Goal: Information Seeking & Learning: Learn about a topic

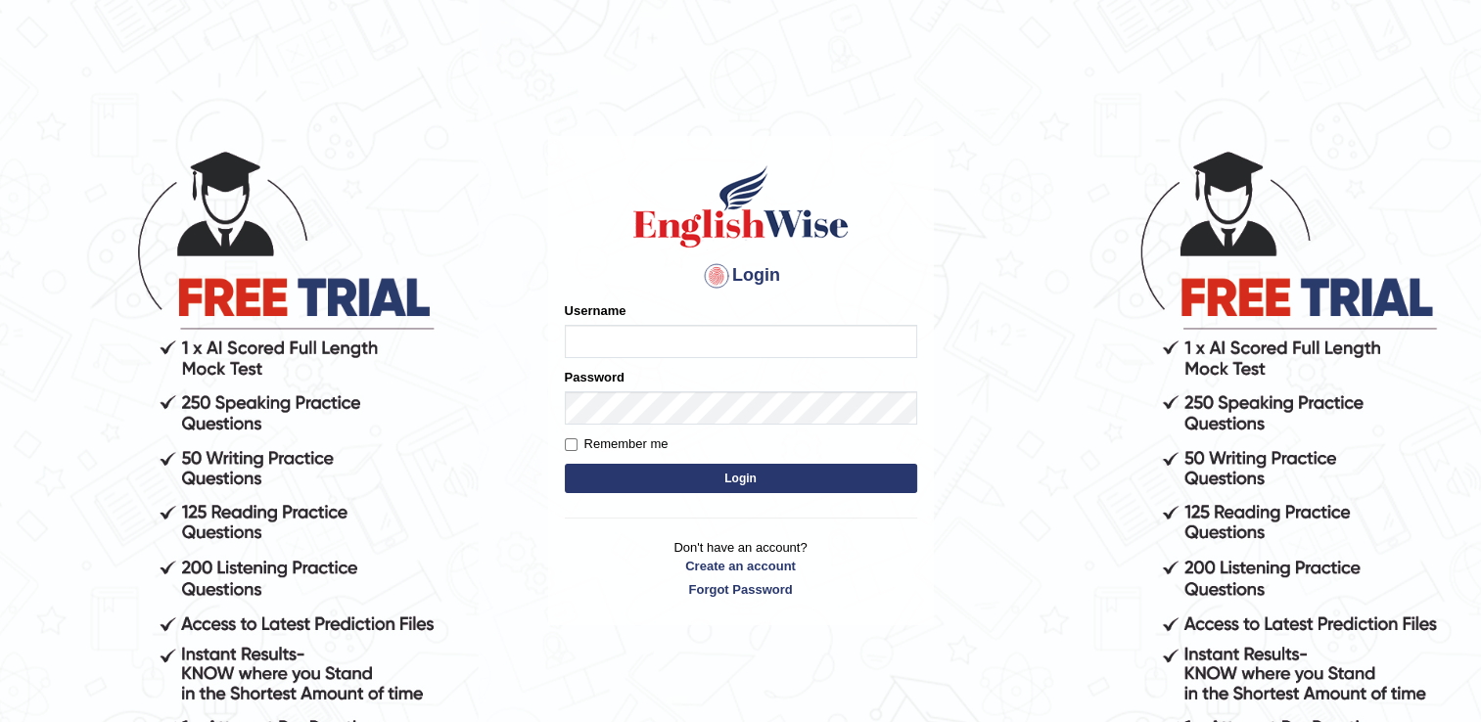
type input "Sangita9362"
click at [697, 487] on button "Login" at bounding box center [741, 478] width 352 height 29
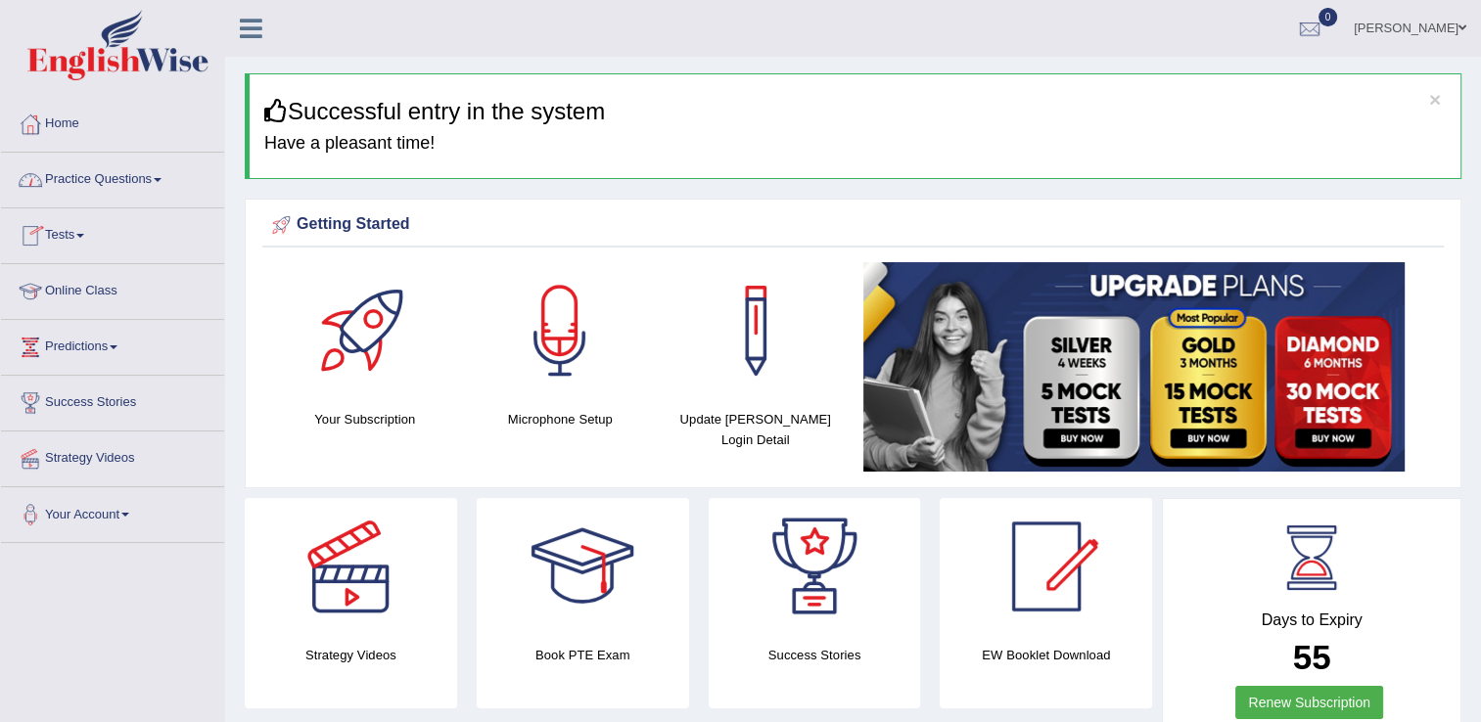
click at [159, 170] on link "Practice Questions" at bounding box center [112, 177] width 223 height 49
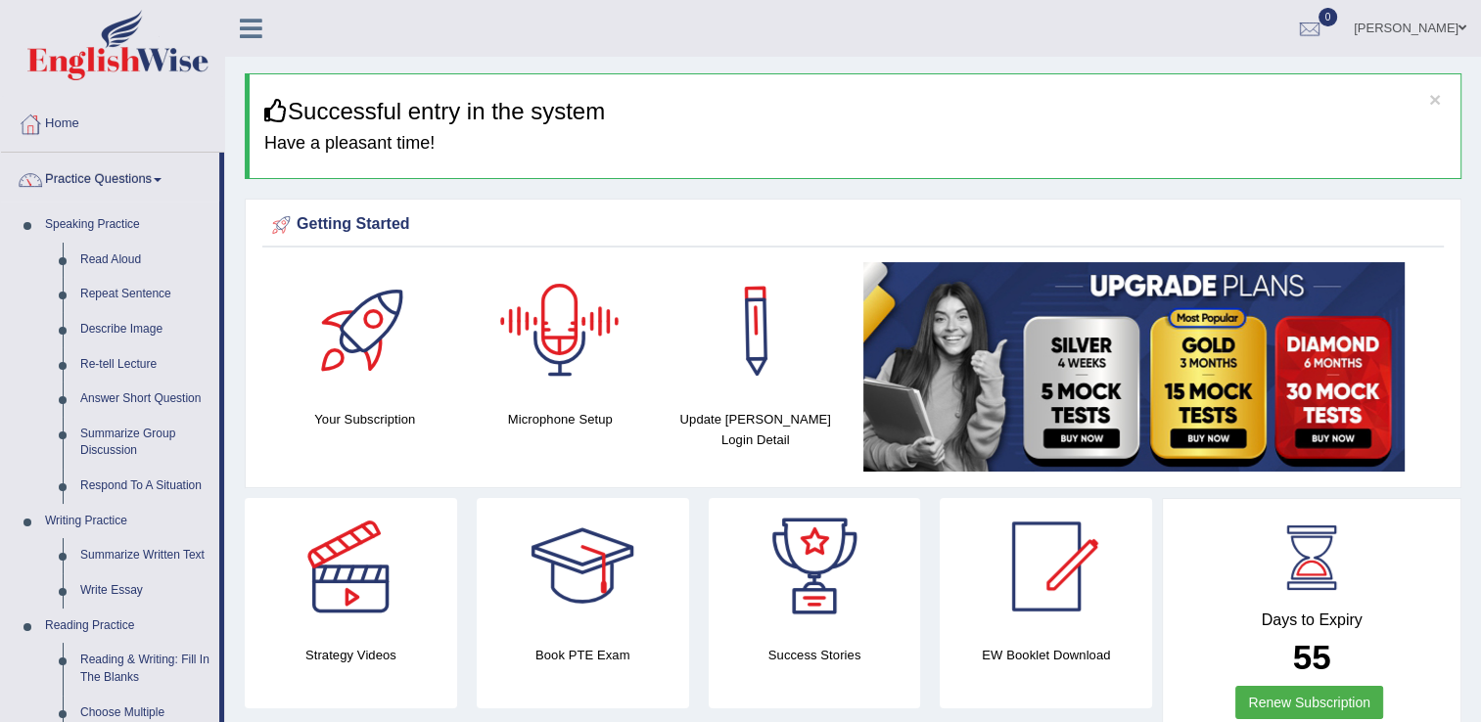
click at [559, 311] on div at bounding box center [559, 330] width 137 height 137
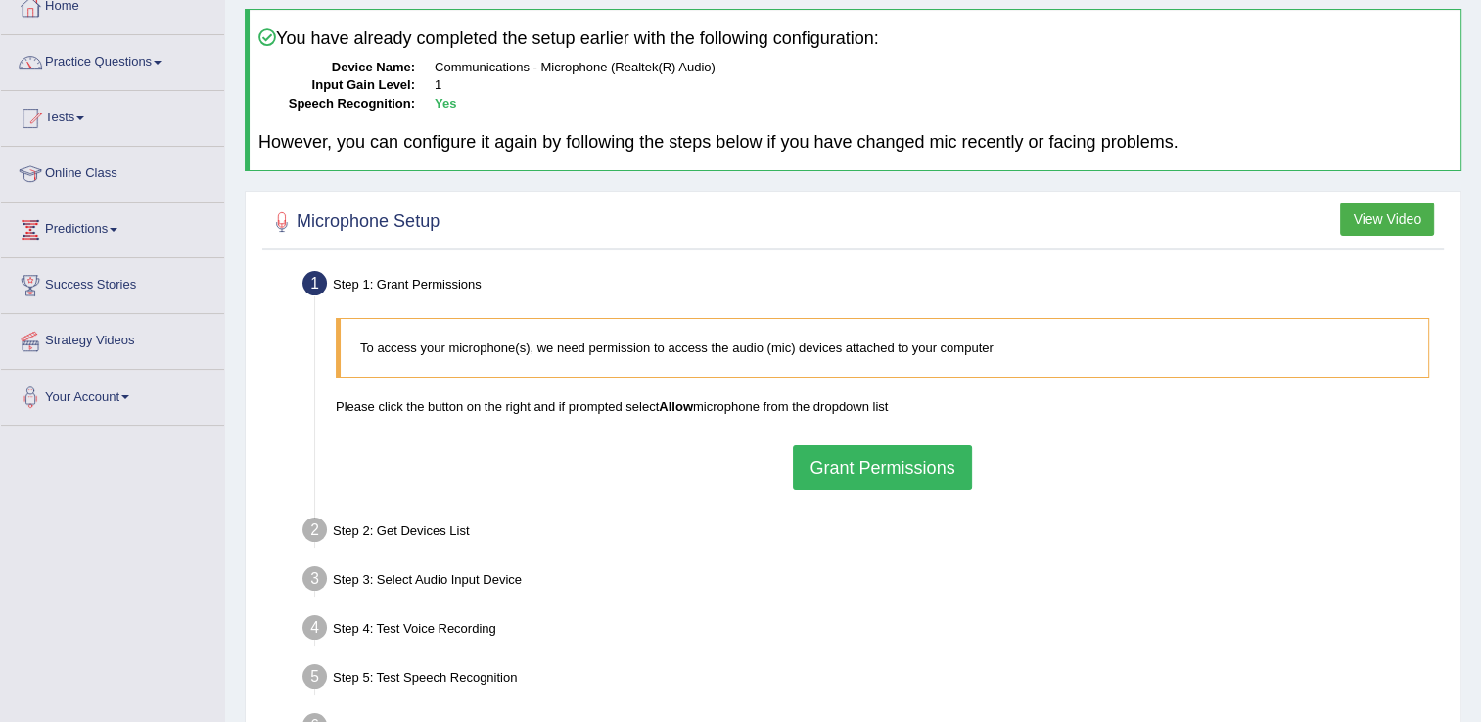
scroll to position [157, 0]
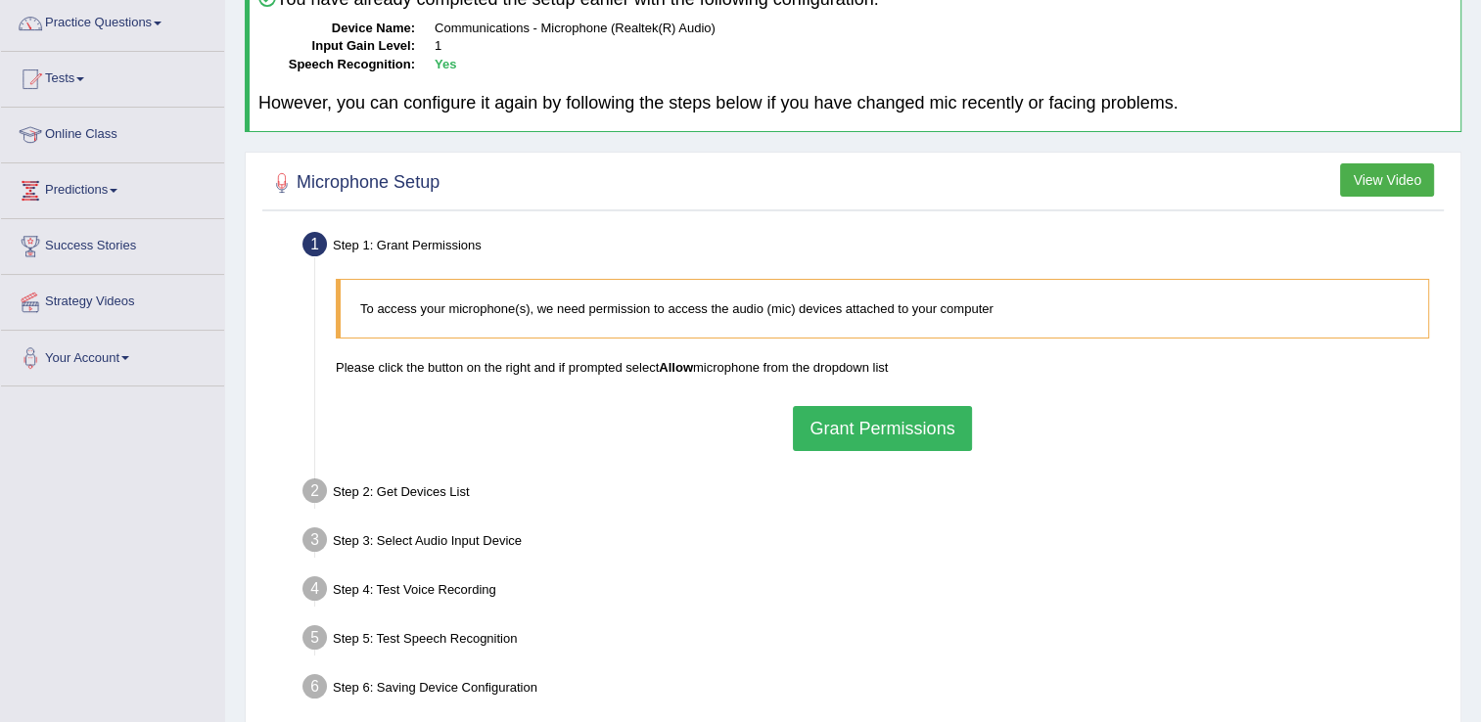
click at [866, 451] on div "To access your microphone(s), we need permission to access the audio (mic) devi…" at bounding box center [882, 364] width 1113 height 191
drag, startPoint x: 866, startPoint y: 451, endPoint x: 863, endPoint y: 417, distance: 34.4
click at [863, 417] on button "Grant Permissions" at bounding box center [882, 428] width 178 height 45
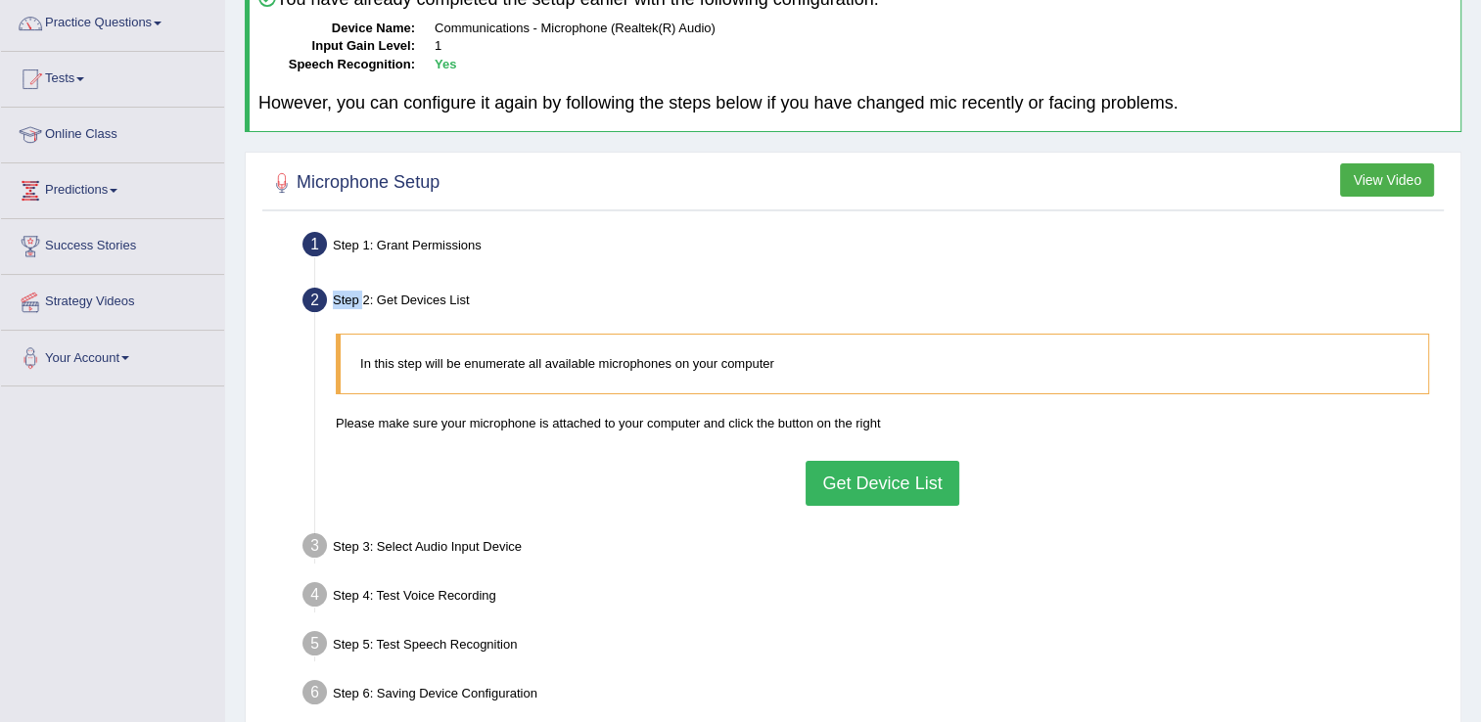
click at [865, 477] on button "Get Device List" at bounding box center [882, 483] width 153 height 45
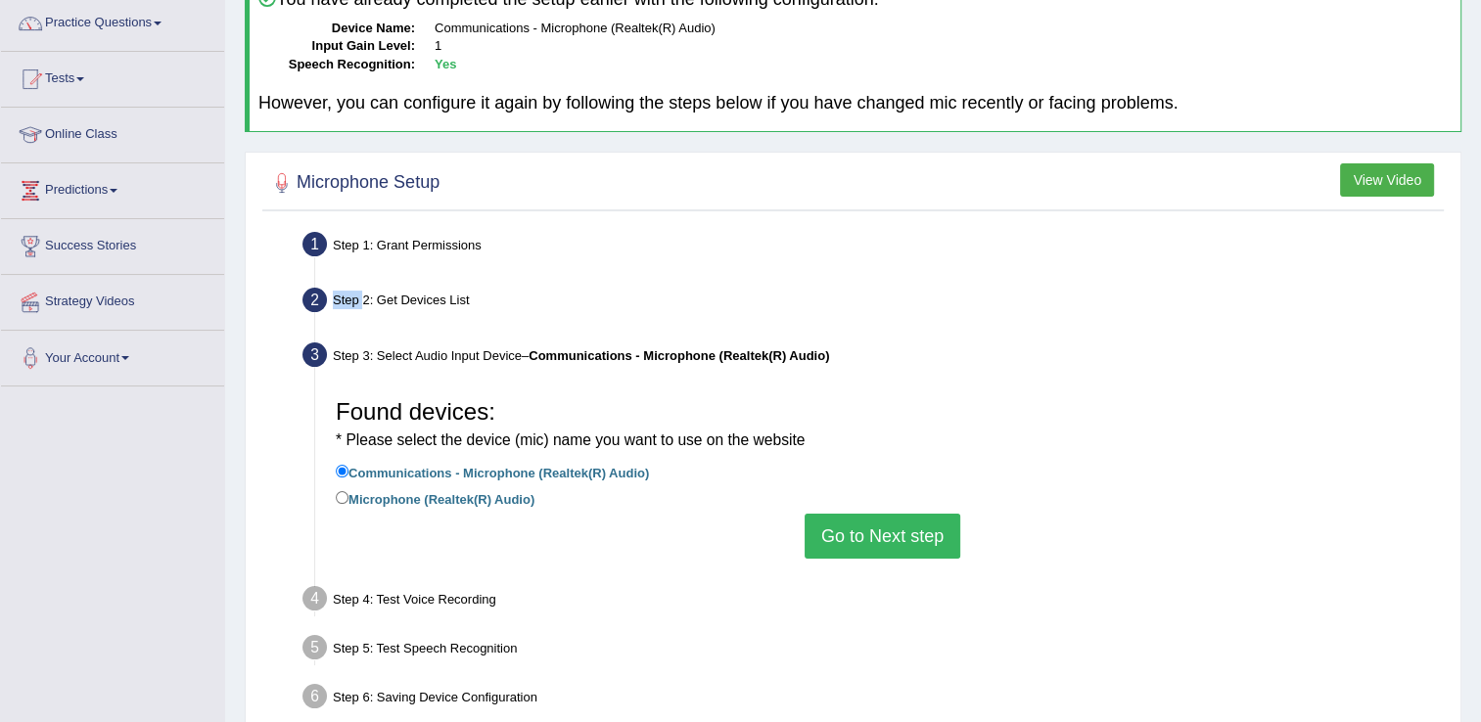
click at [861, 515] on button "Go to Next step" at bounding box center [883, 536] width 156 height 45
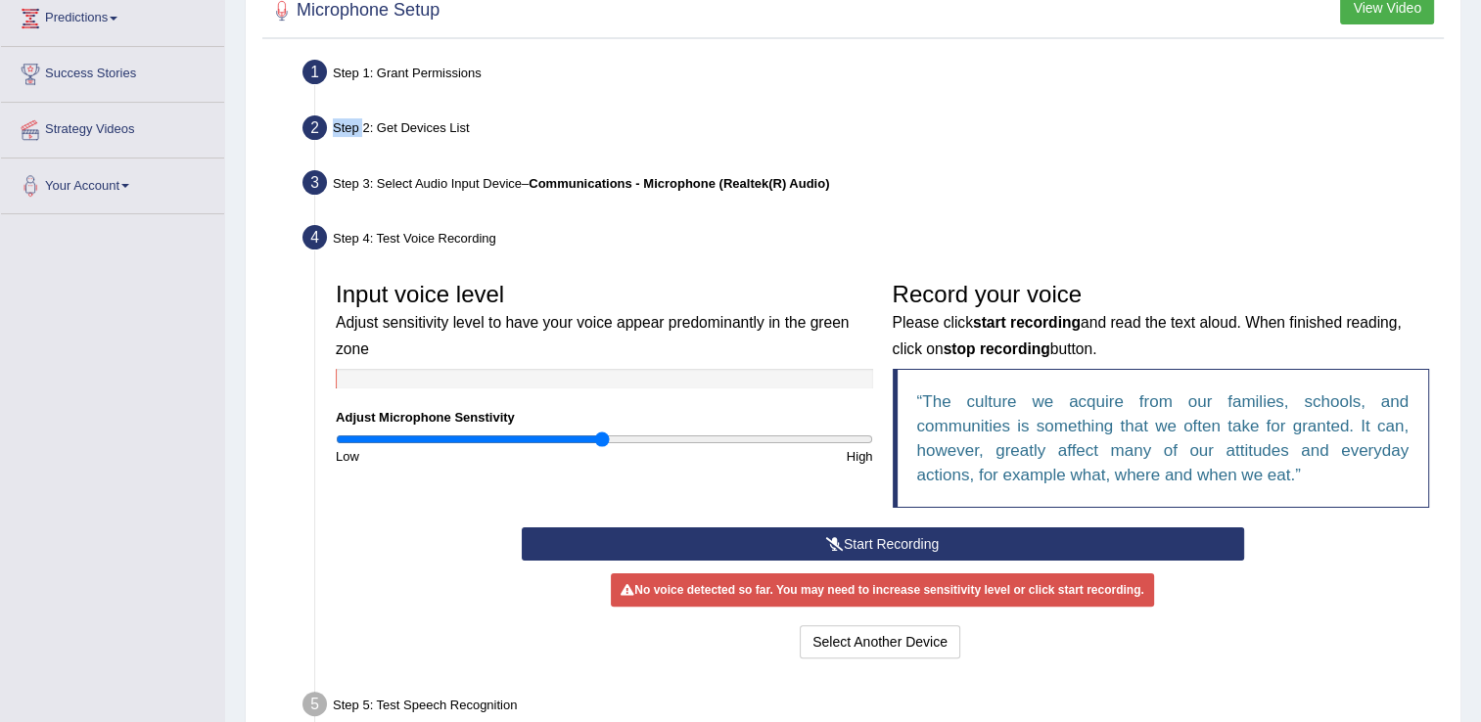
scroll to position [352, 0]
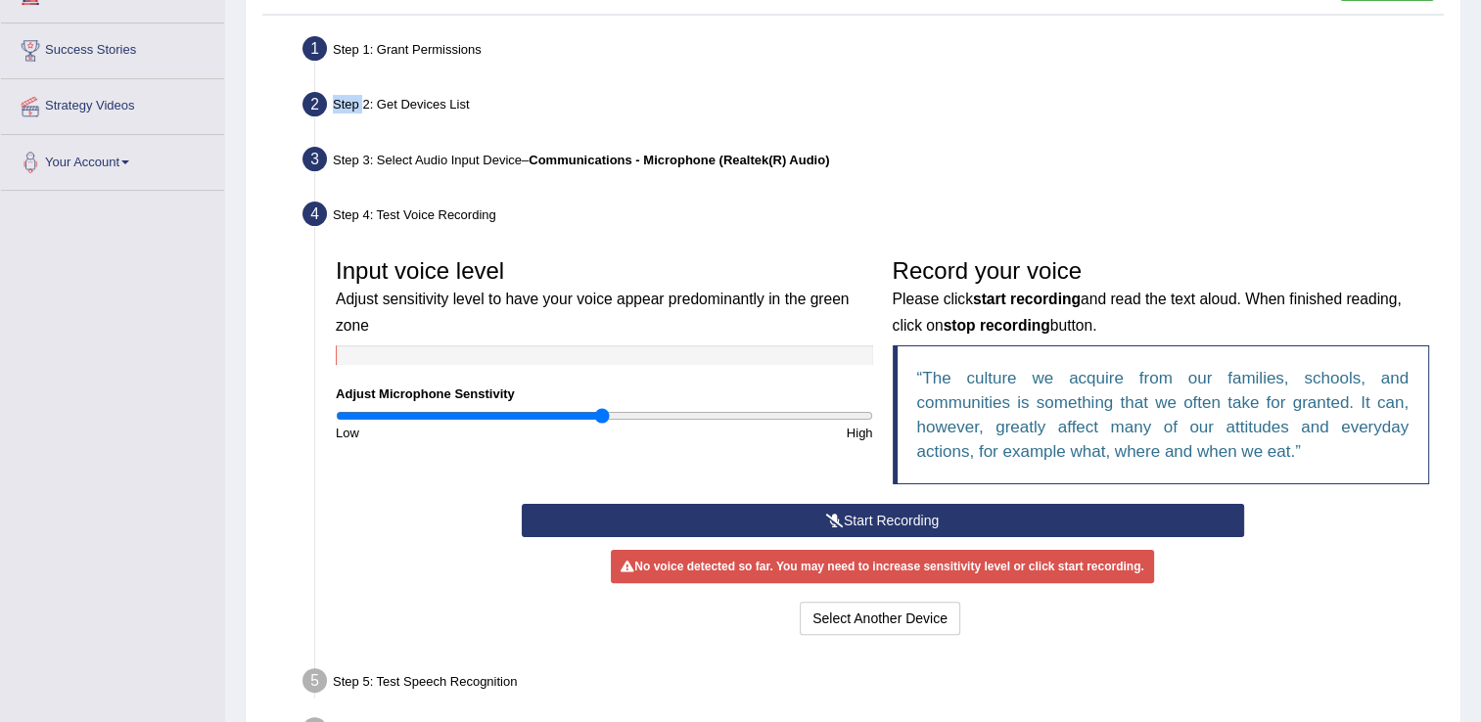
click at [1124, 512] on button "Start Recording" at bounding box center [883, 520] width 722 height 33
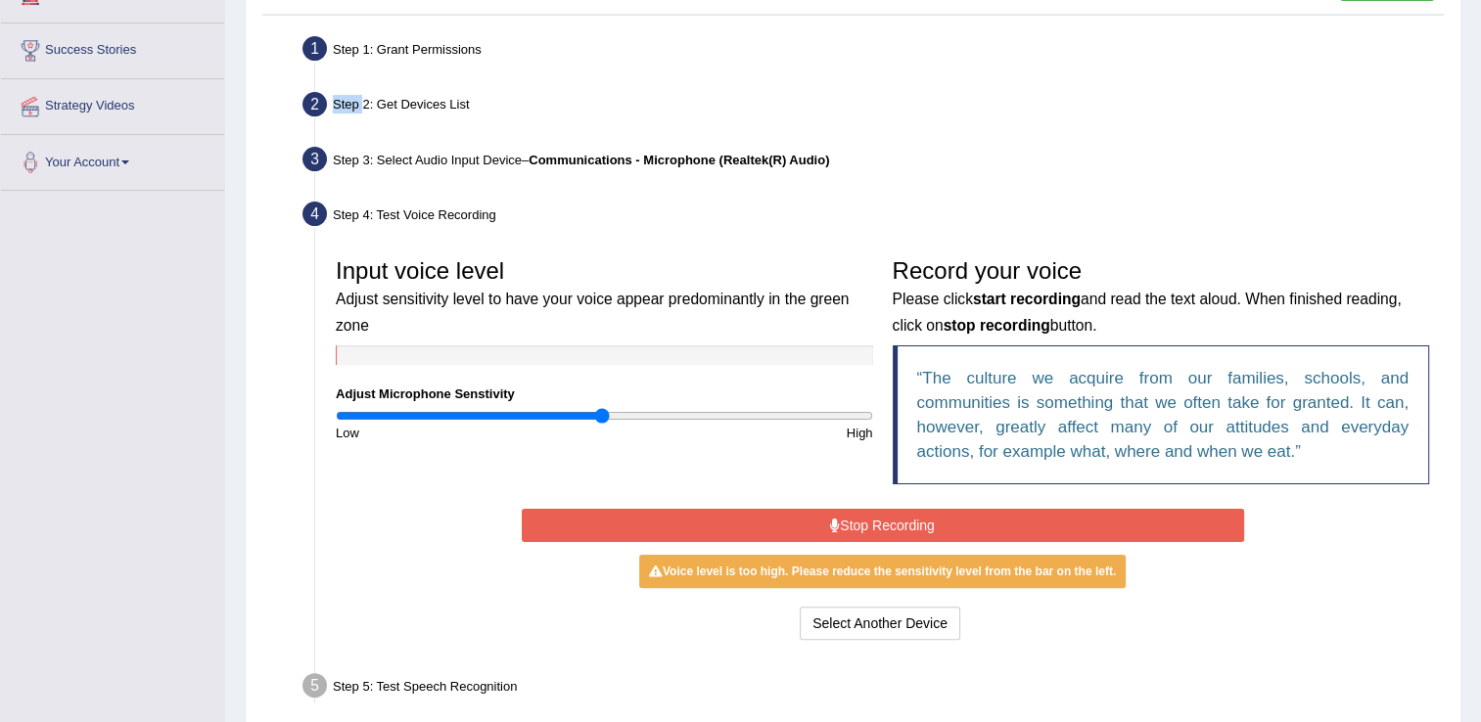
click at [1124, 512] on button "Stop Recording" at bounding box center [883, 525] width 722 height 33
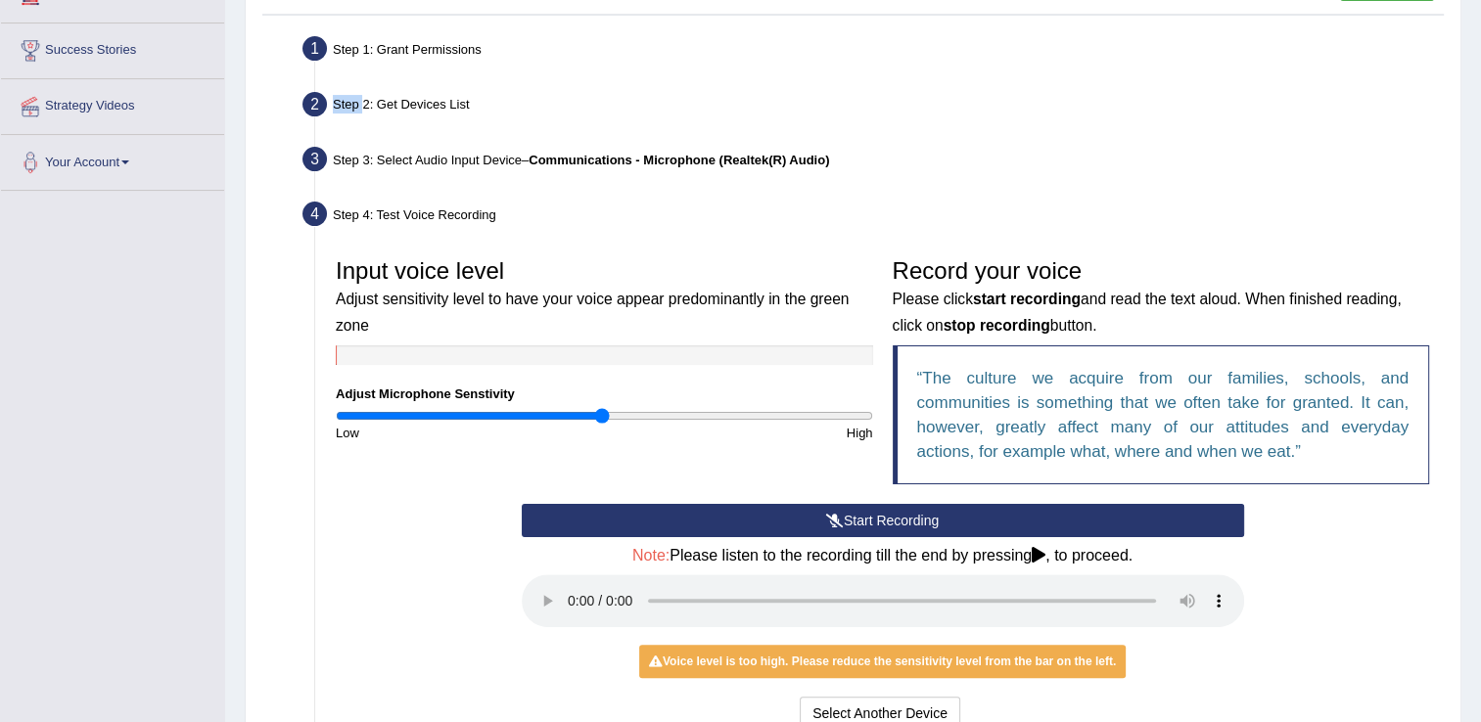
click at [822, 523] on button "Start Recording" at bounding box center [883, 520] width 722 height 33
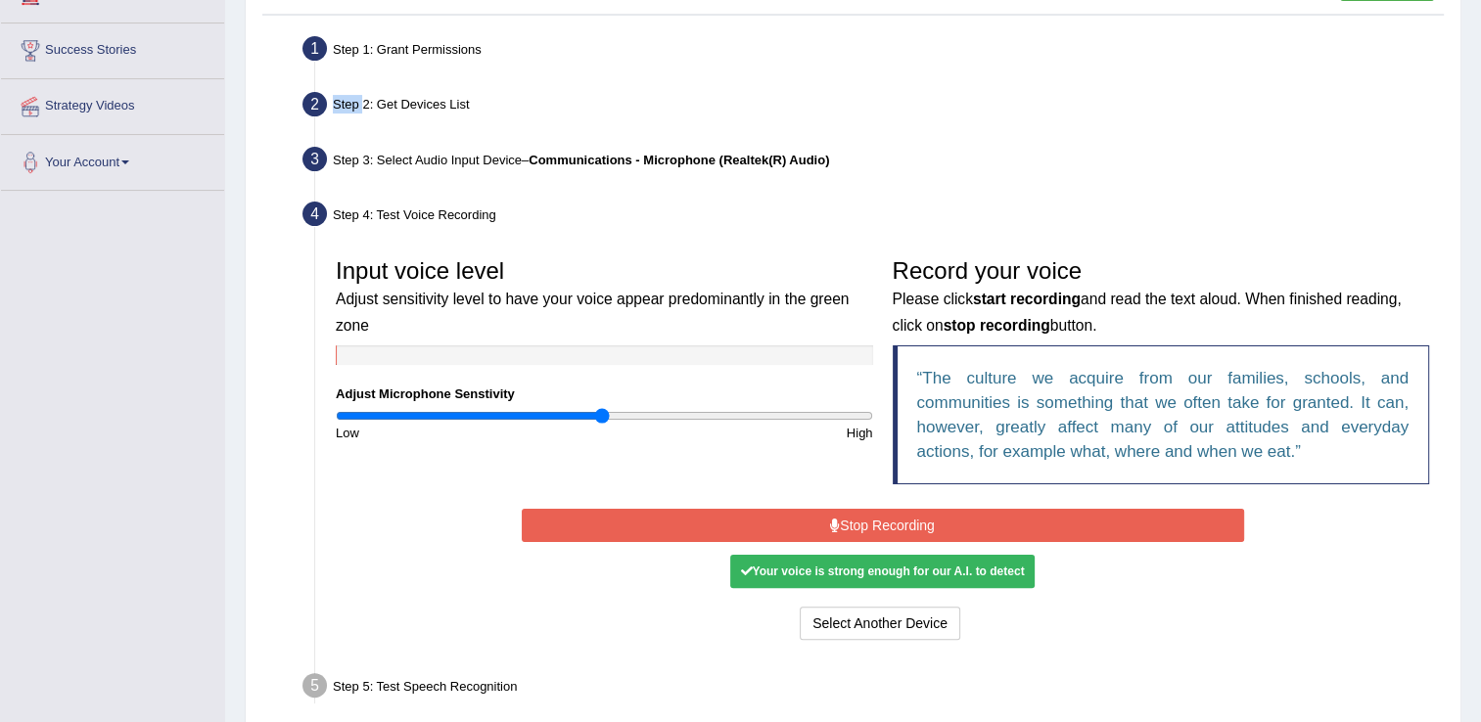
click at [857, 519] on button "Stop Recording" at bounding box center [883, 525] width 722 height 33
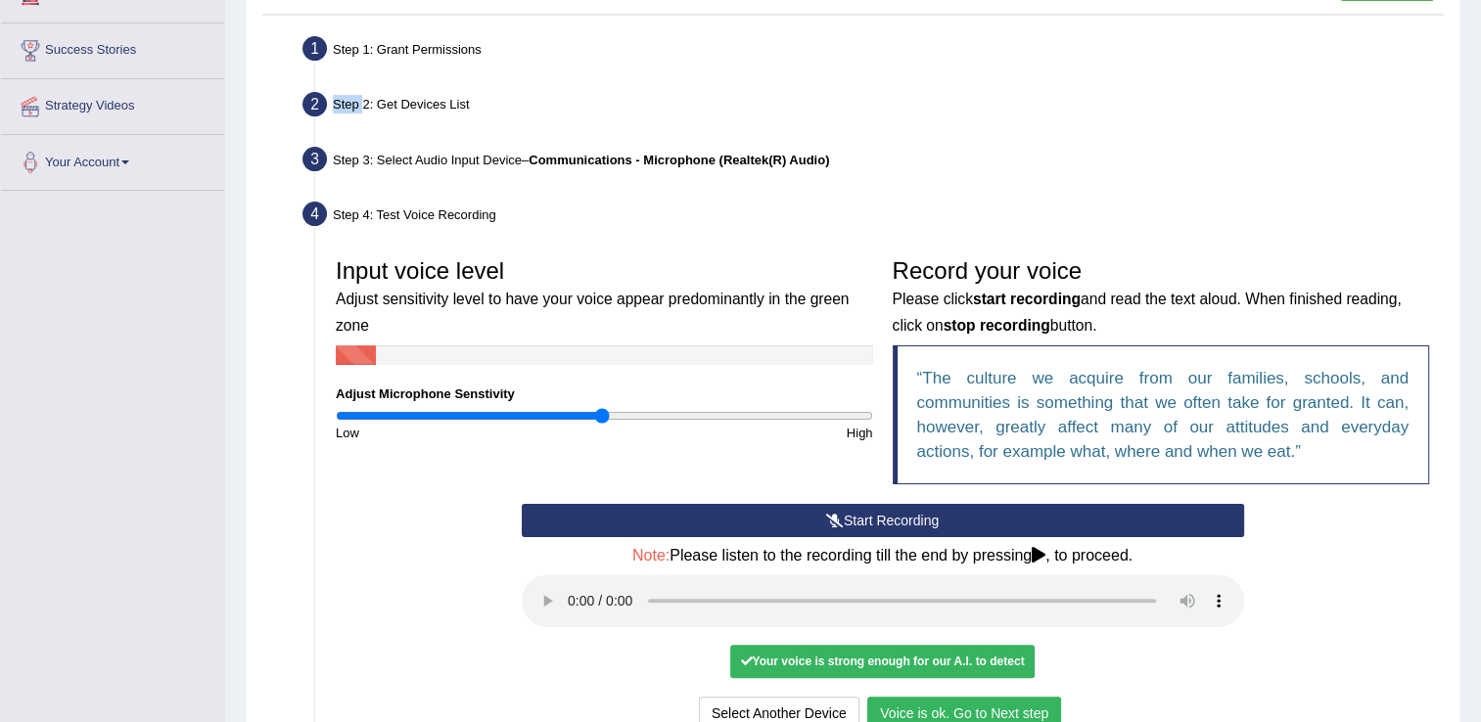
click at [957, 699] on button "Voice is ok. Go to Next step" at bounding box center [964, 713] width 194 height 33
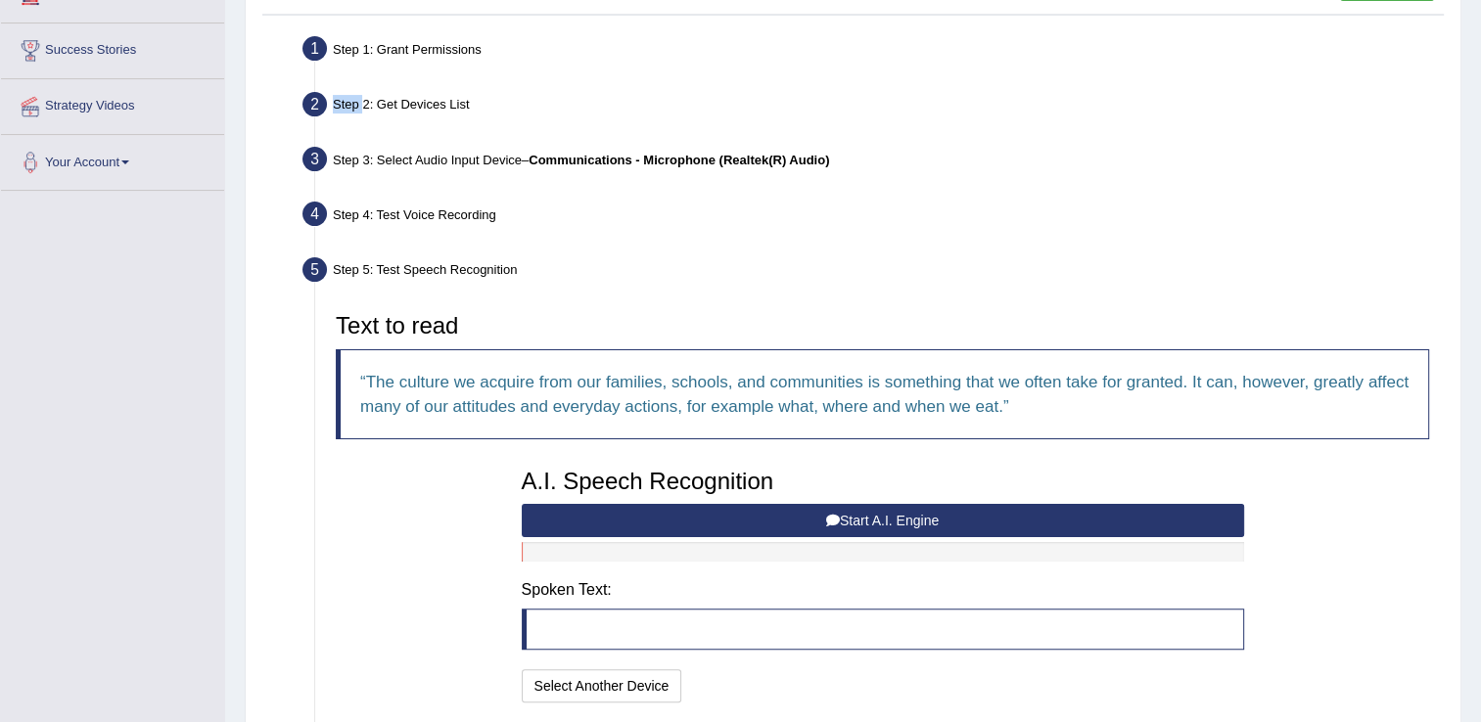
click at [712, 528] on button "Start A.I. Engine" at bounding box center [883, 520] width 722 height 33
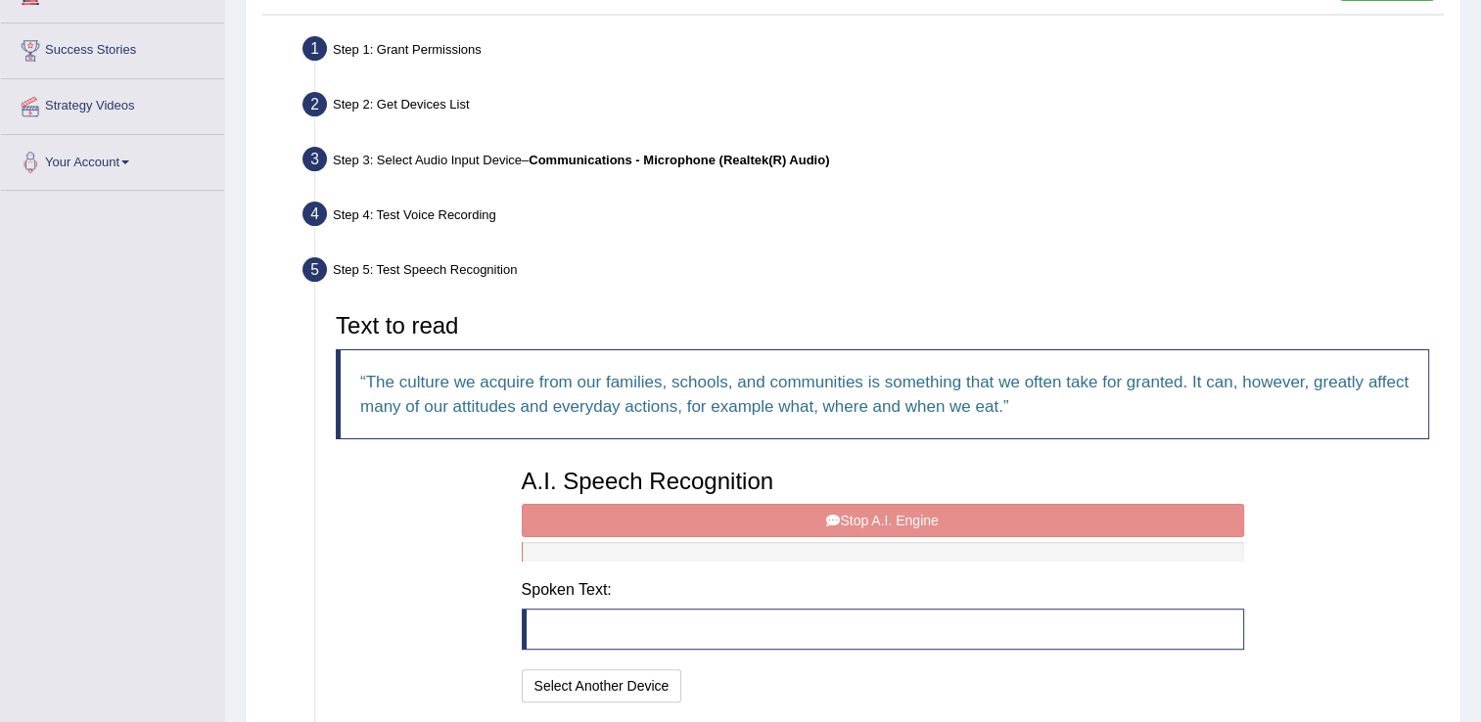
click at [712, 528] on div "A.I. Speech Recognition Start A.I. Engine Stop A.I. Engine Note: Please listen …" at bounding box center [883, 583] width 742 height 249
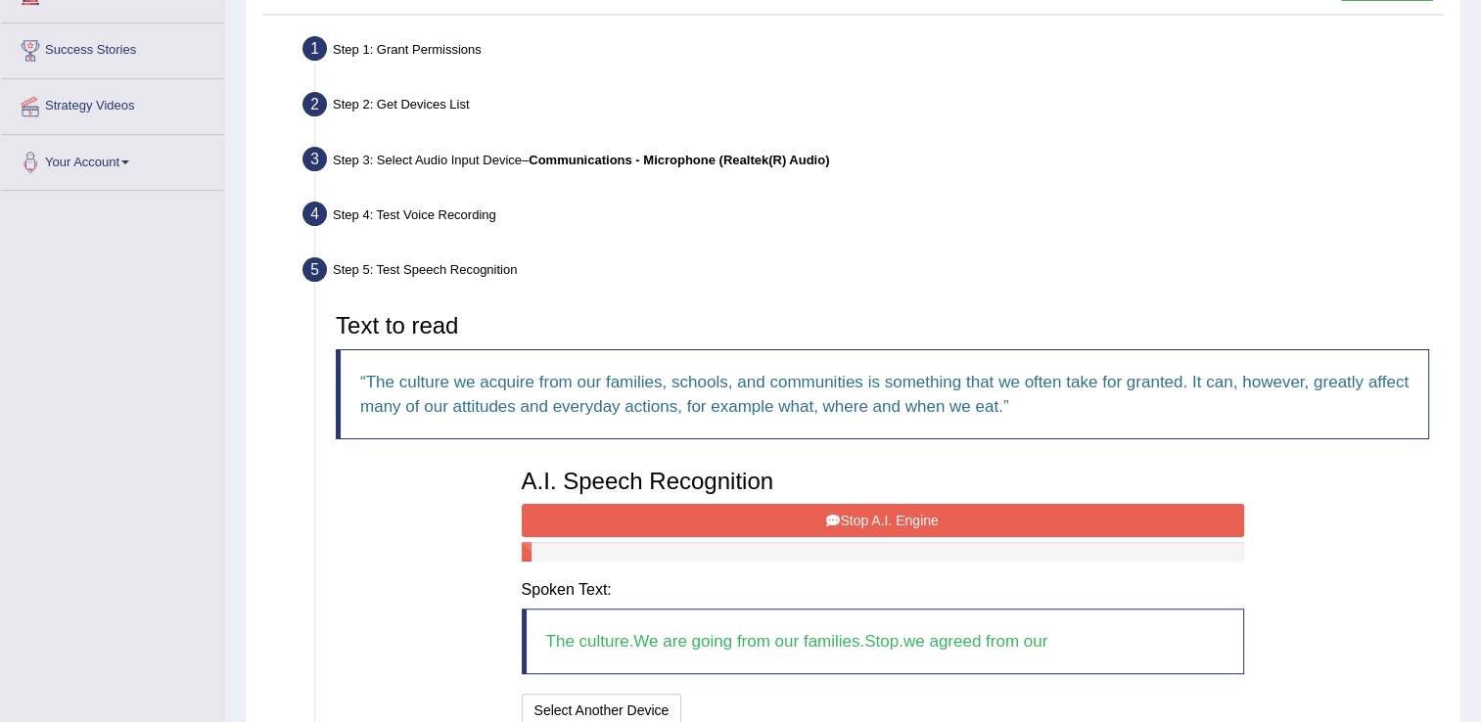
click at [726, 504] on button "Stop A.I. Engine" at bounding box center [883, 520] width 722 height 33
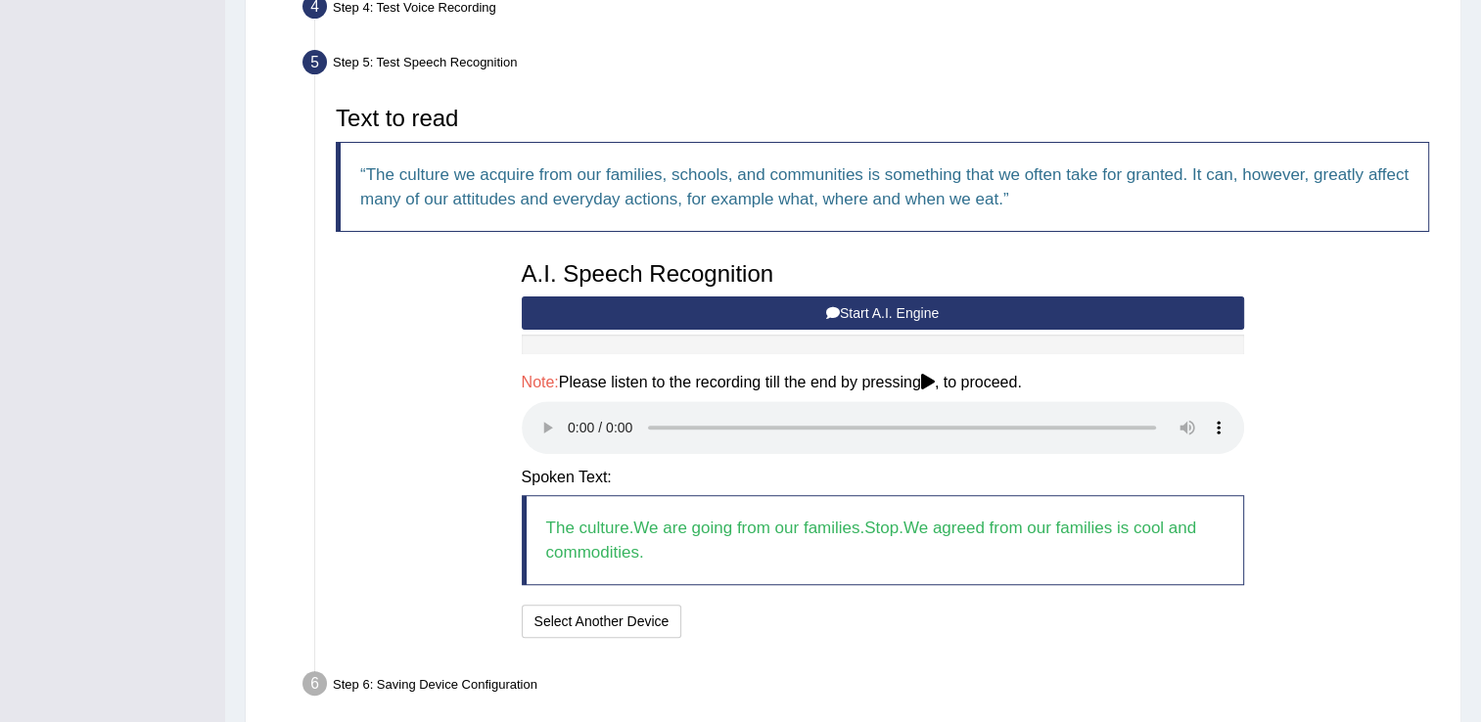
scroll to position [599, 0]
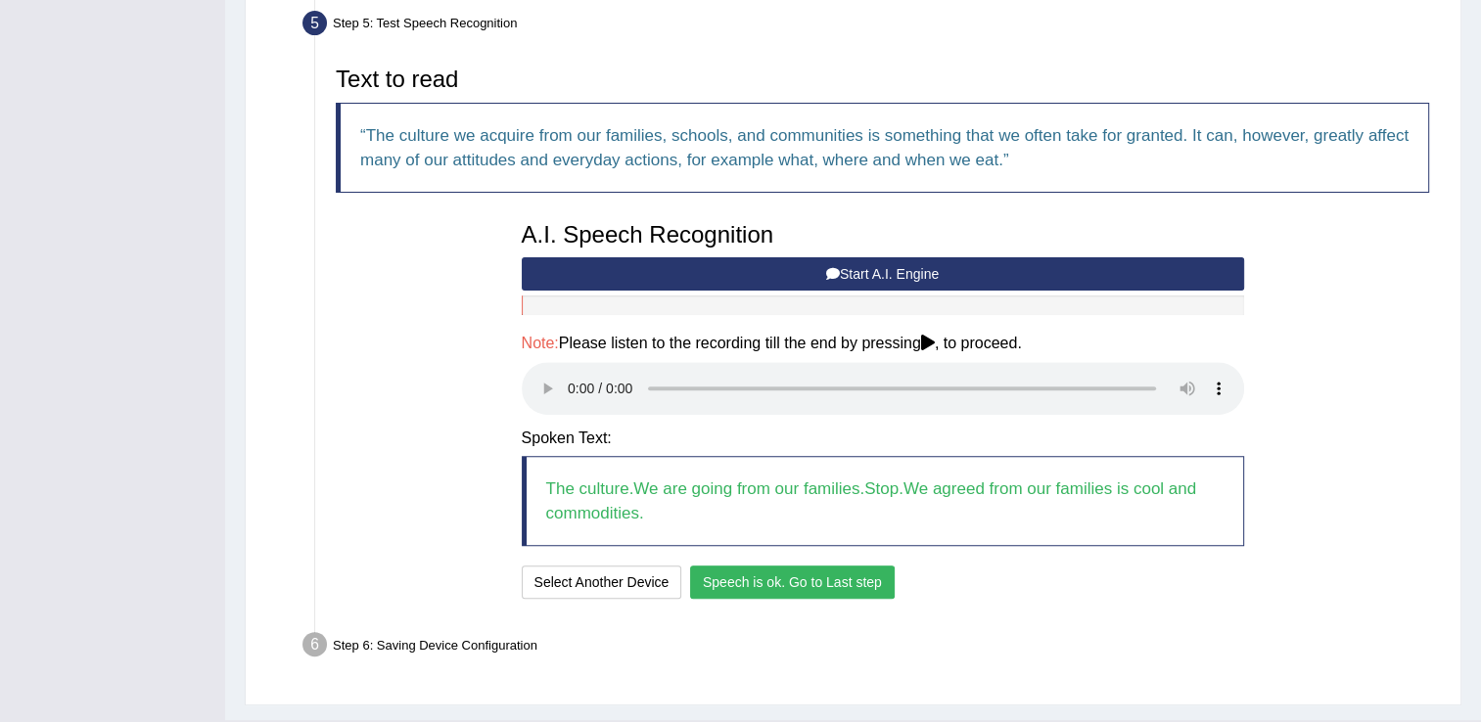
click at [859, 583] on button "Speech is ok. Go to Last step" at bounding box center [792, 582] width 205 height 33
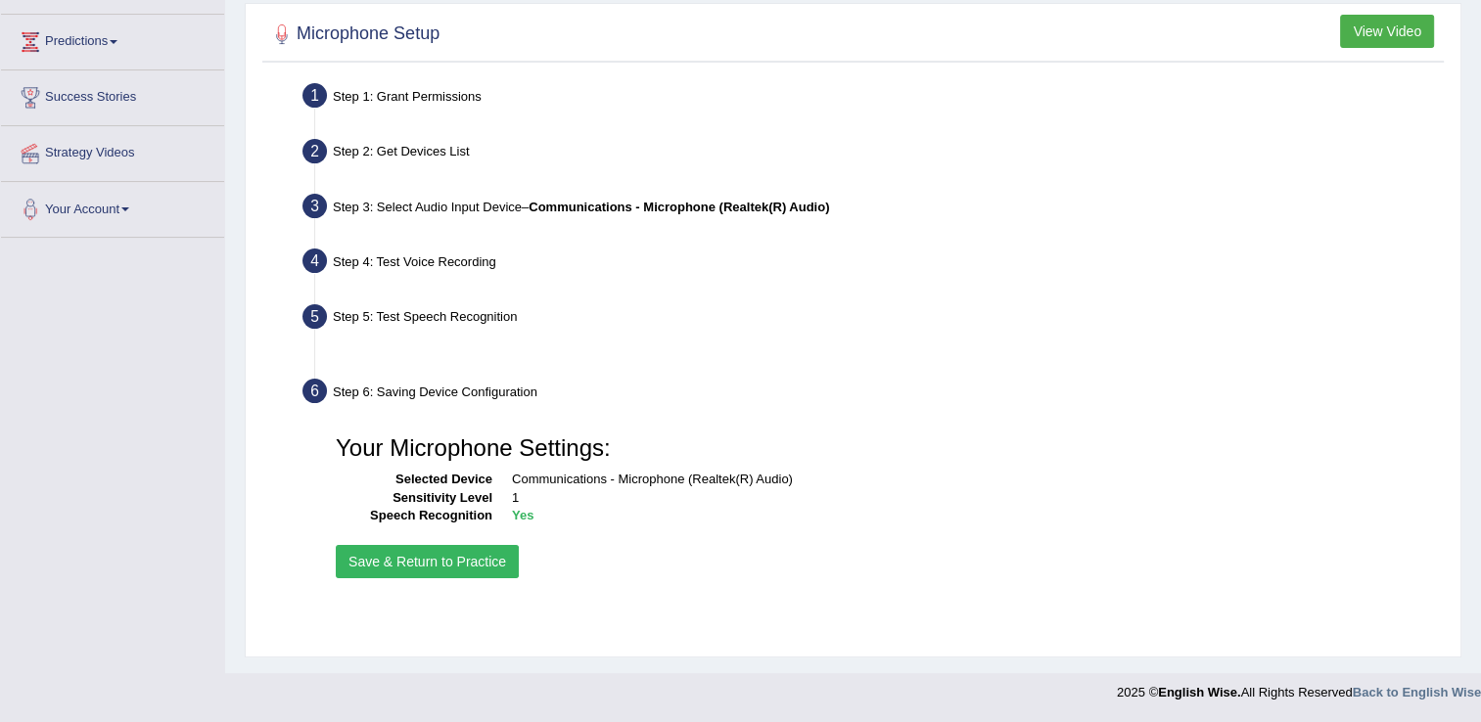
scroll to position [305, 0]
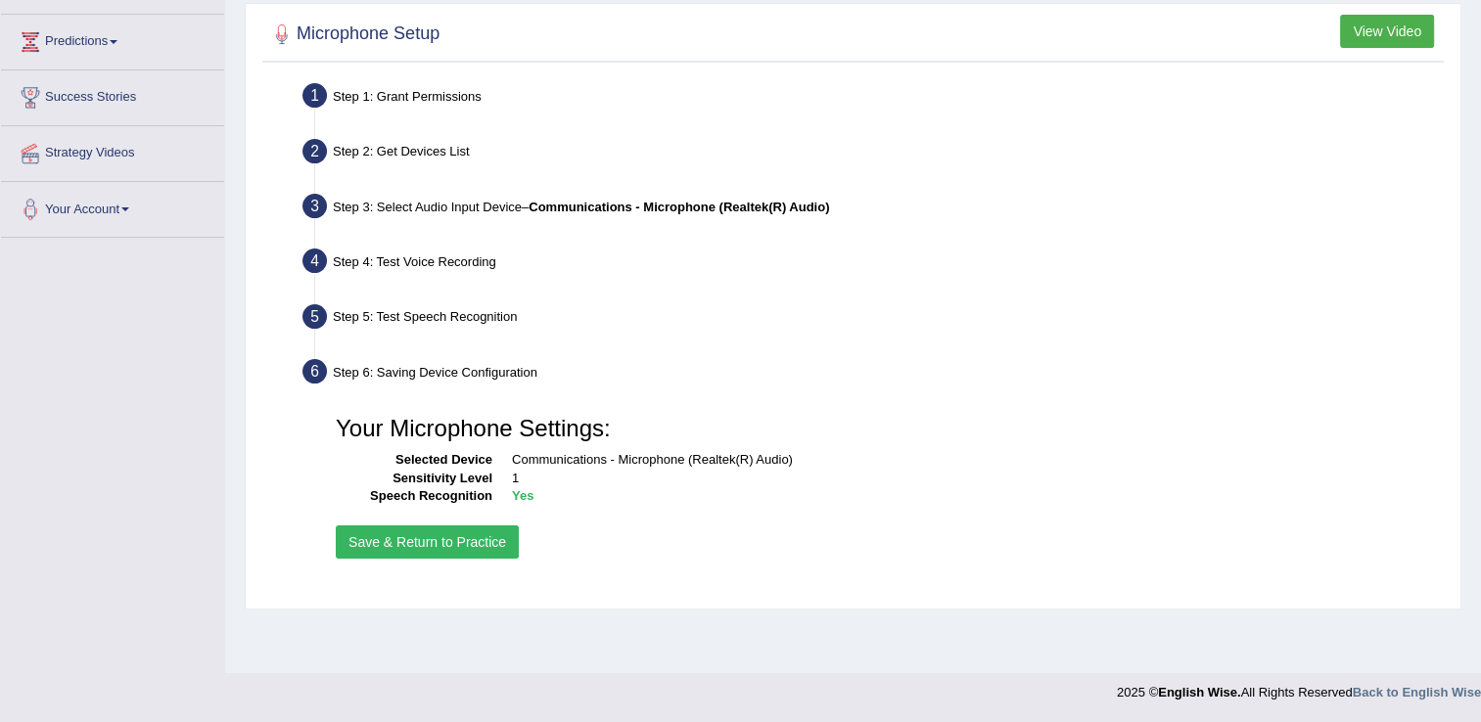
click at [411, 531] on button "Save & Return to Practice" at bounding box center [427, 542] width 183 height 33
click at [411, 542] on button "Save & Return to Practice" at bounding box center [427, 542] width 183 height 33
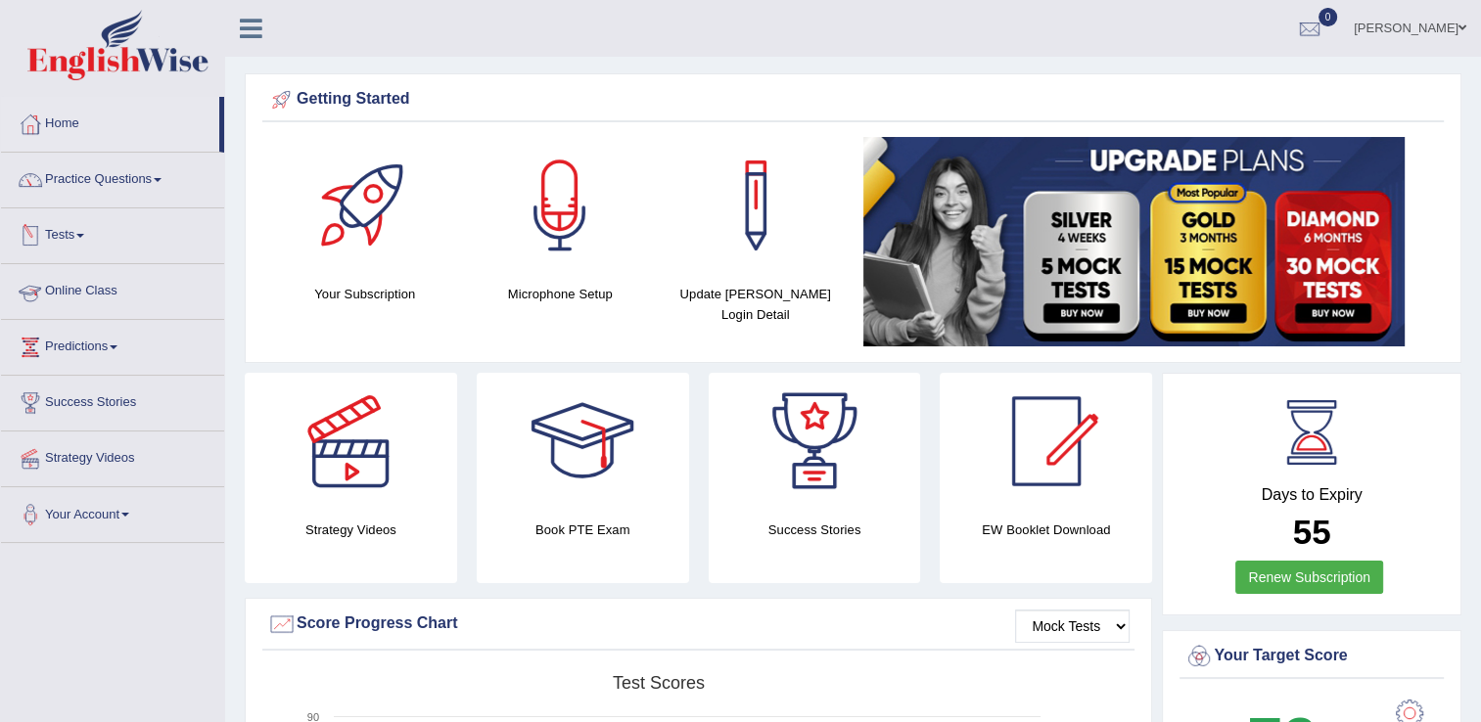
click at [129, 285] on link "Online Class" at bounding box center [112, 288] width 223 height 49
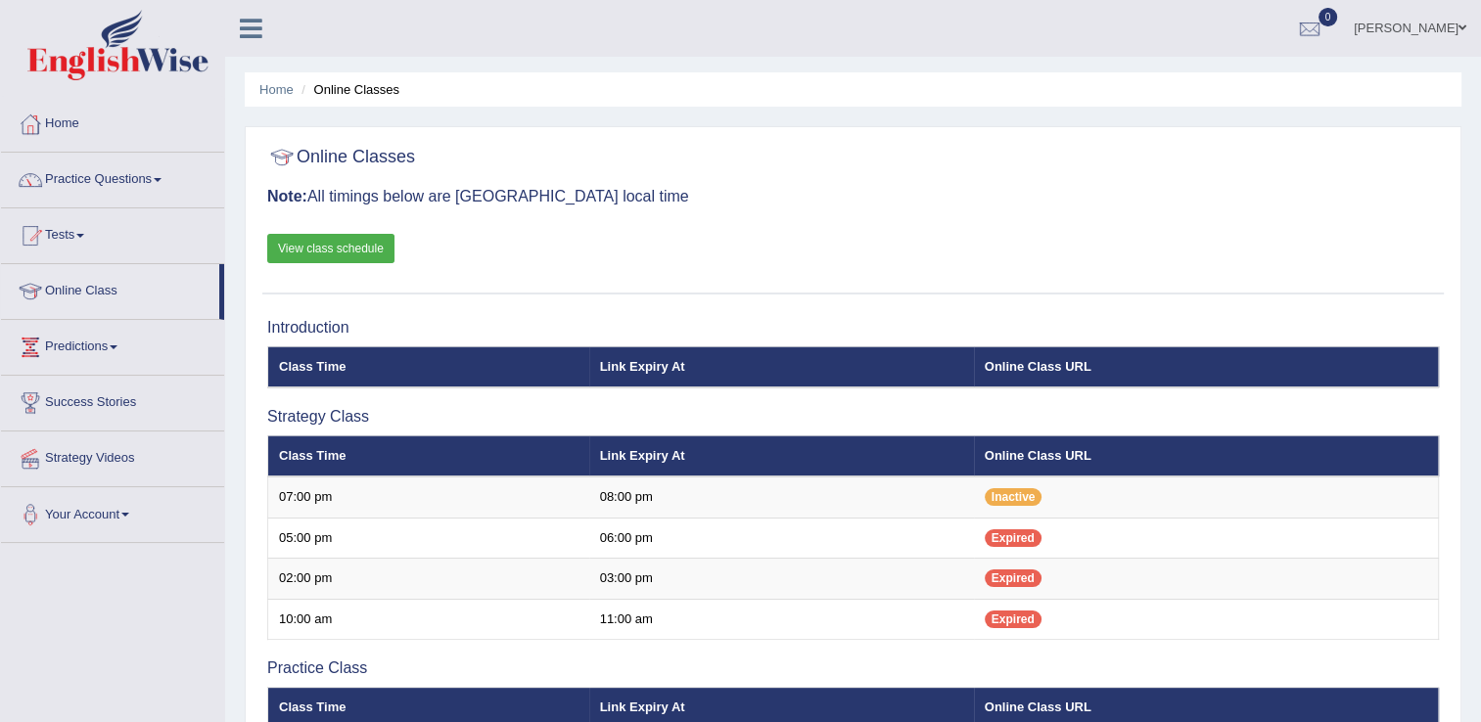
click at [1480, 717] on div "Home Online Classes Online Classes Note: All timings below are [GEOGRAPHIC_DATA…" at bounding box center [853, 614] width 1256 height 1228
click at [1480, 717] on div "Home Online Classes Online Classes Note: All timings below are Melbourne local …" at bounding box center [853, 614] width 1256 height 1228
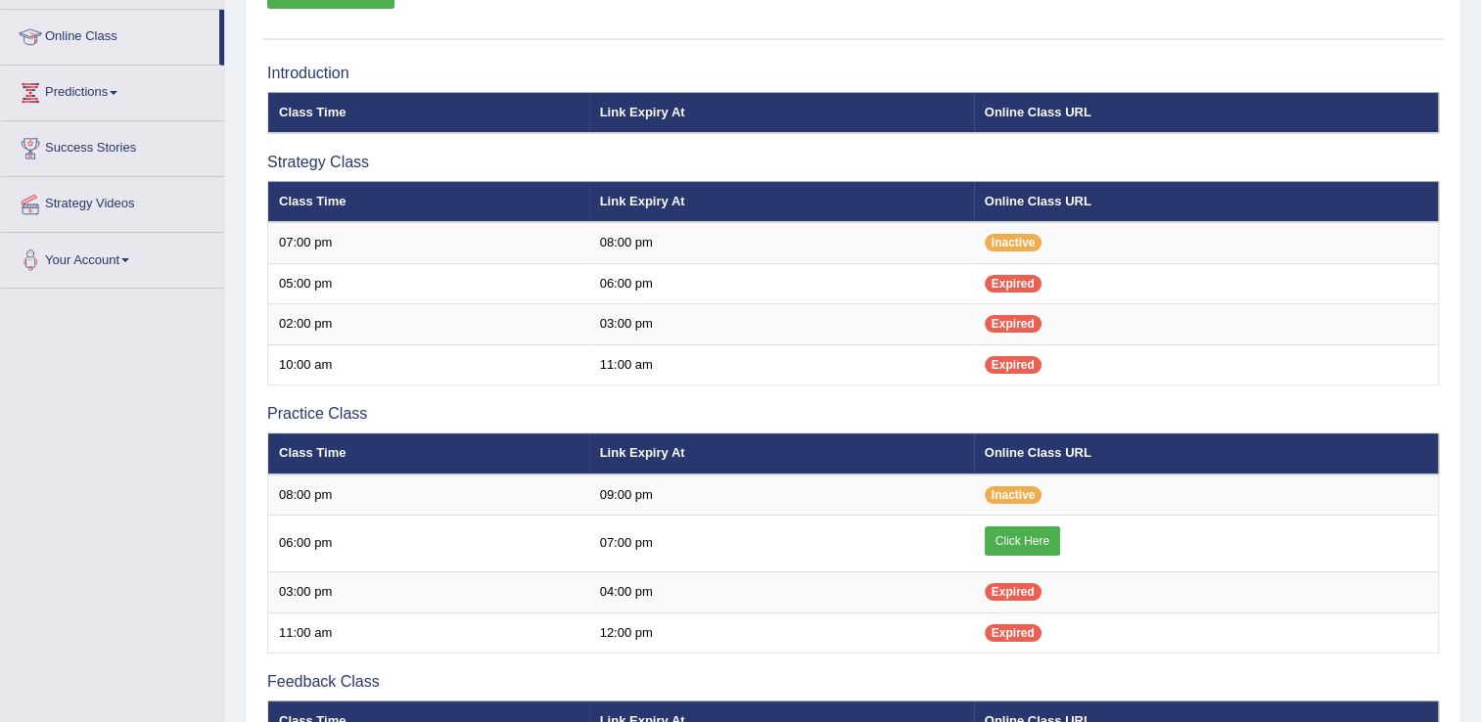
scroll to position [349, 0]
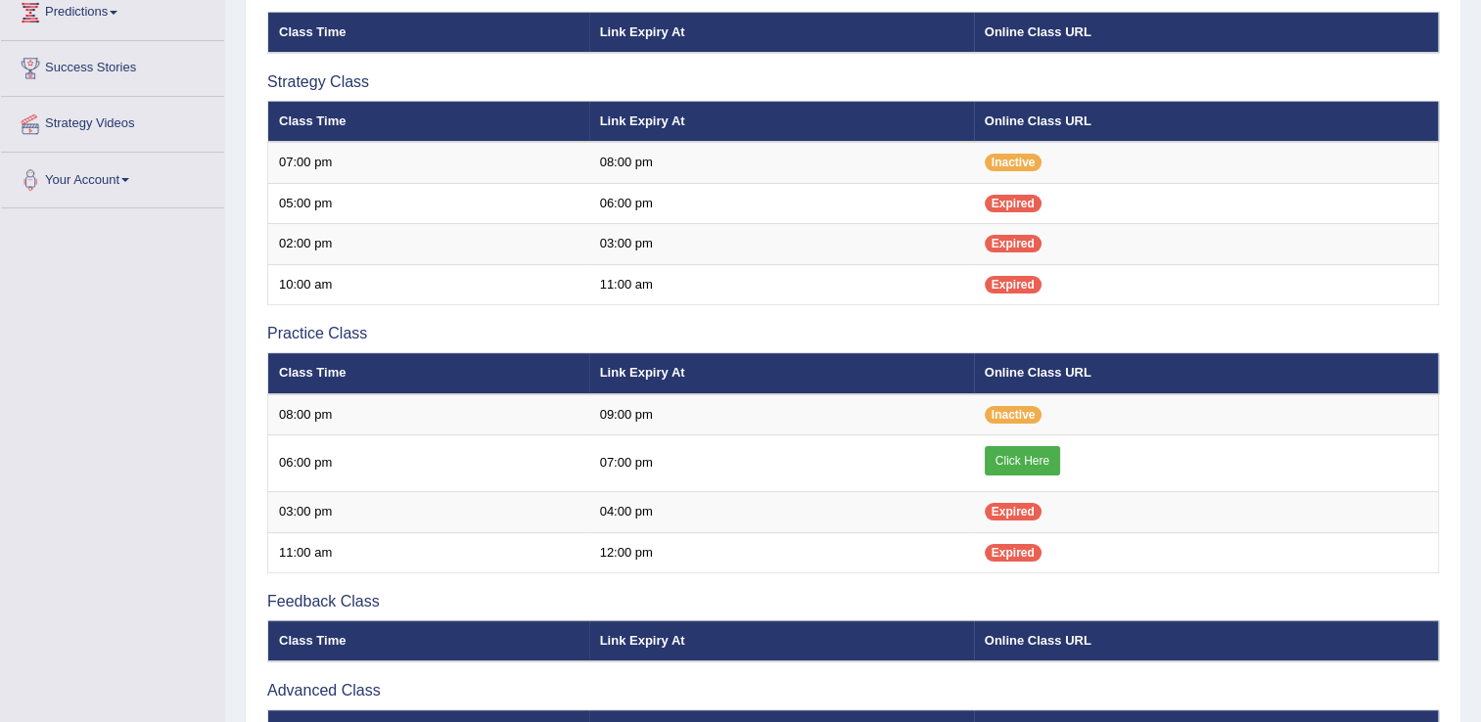
drag, startPoint x: 1480, startPoint y: 717, endPoint x: 1496, endPoint y: 715, distance: 15.8
click at [1480, 388] on html "Toggle navigation Home Practice Questions Speaking Practice Read Aloud Repeat S…" at bounding box center [740, 26] width 1481 height 722
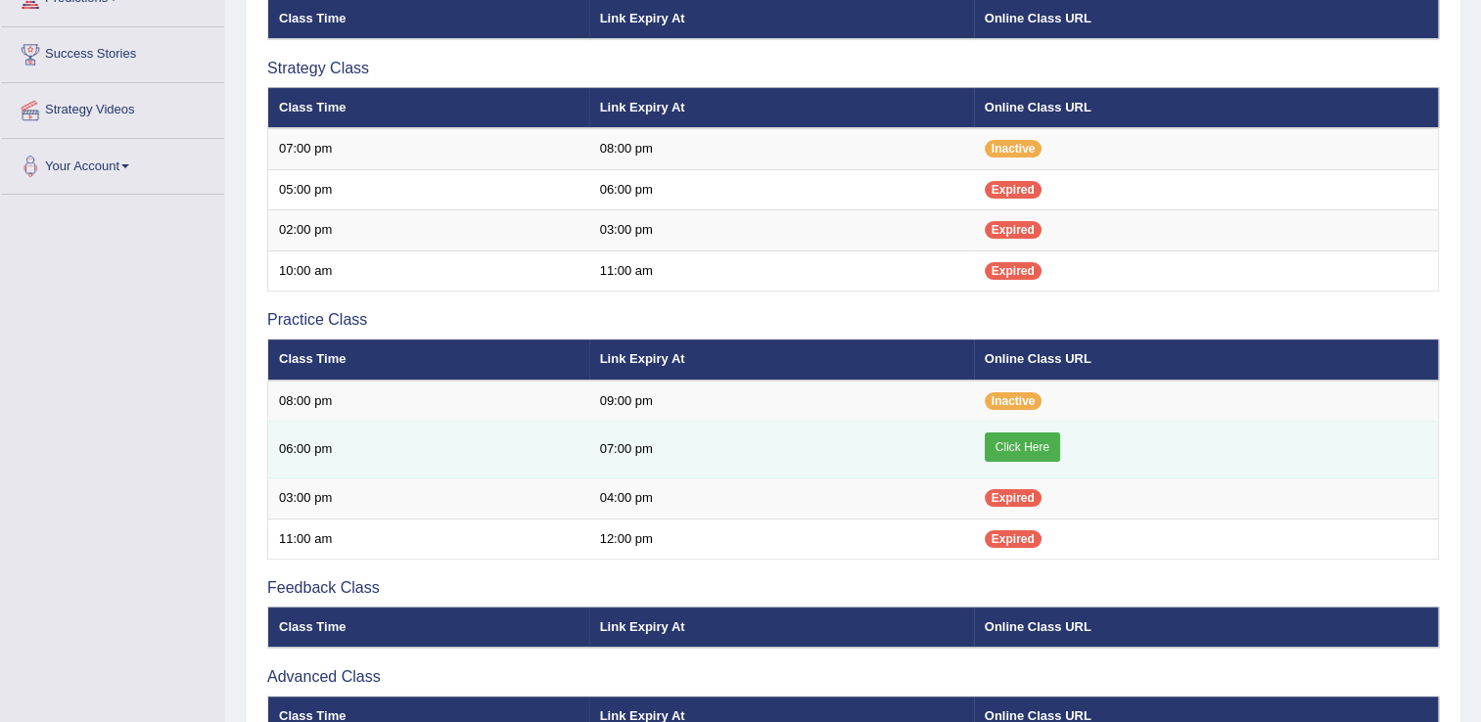
click at [1057, 449] on link "Click Here" at bounding box center [1022, 447] width 75 height 29
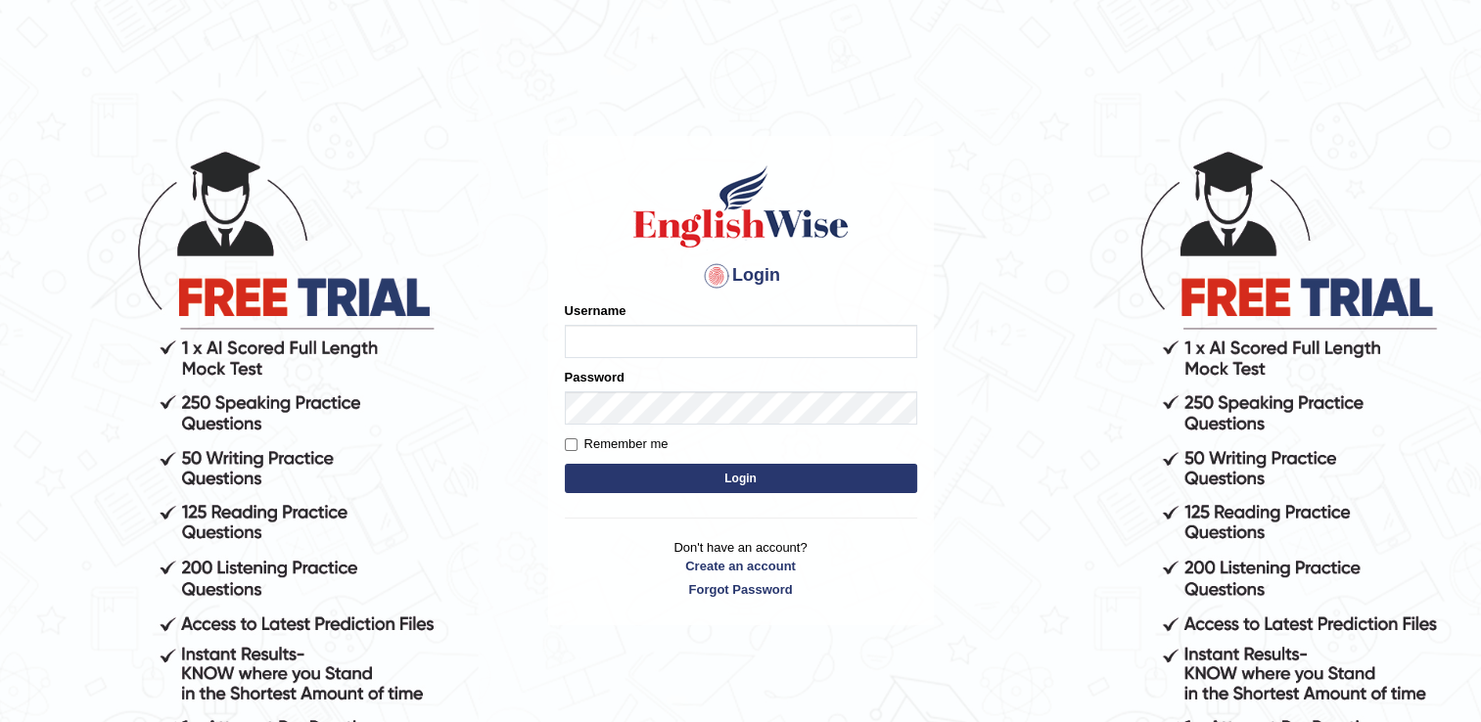
type input "Sangita9362"
click at [737, 476] on button "Login" at bounding box center [741, 478] width 352 height 29
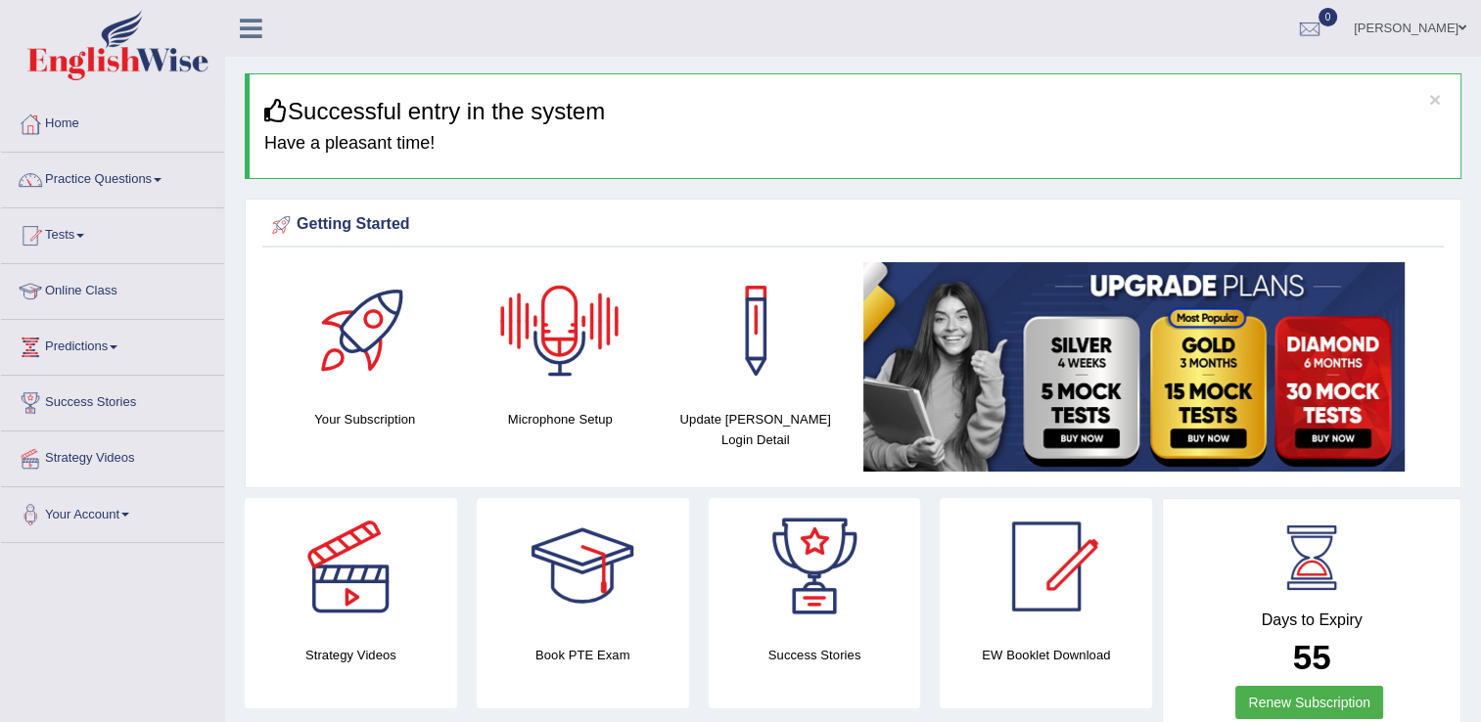
click at [576, 336] on div at bounding box center [559, 330] width 137 height 137
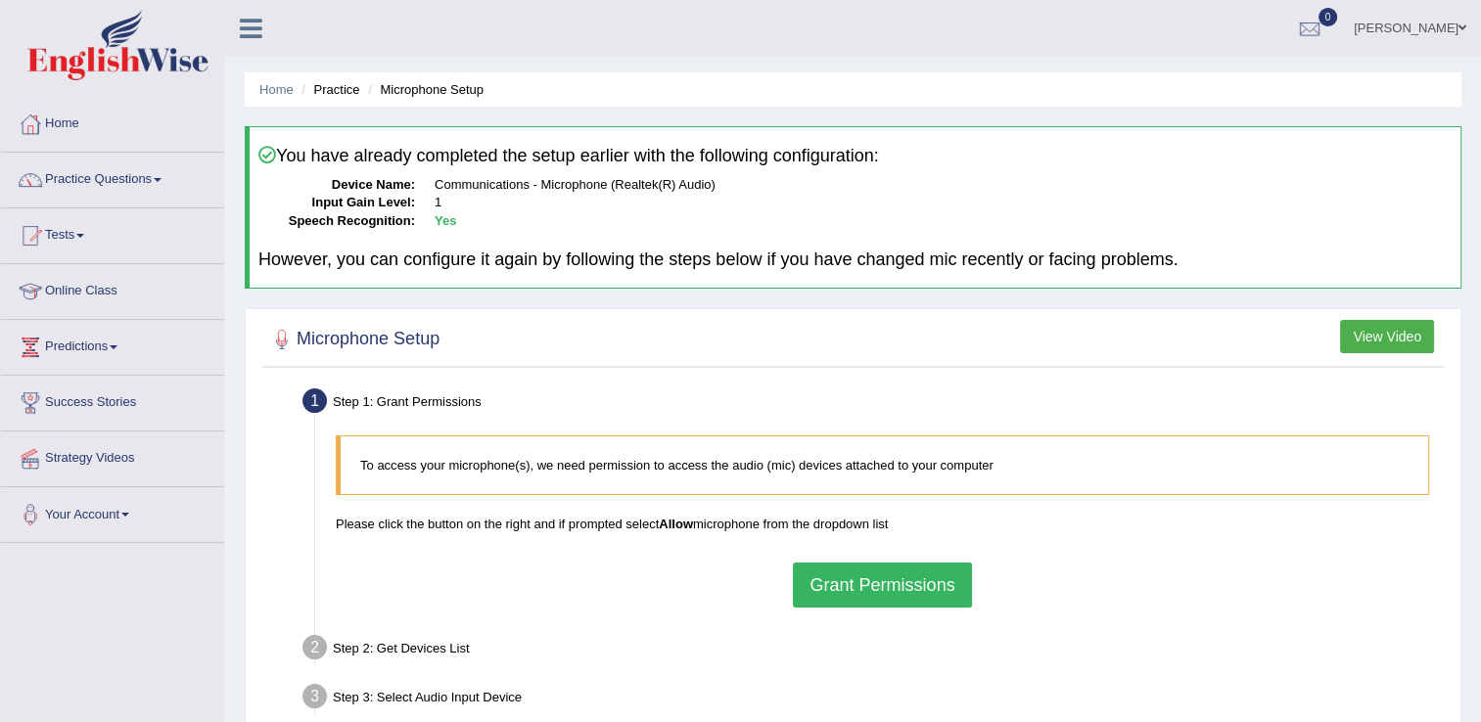
click at [857, 597] on button "Grant Permissions" at bounding box center [882, 585] width 178 height 45
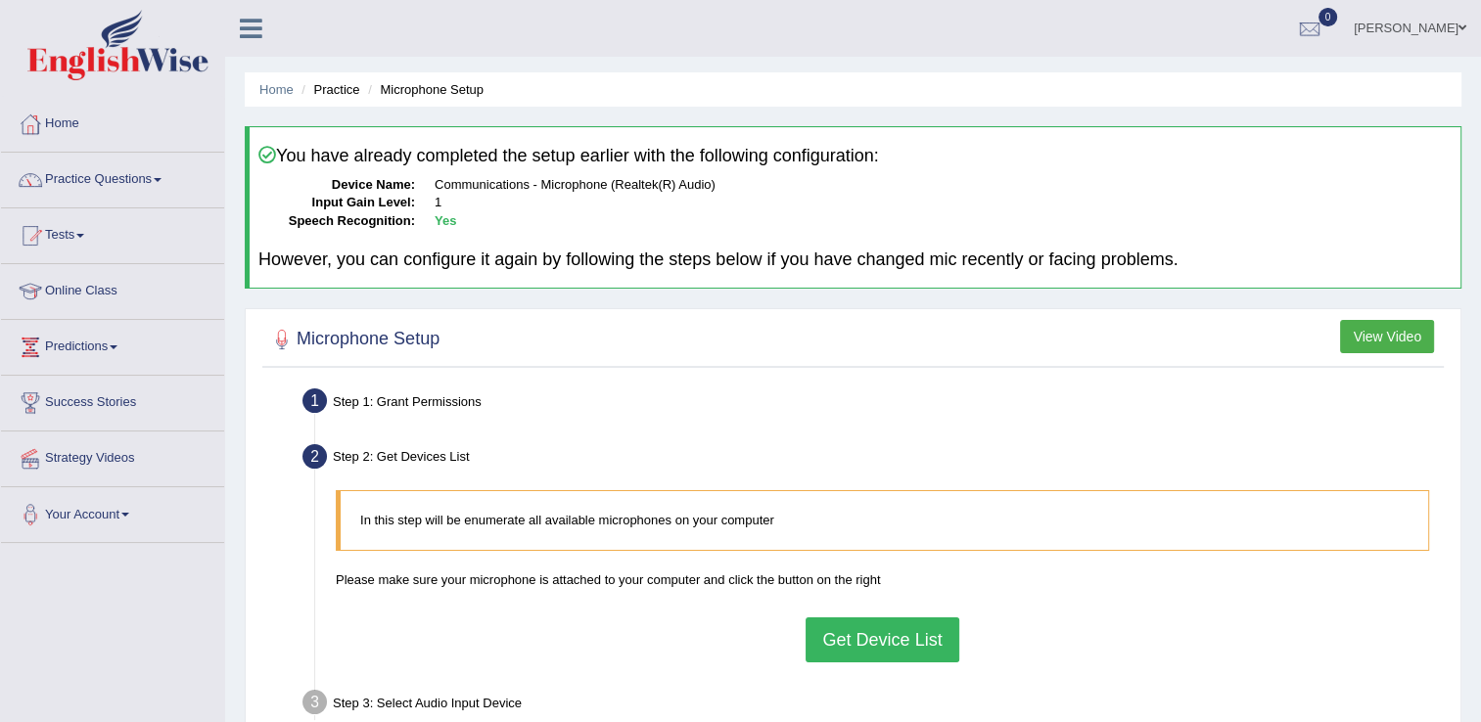
click at [905, 622] on button "Get Device List" at bounding box center [882, 640] width 153 height 45
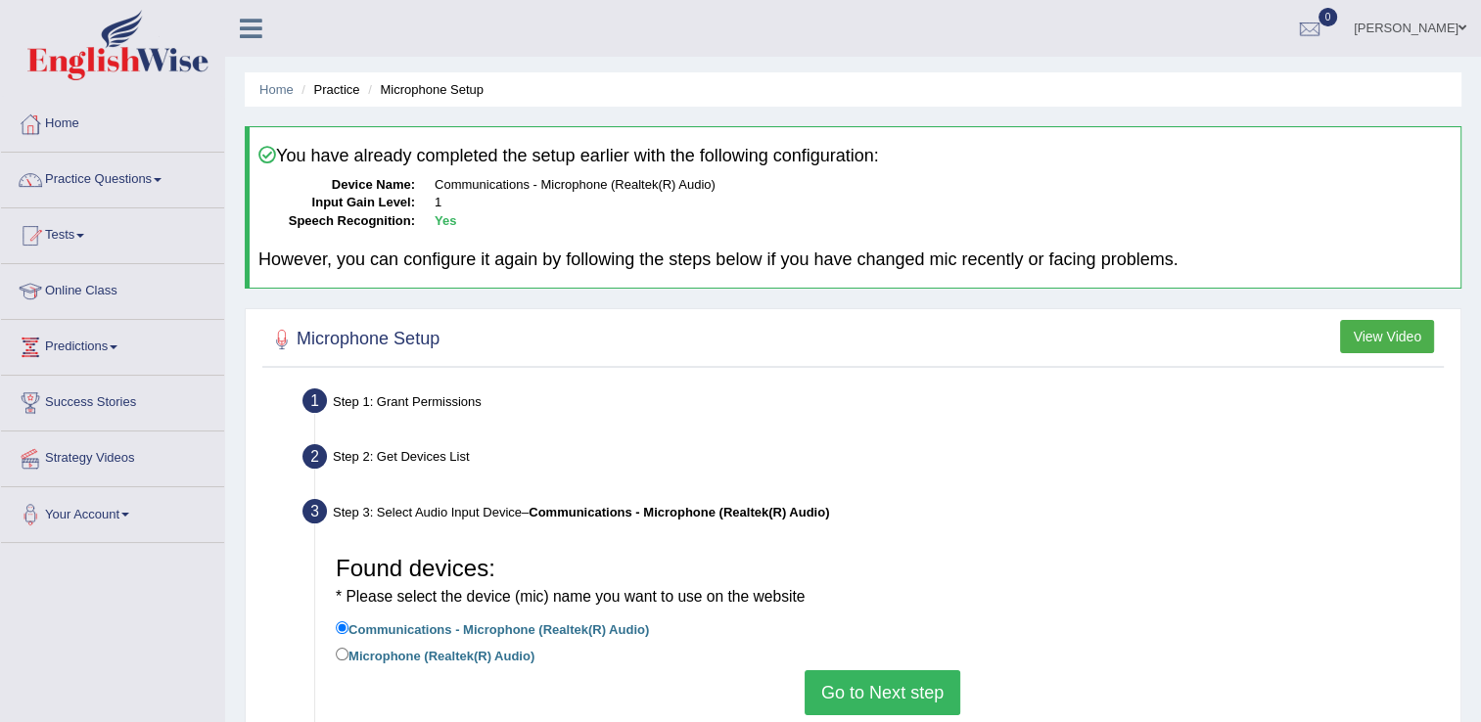
click at [894, 687] on button "Go to Next step" at bounding box center [883, 693] width 156 height 45
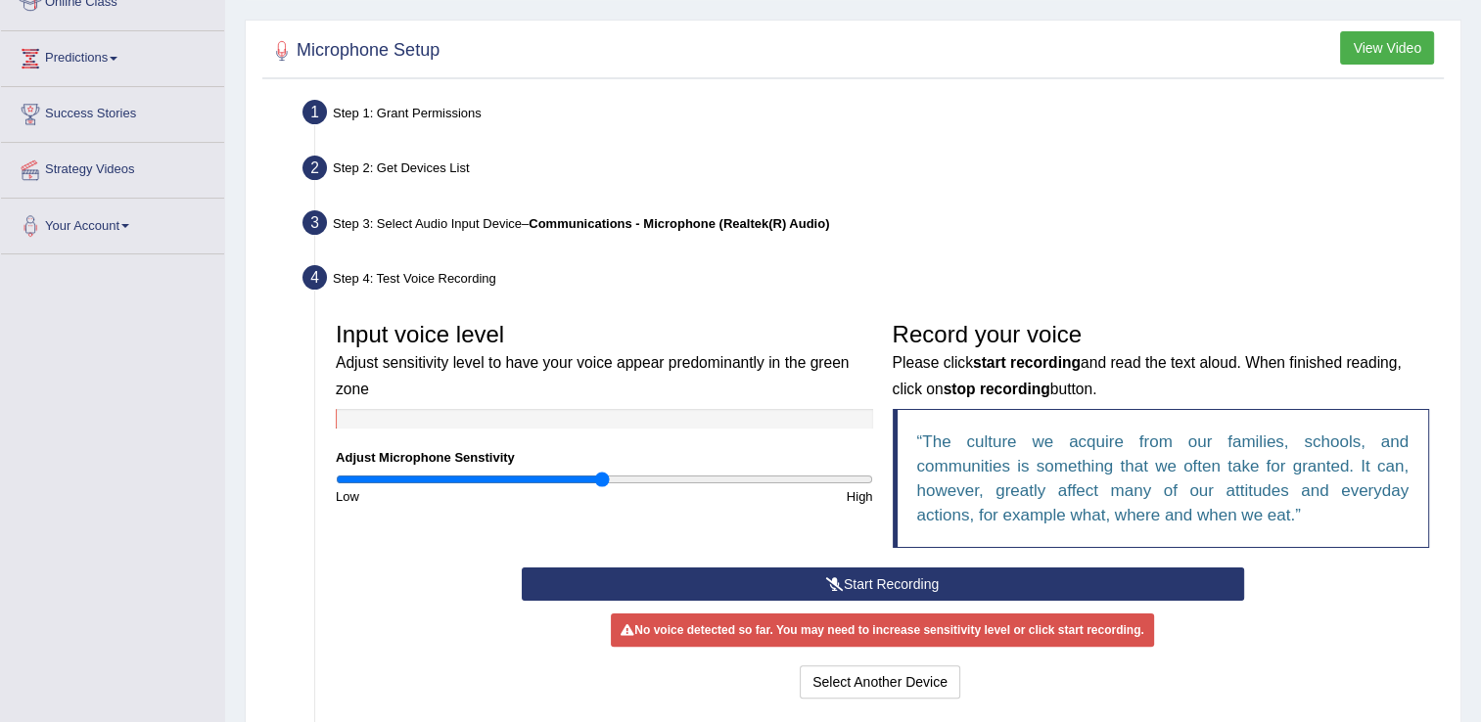
scroll to position [313, 0]
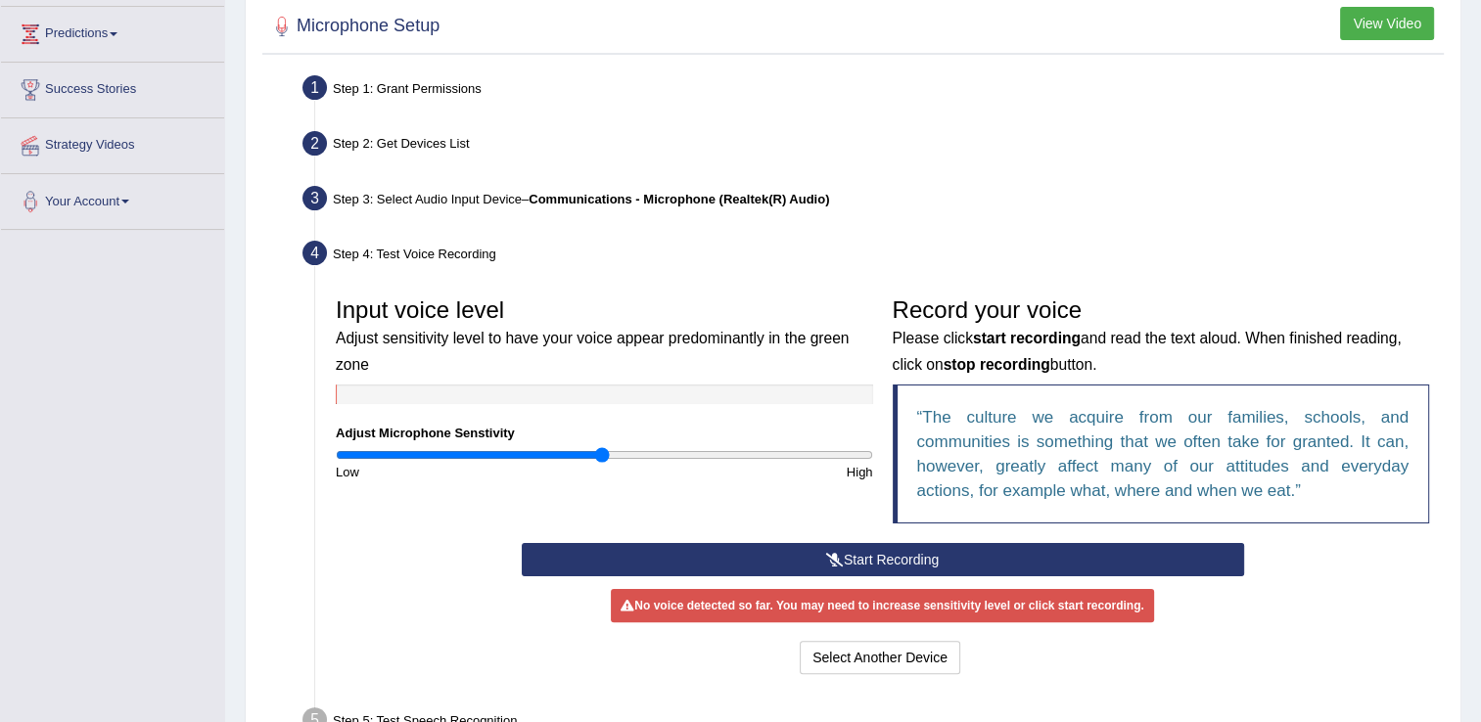
click at [1144, 550] on button "Start Recording" at bounding box center [883, 559] width 722 height 33
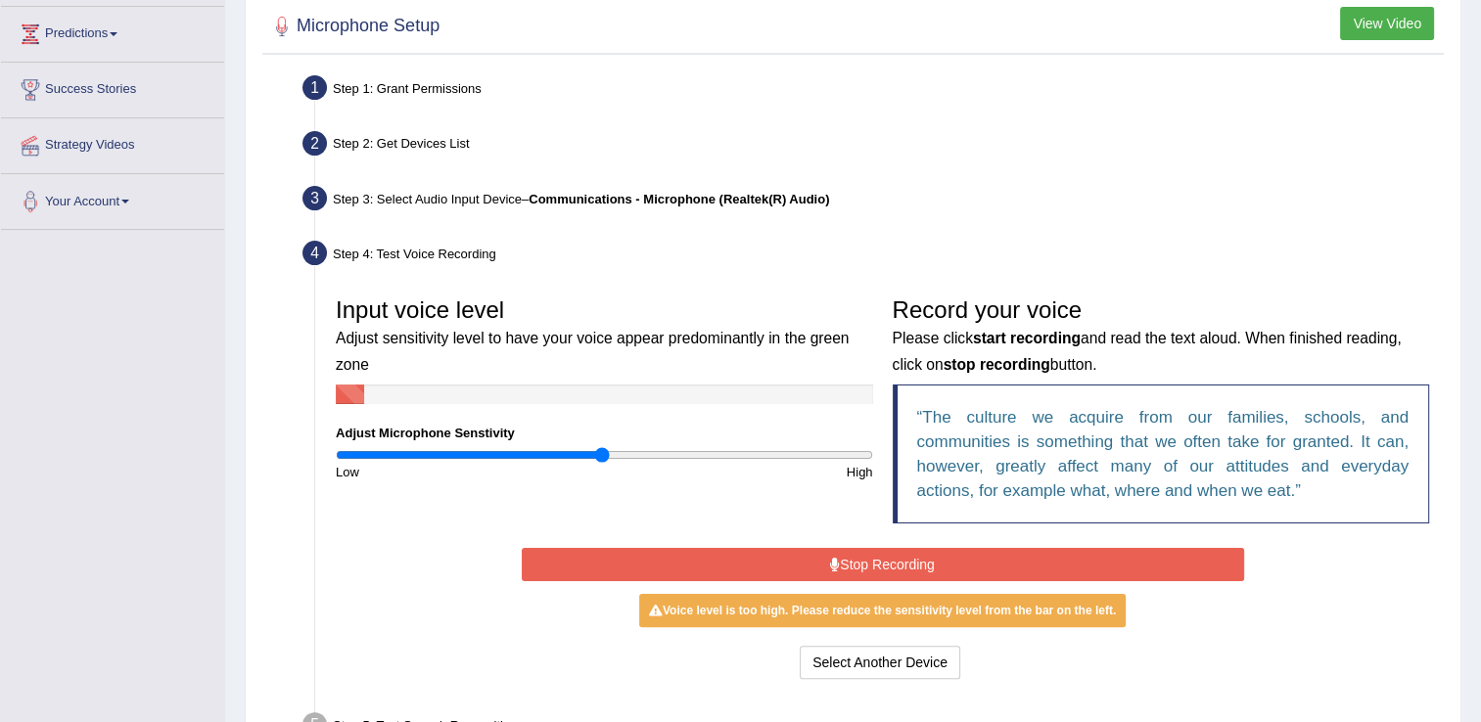
click at [1018, 579] on div "Start Recording Stop Recording Note: Please listen to the recording till the en…" at bounding box center [883, 613] width 742 height 141
click at [920, 558] on button "Stop Recording" at bounding box center [883, 564] width 722 height 33
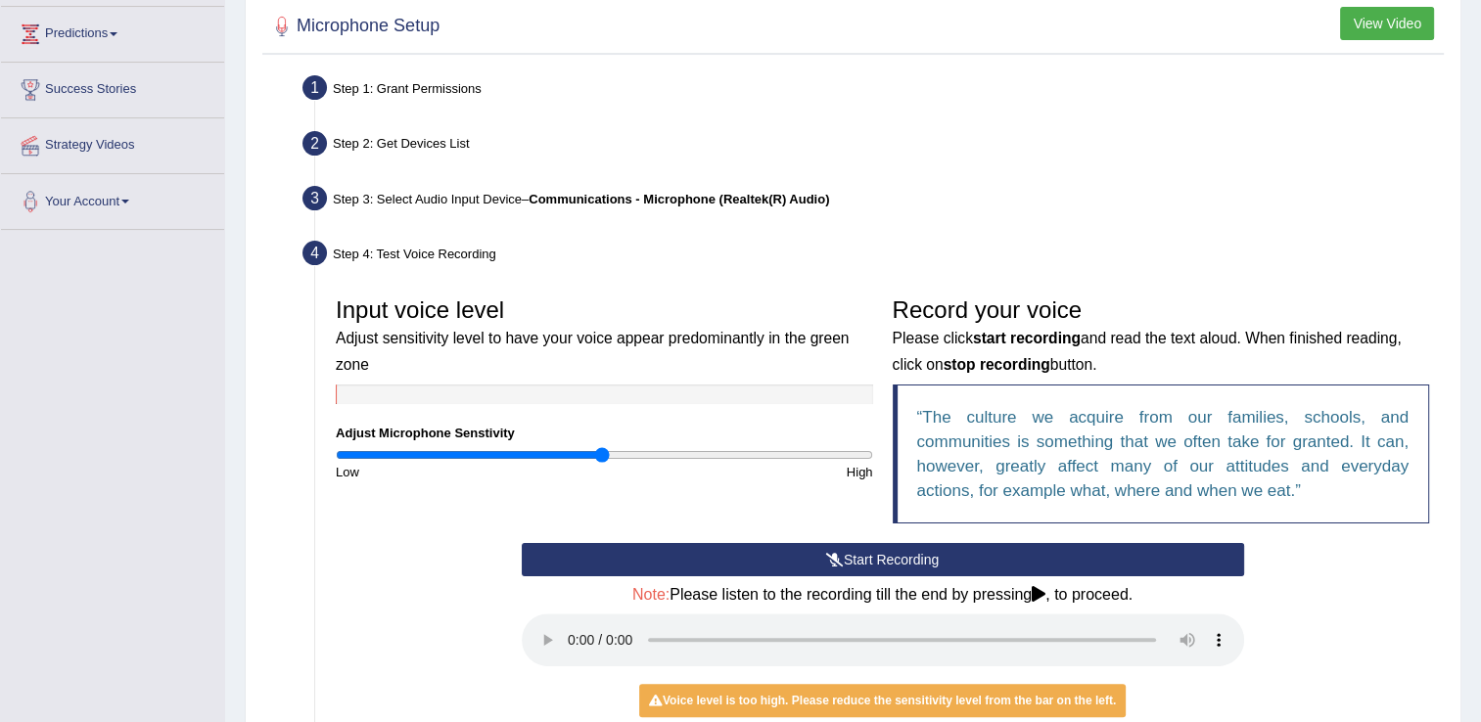
click at [926, 550] on button "Start Recording" at bounding box center [883, 559] width 722 height 33
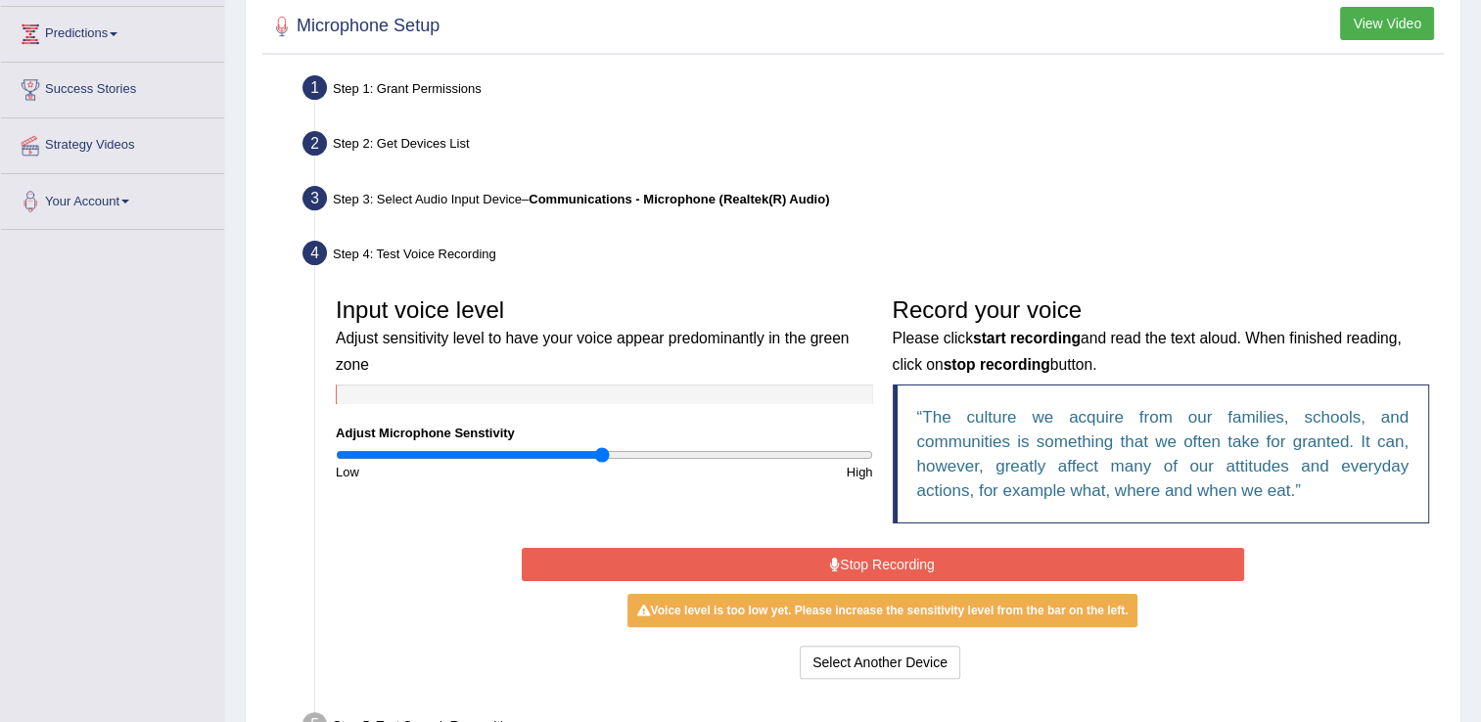
click at [926, 550] on button "Stop Recording" at bounding box center [883, 564] width 722 height 33
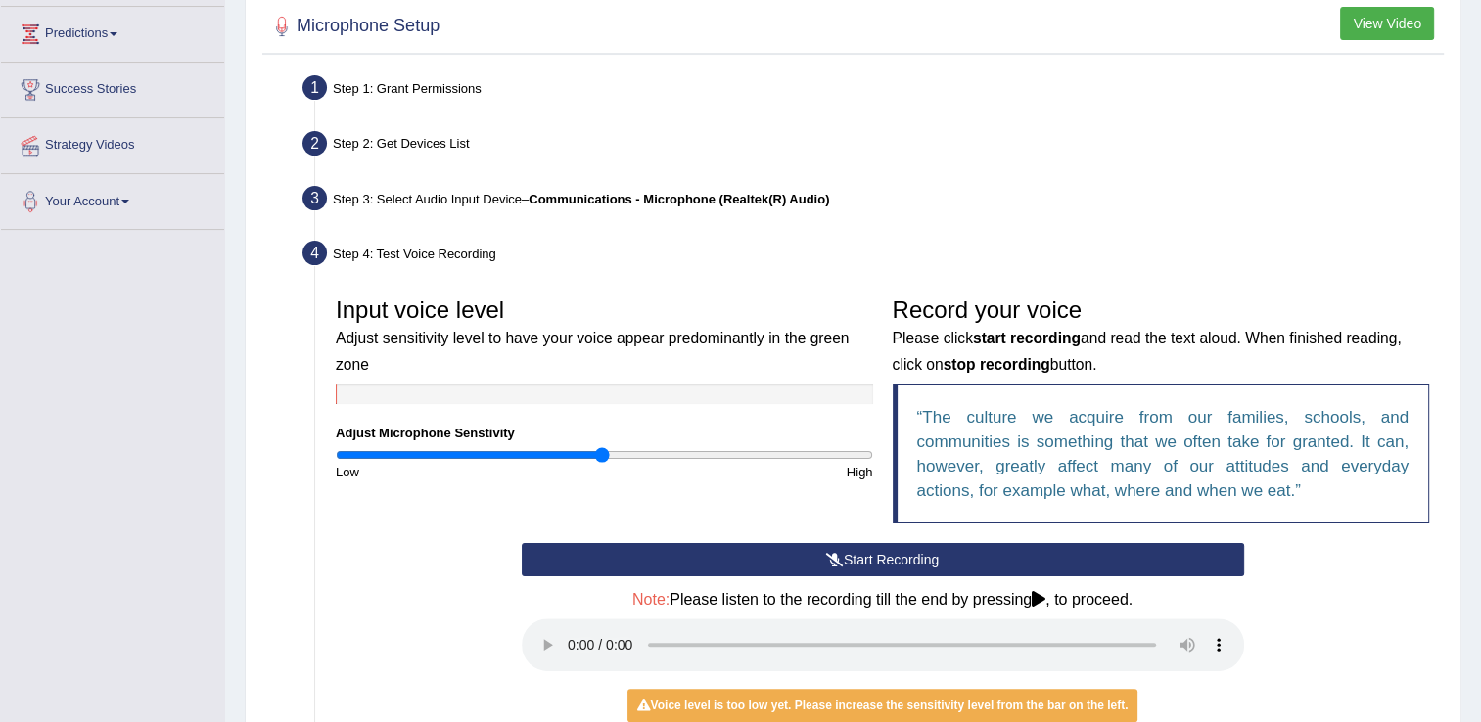
click at [926, 550] on div "Start Recording Stop Recording Note: Please listen to the recording till the en…" at bounding box center [883, 661] width 742 height 236
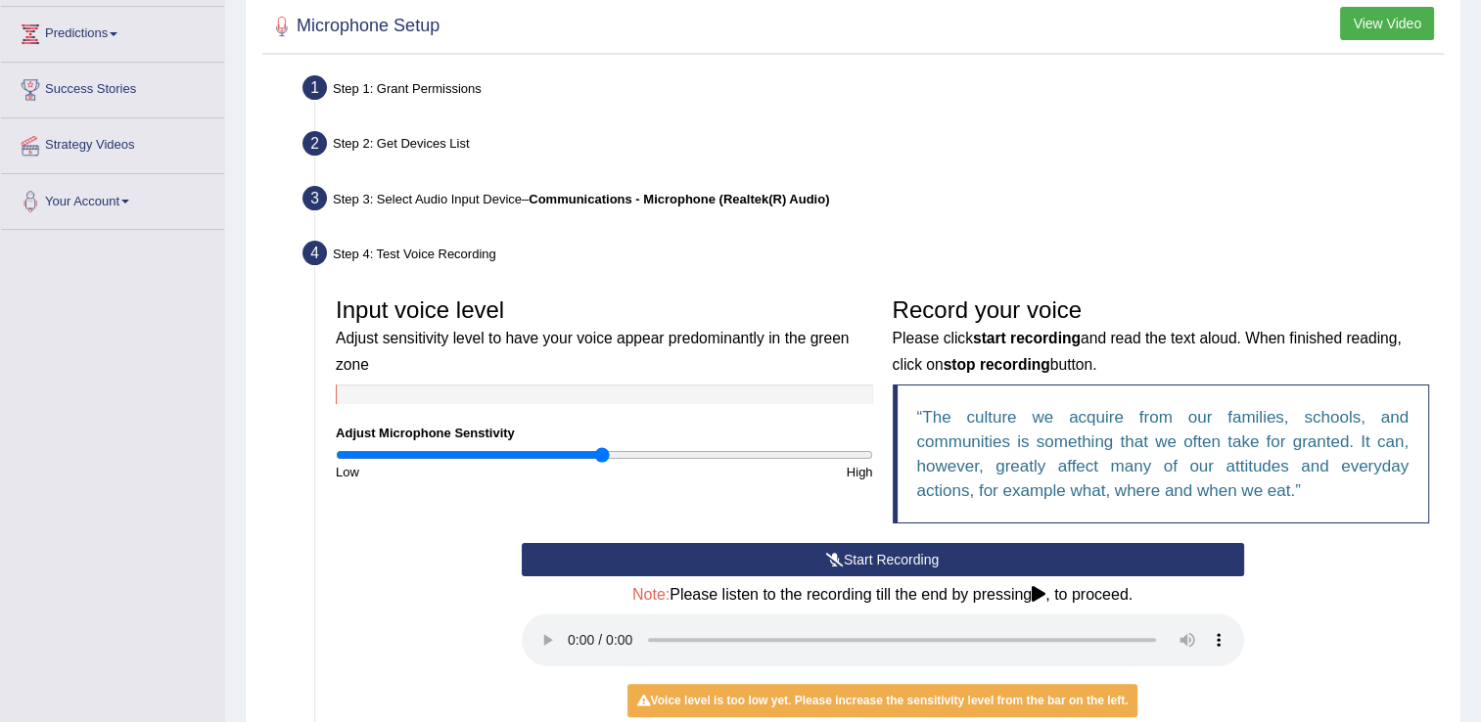
click at [826, 555] on icon at bounding box center [835, 560] width 18 height 14
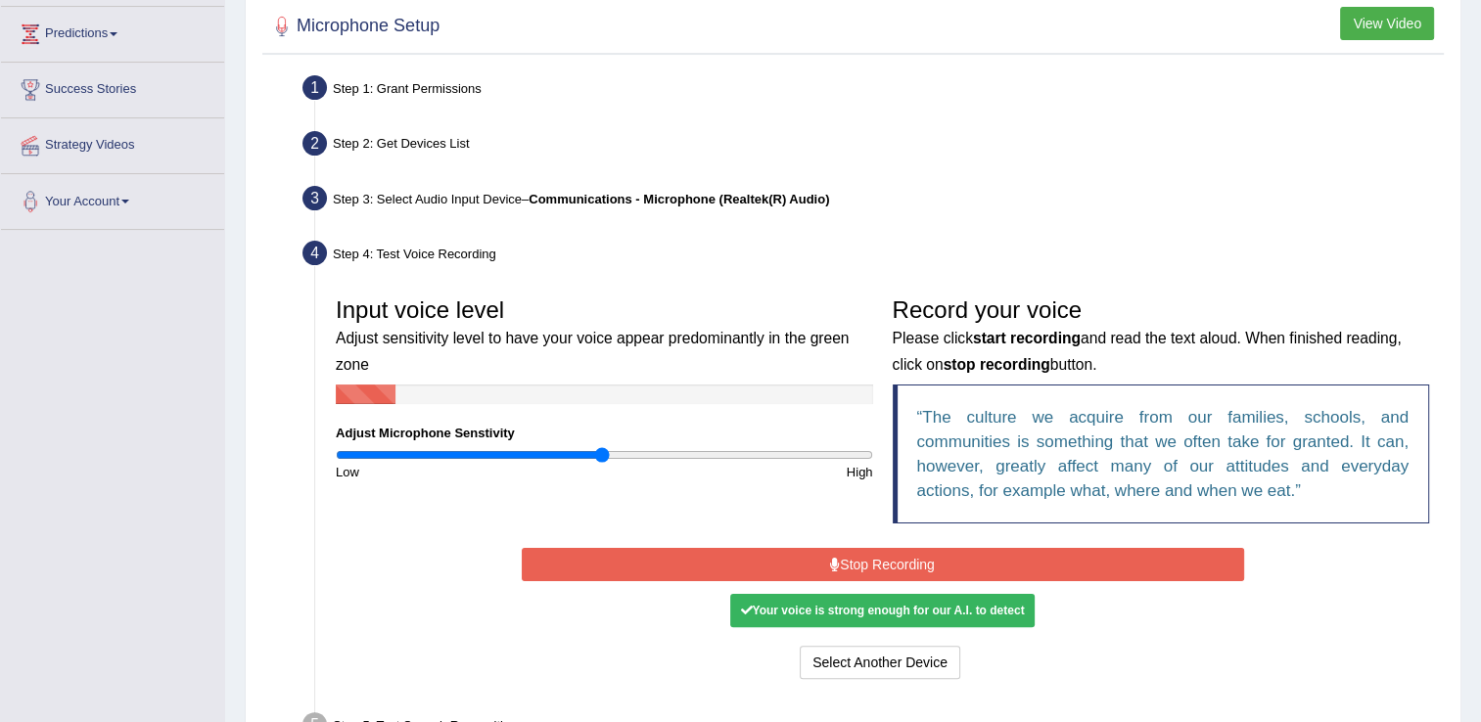
click at [824, 555] on button "Stop Recording" at bounding box center [883, 564] width 722 height 33
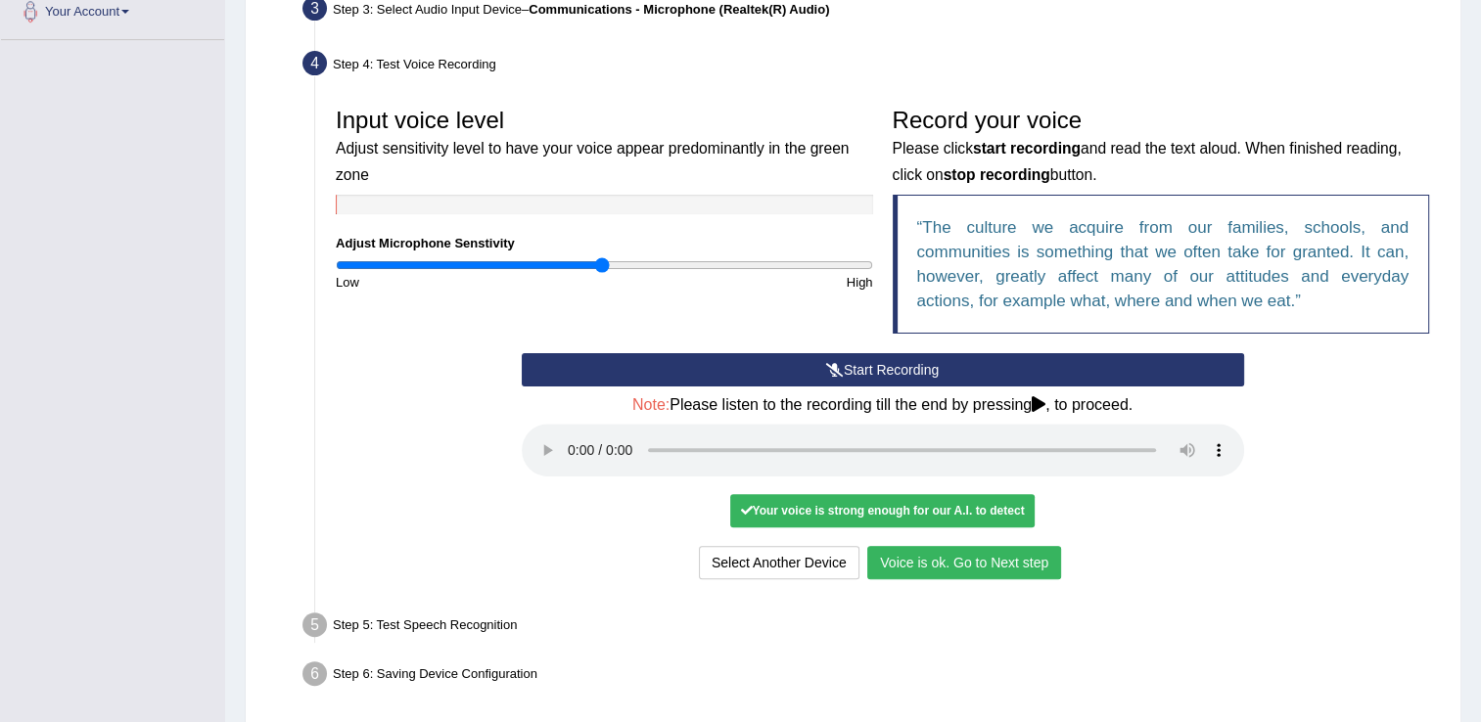
scroll to position [509, 0]
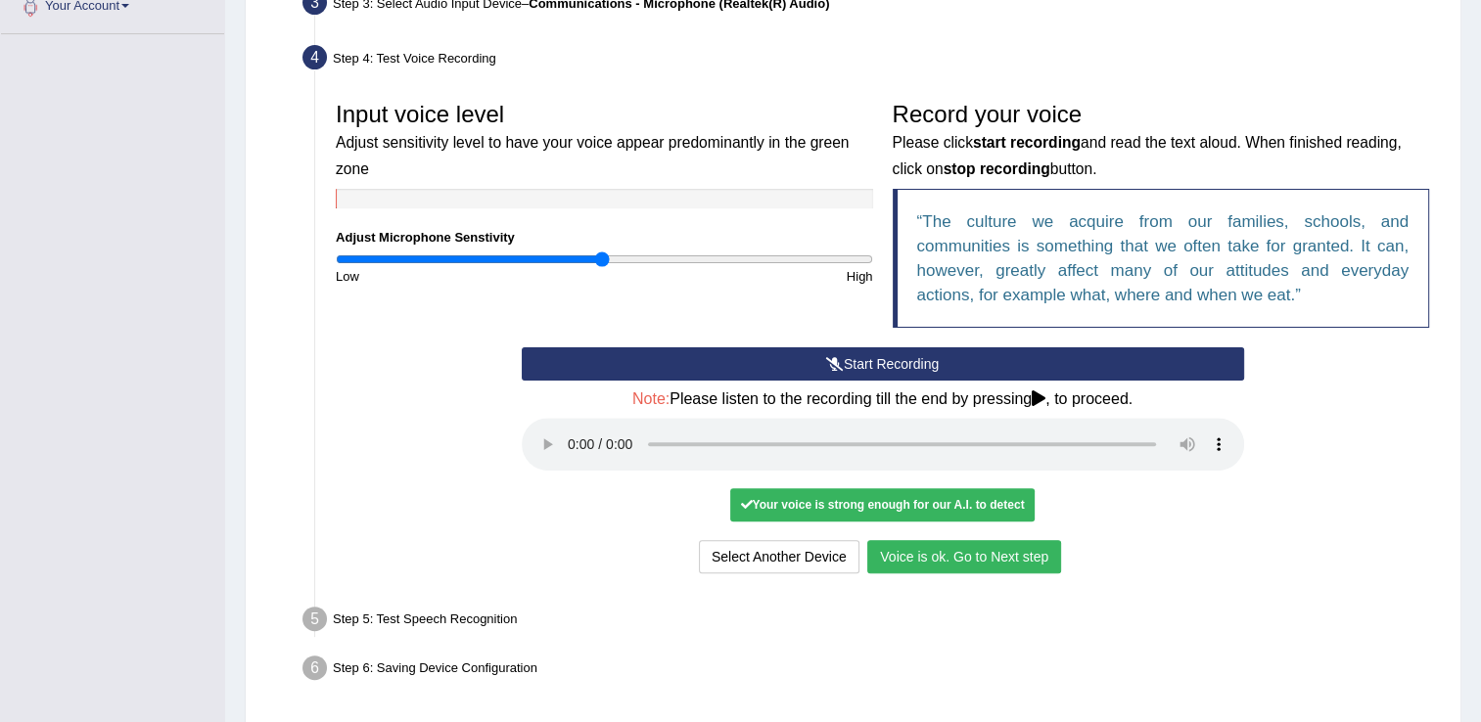
click at [910, 554] on button "Voice is ok. Go to Next step" at bounding box center [964, 556] width 194 height 33
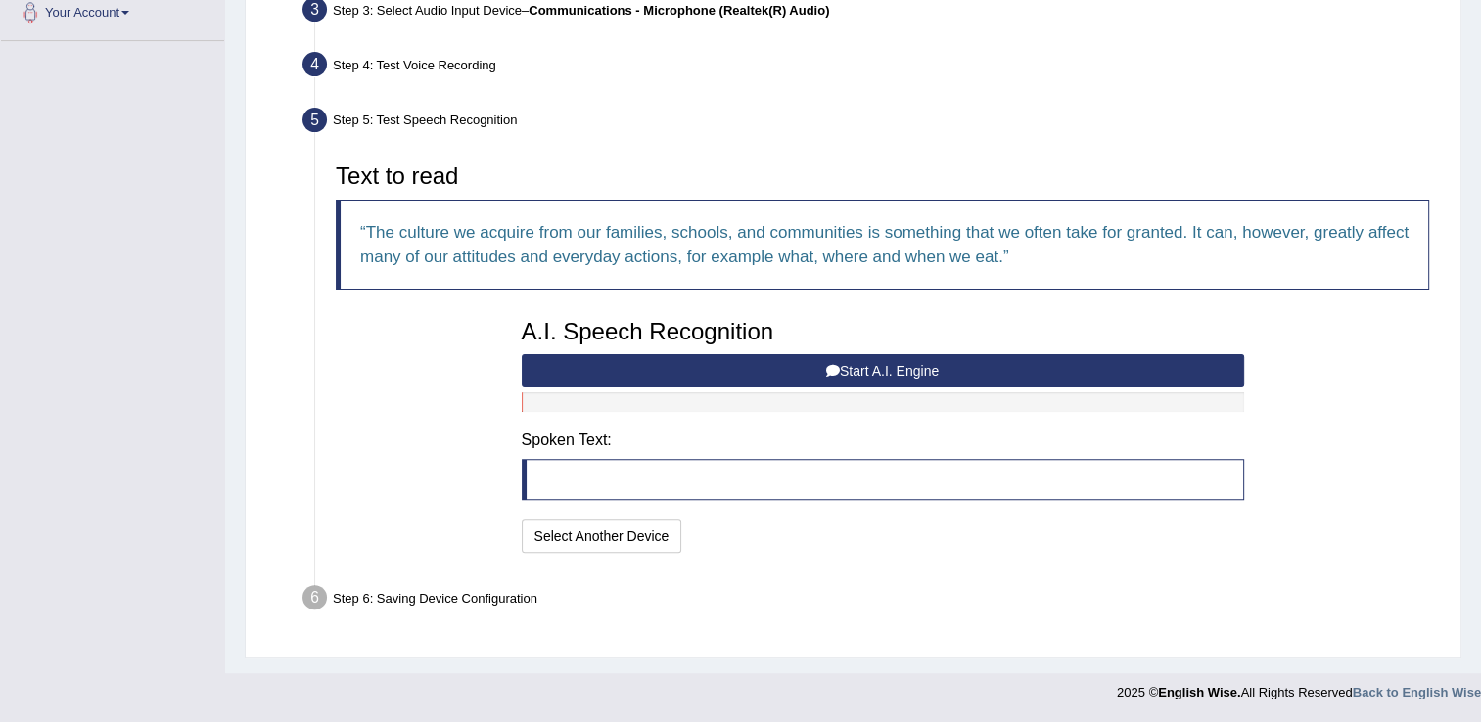
scroll to position [498, 0]
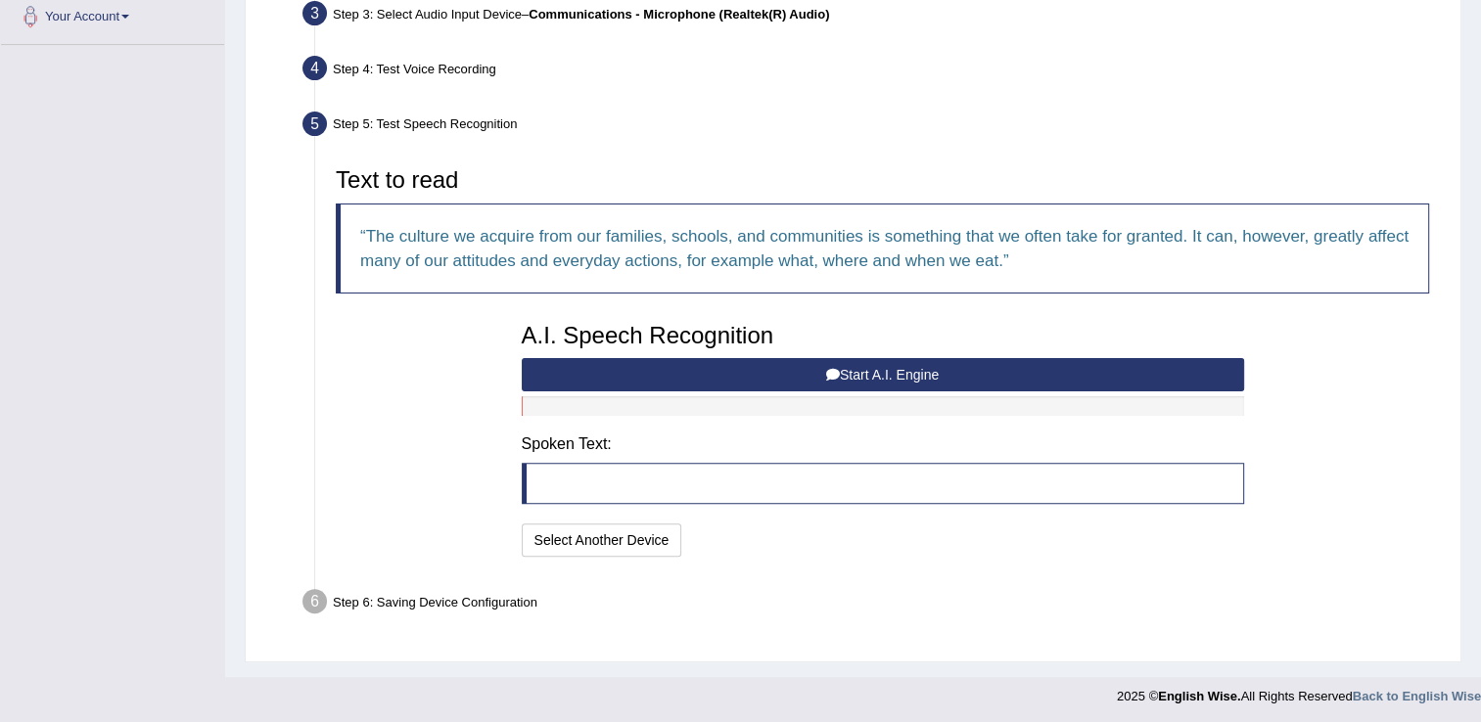
click at [754, 379] on button "Start A.I. Engine" at bounding box center [883, 374] width 722 height 33
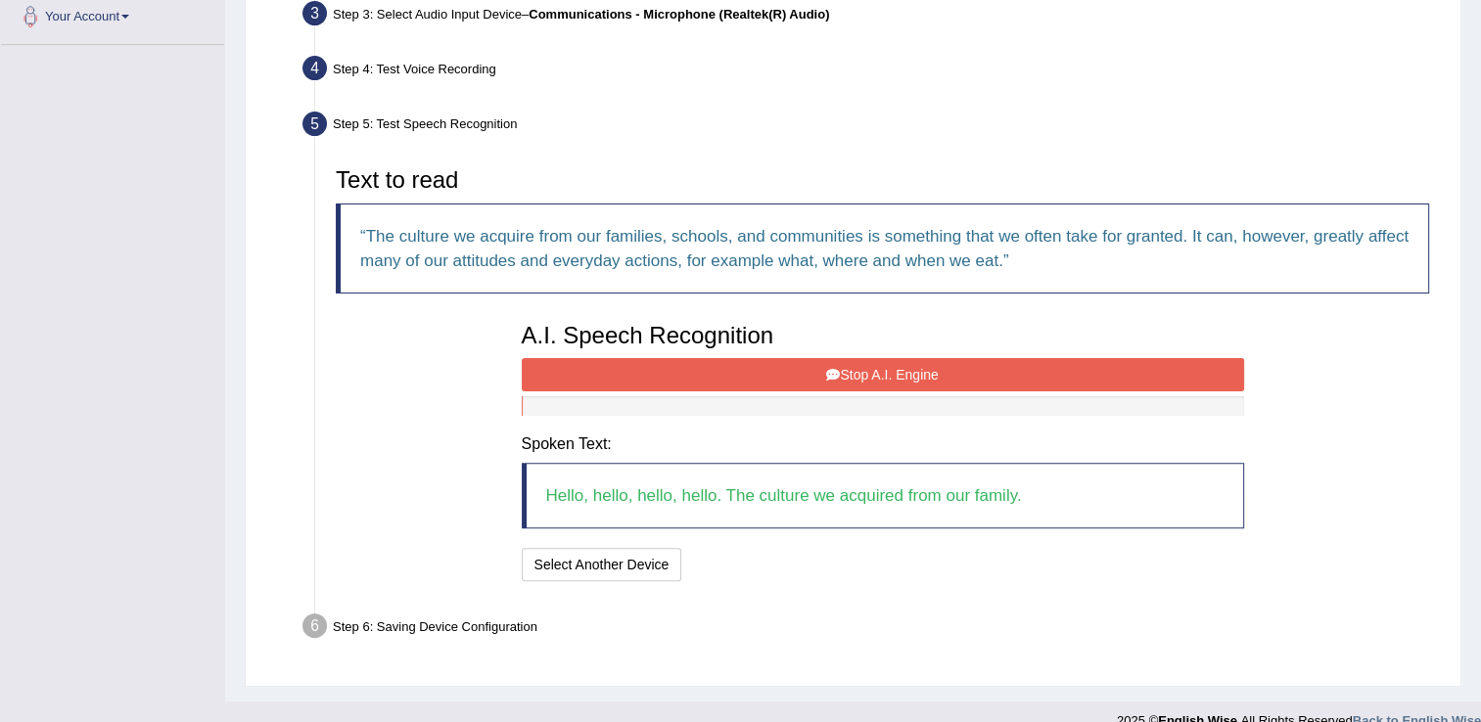
click at [766, 365] on button "Stop A.I. Engine" at bounding box center [883, 374] width 722 height 33
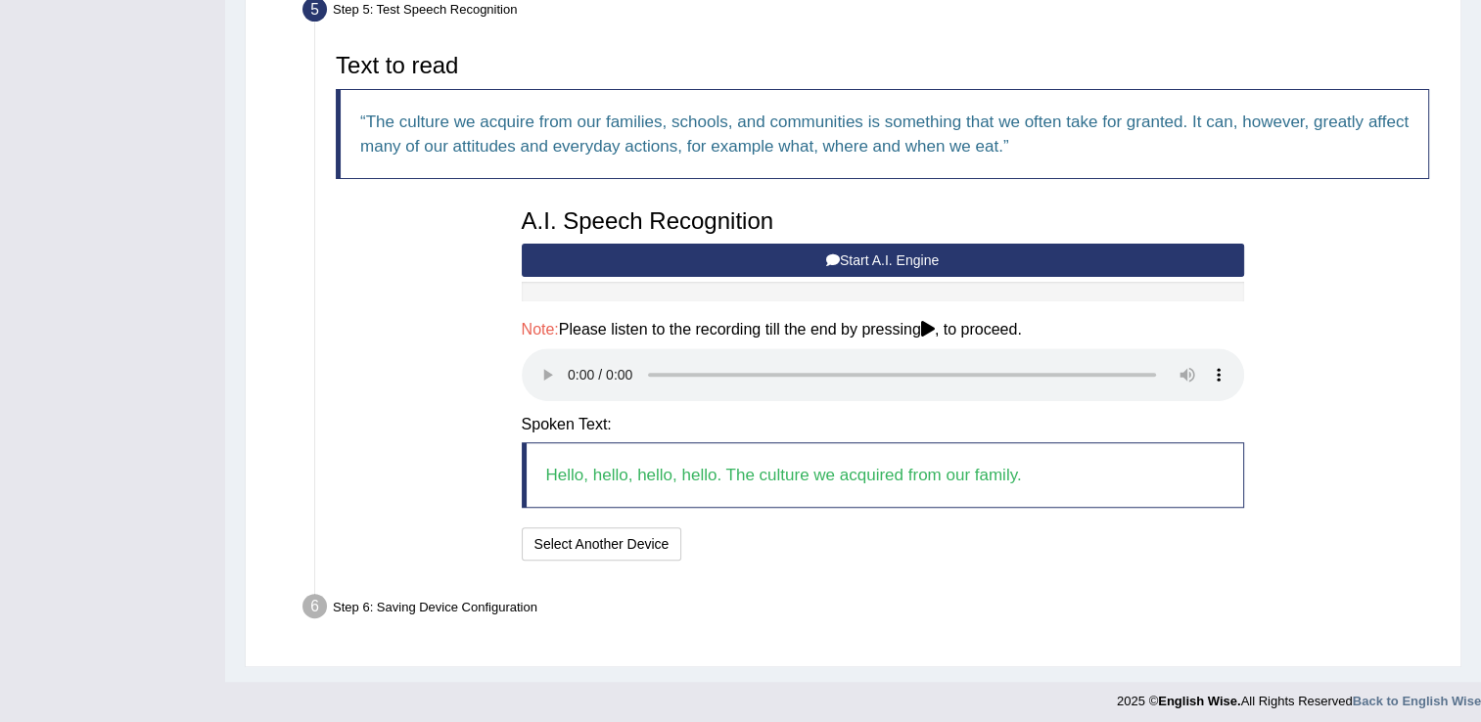
scroll to position [616, 0]
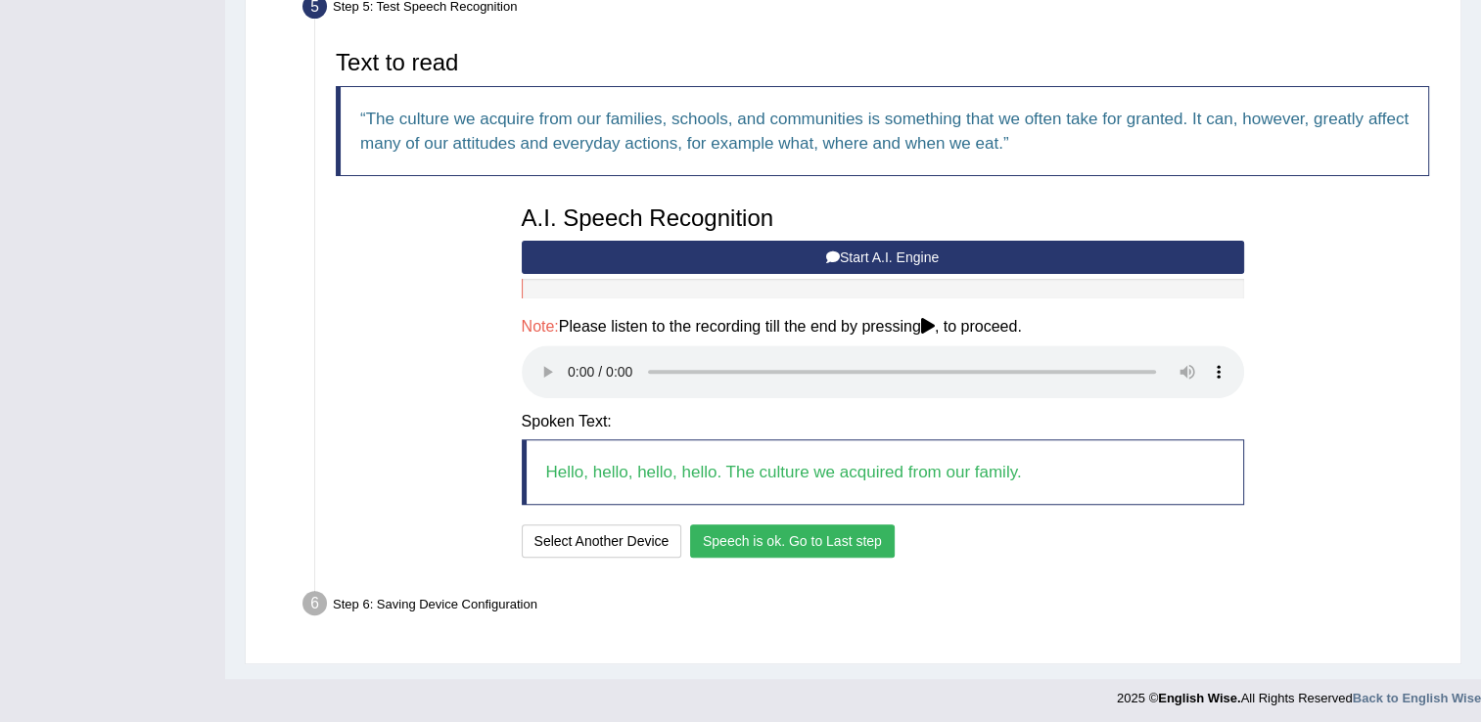
click at [789, 542] on button "Speech is ok. Go to Last step" at bounding box center [792, 541] width 205 height 33
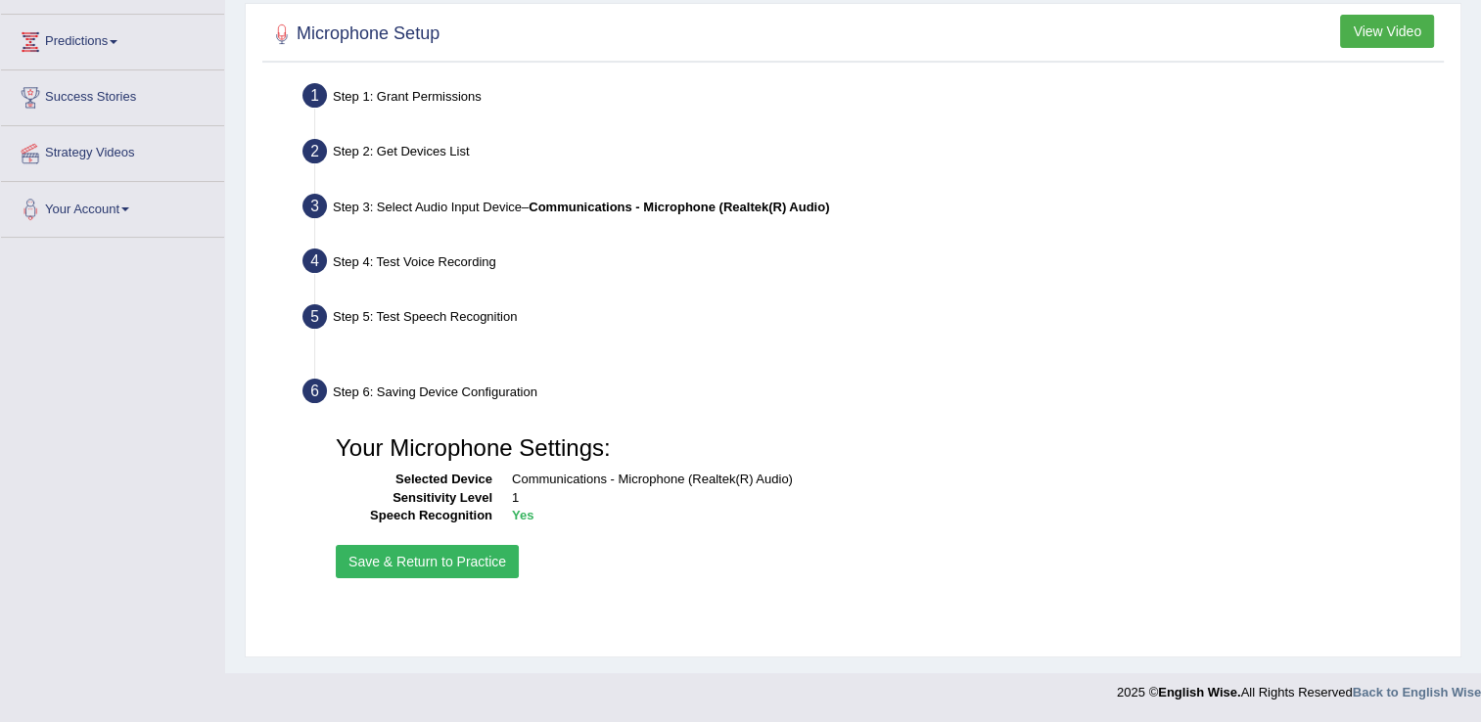
scroll to position [305, 0]
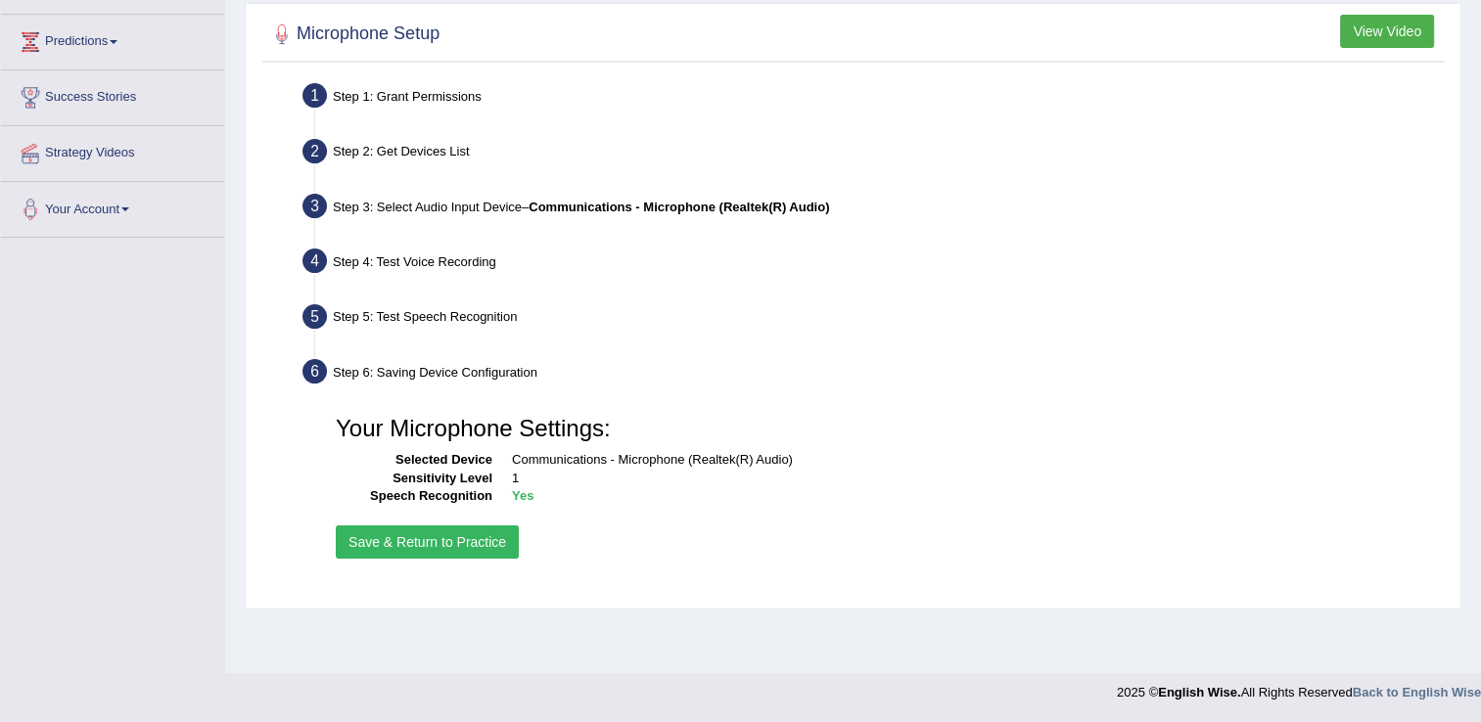
click at [366, 532] on button "Save & Return to Practice" at bounding box center [427, 542] width 183 height 33
click at [486, 548] on button "Save & Return to Practice" at bounding box center [427, 542] width 183 height 33
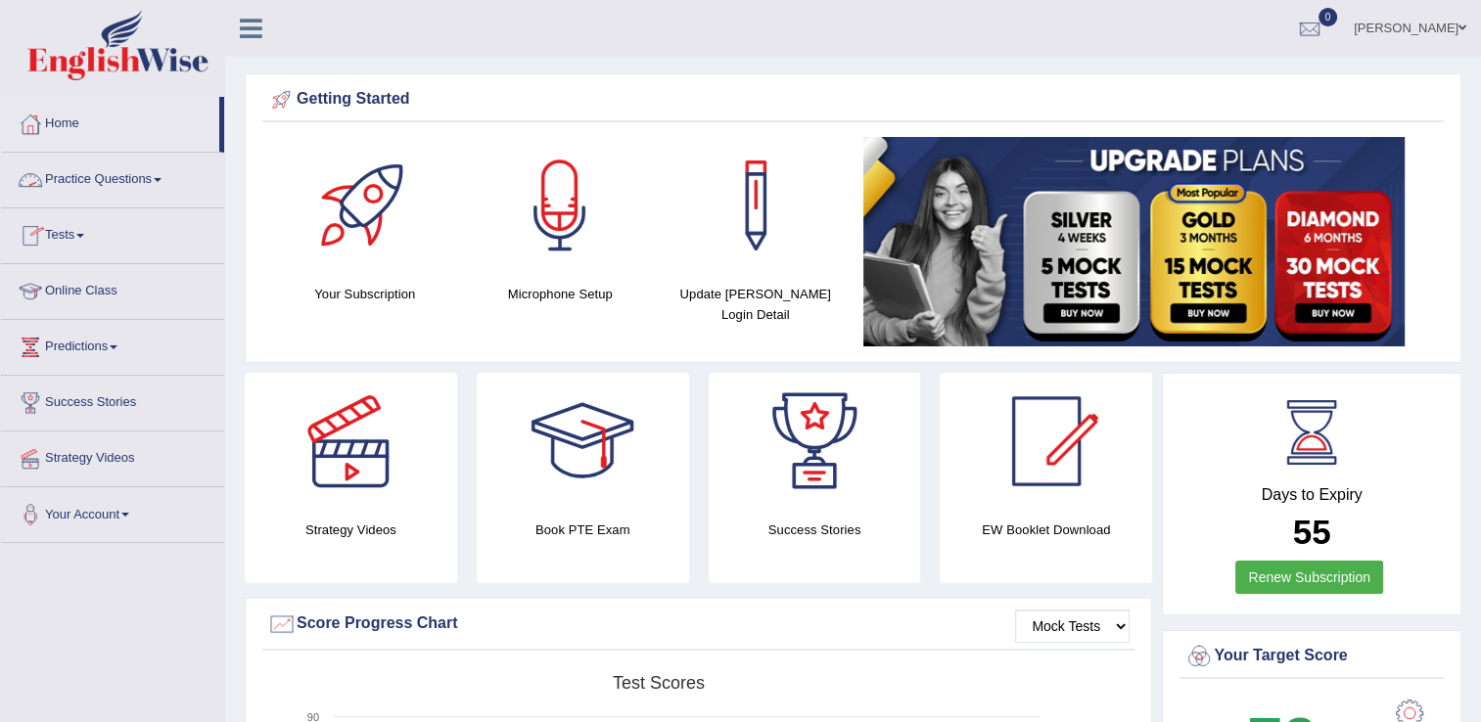
click at [114, 291] on link "Online Class" at bounding box center [112, 288] width 223 height 49
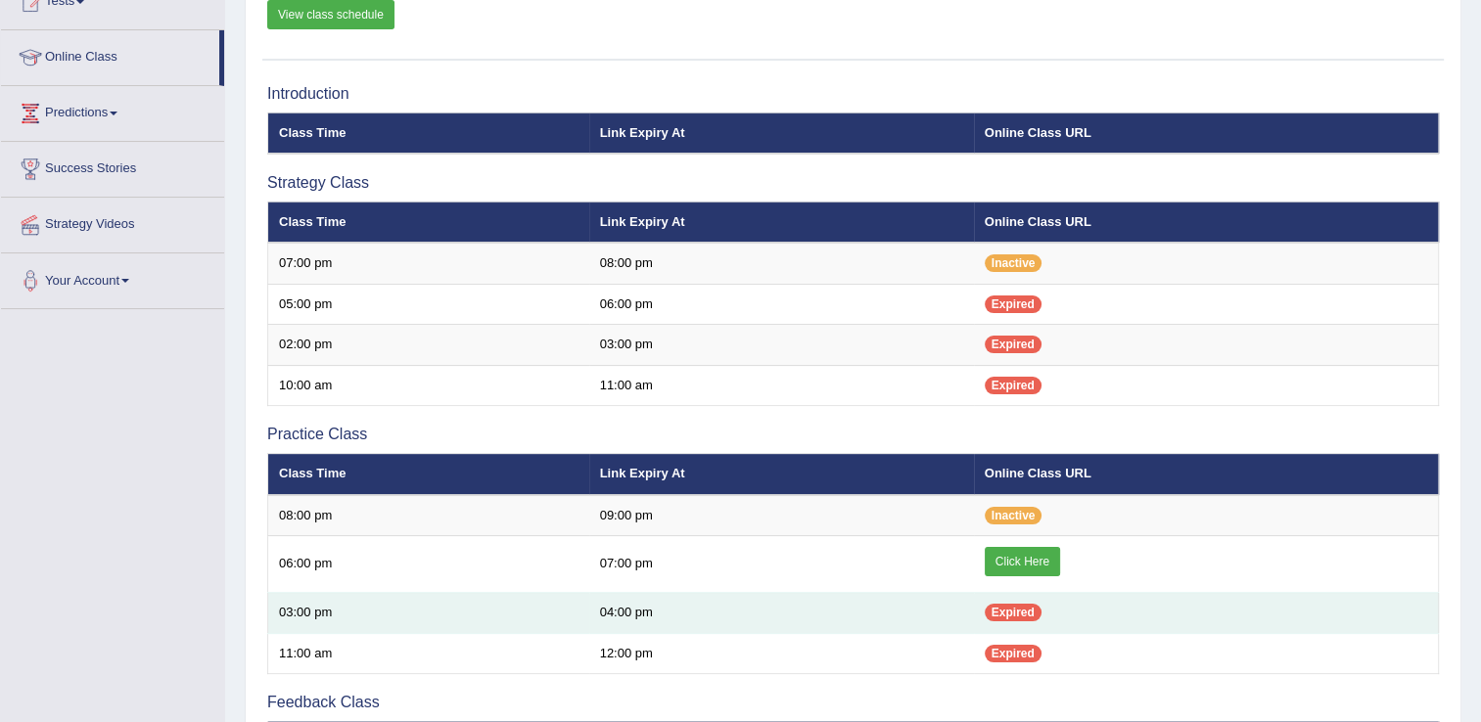
scroll to position [248, 0]
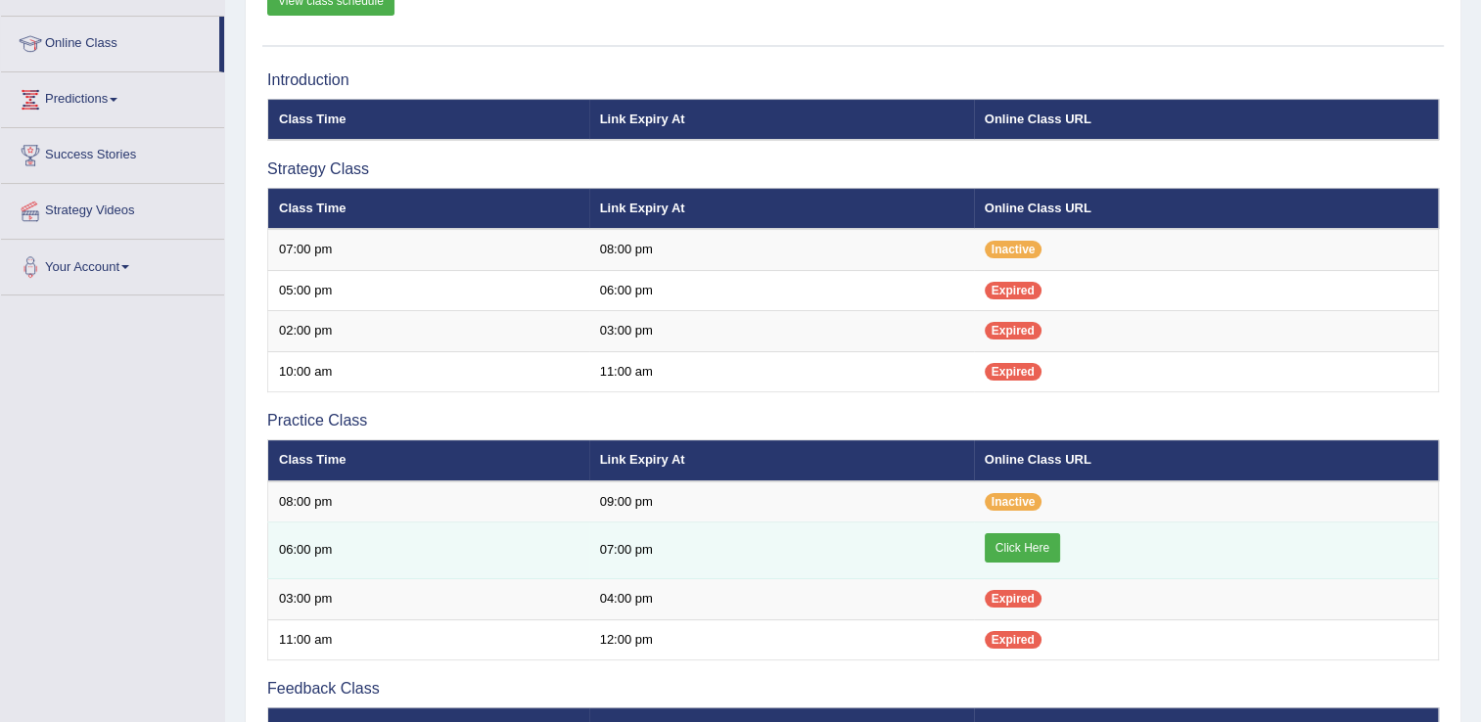
click at [1042, 547] on link "Click Here" at bounding box center [1022, 548] width 75 height 29
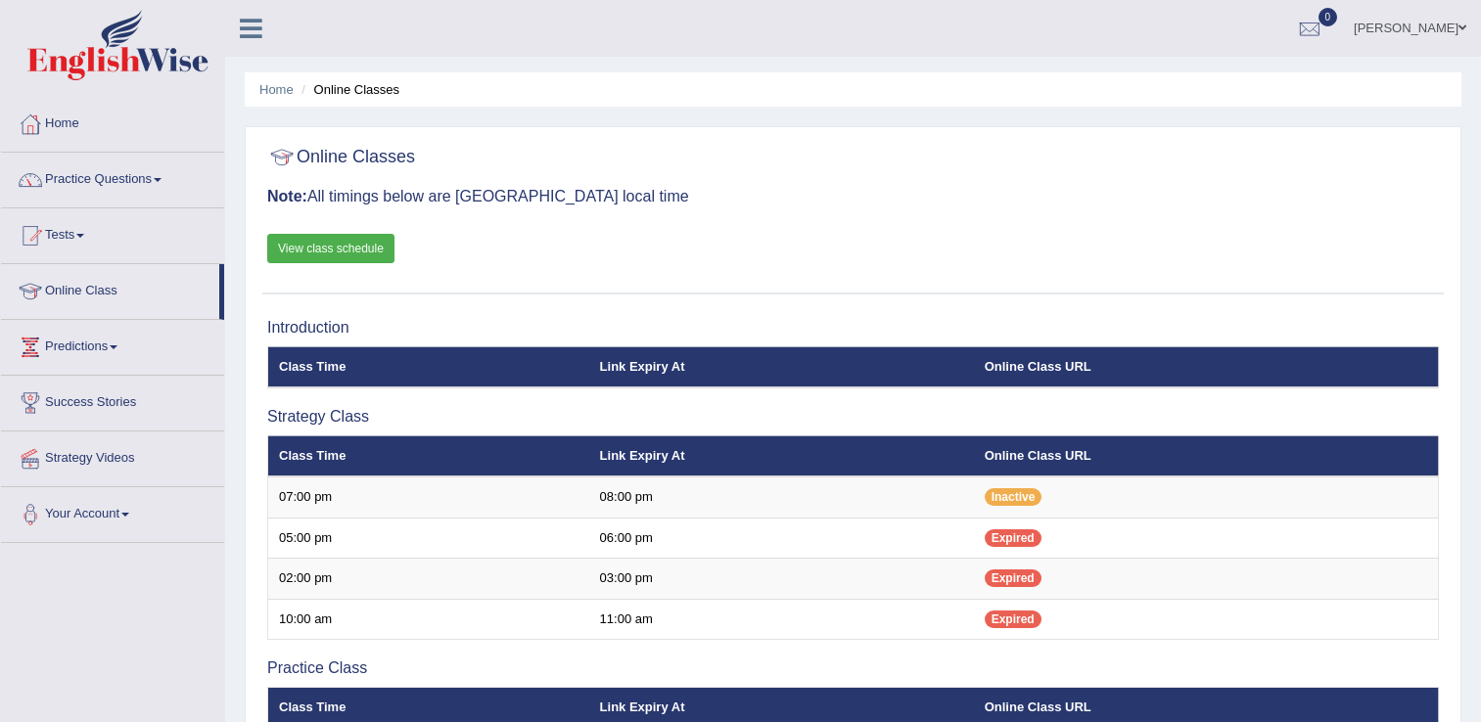
scroll to position [248, 0]
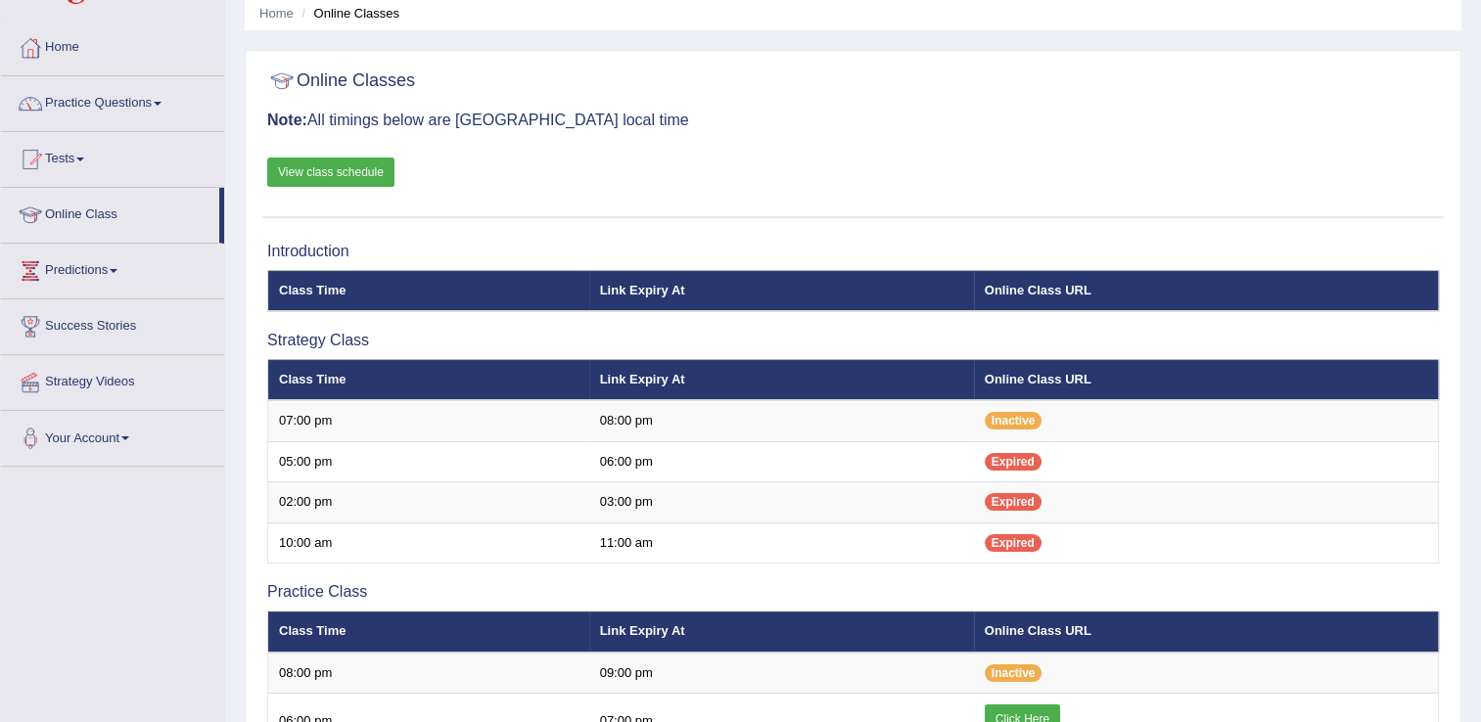
scroll to position [52, 0]
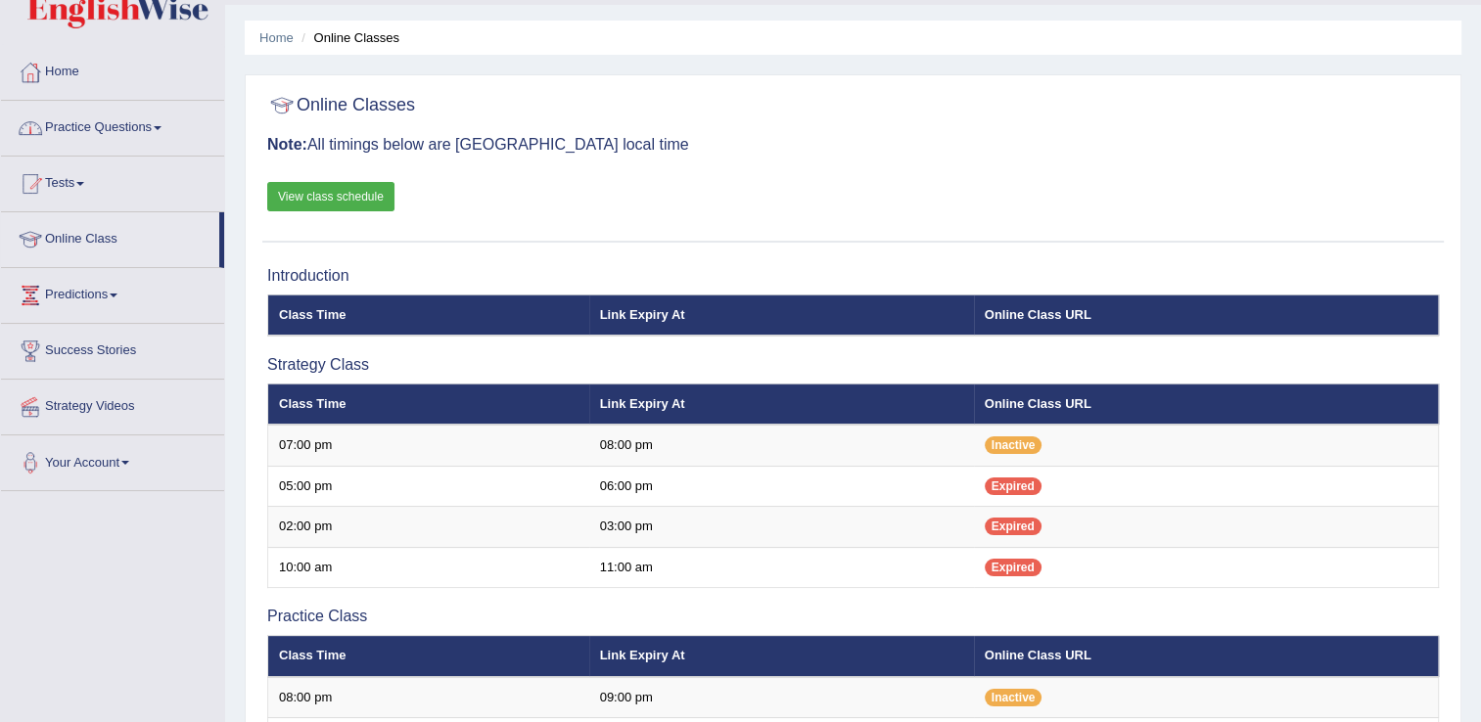
click at [163, 123] on link "Practice Questions" at bounding box center [112, 125] width 223 height 49
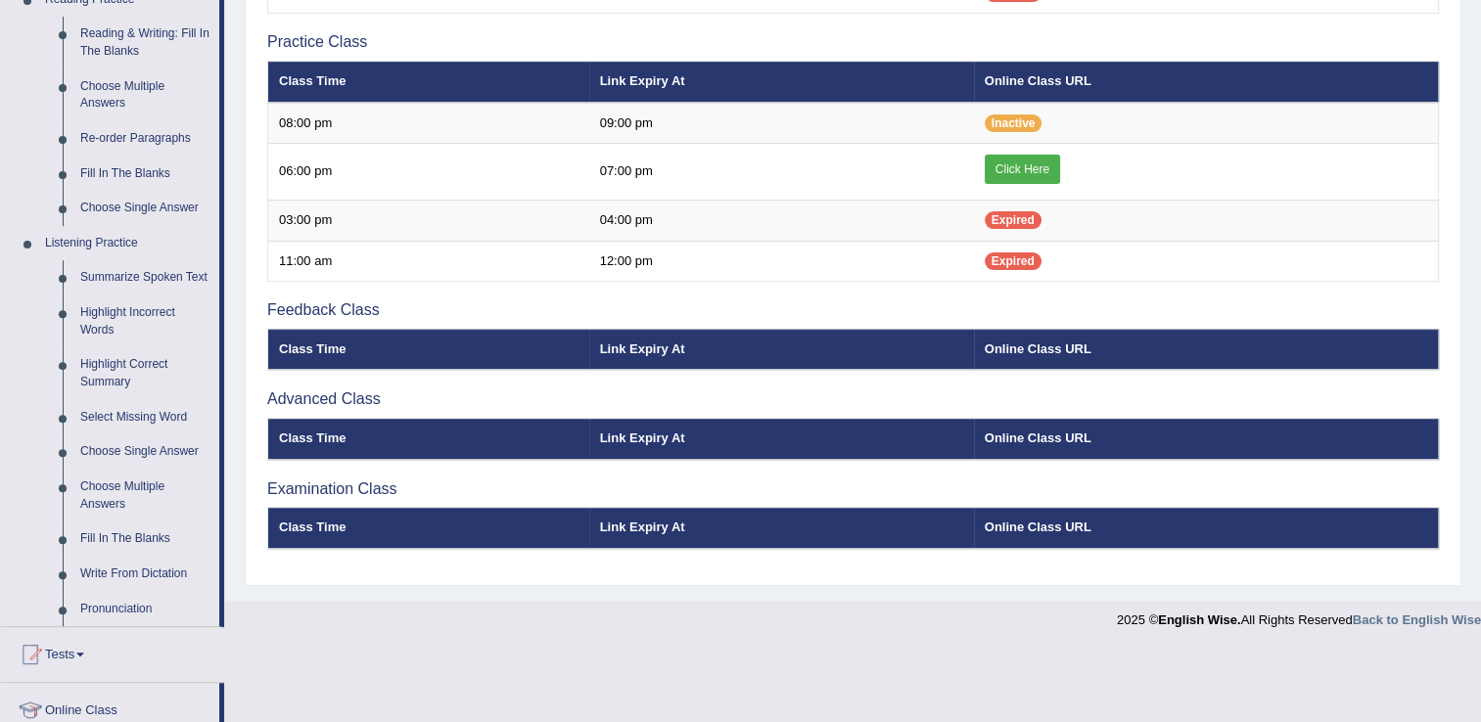
scroll to position [587, 0]
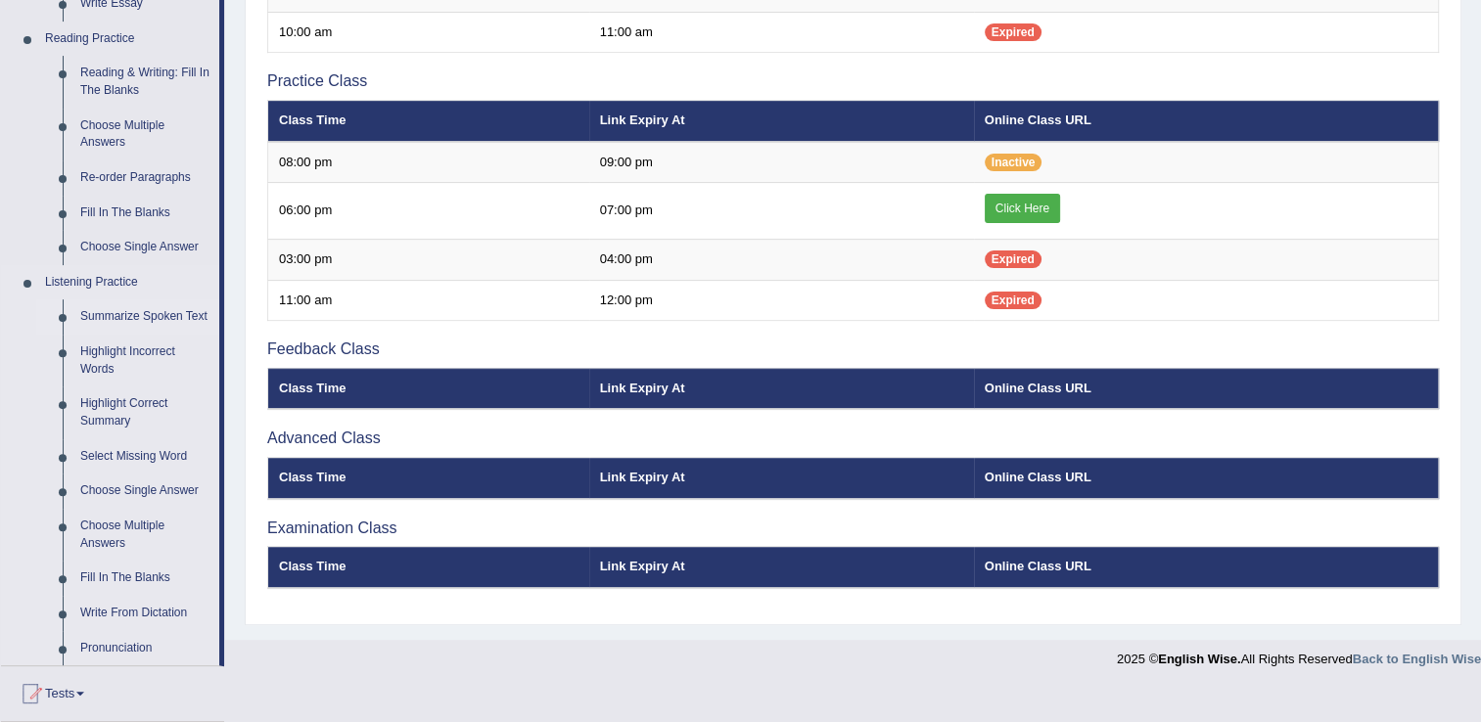
click at [185, 315] on link "Summarize Spoken Text" at bounding box center [145, 317] width 148 height 35
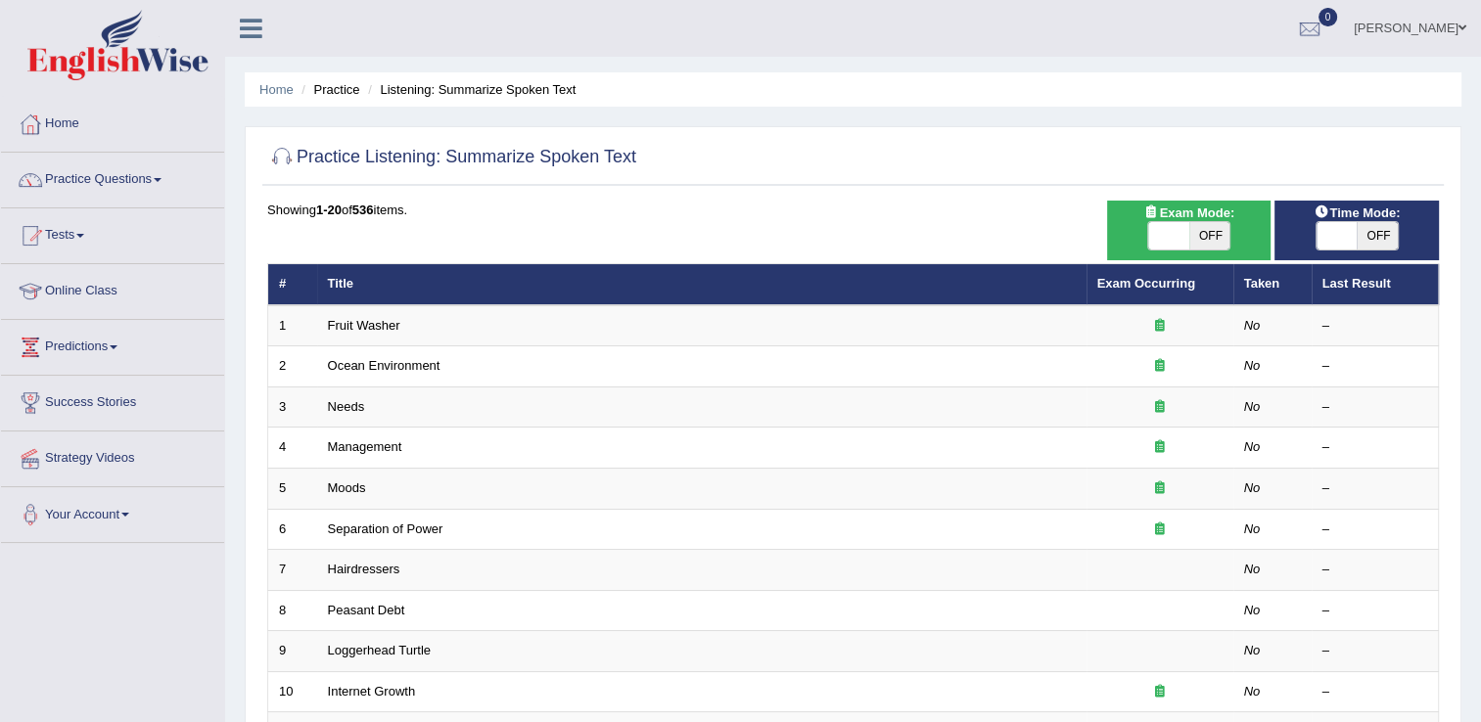
click at [365, 373] on td "Ocean Environment" at bounding box center [701, 367] width 769 height 41
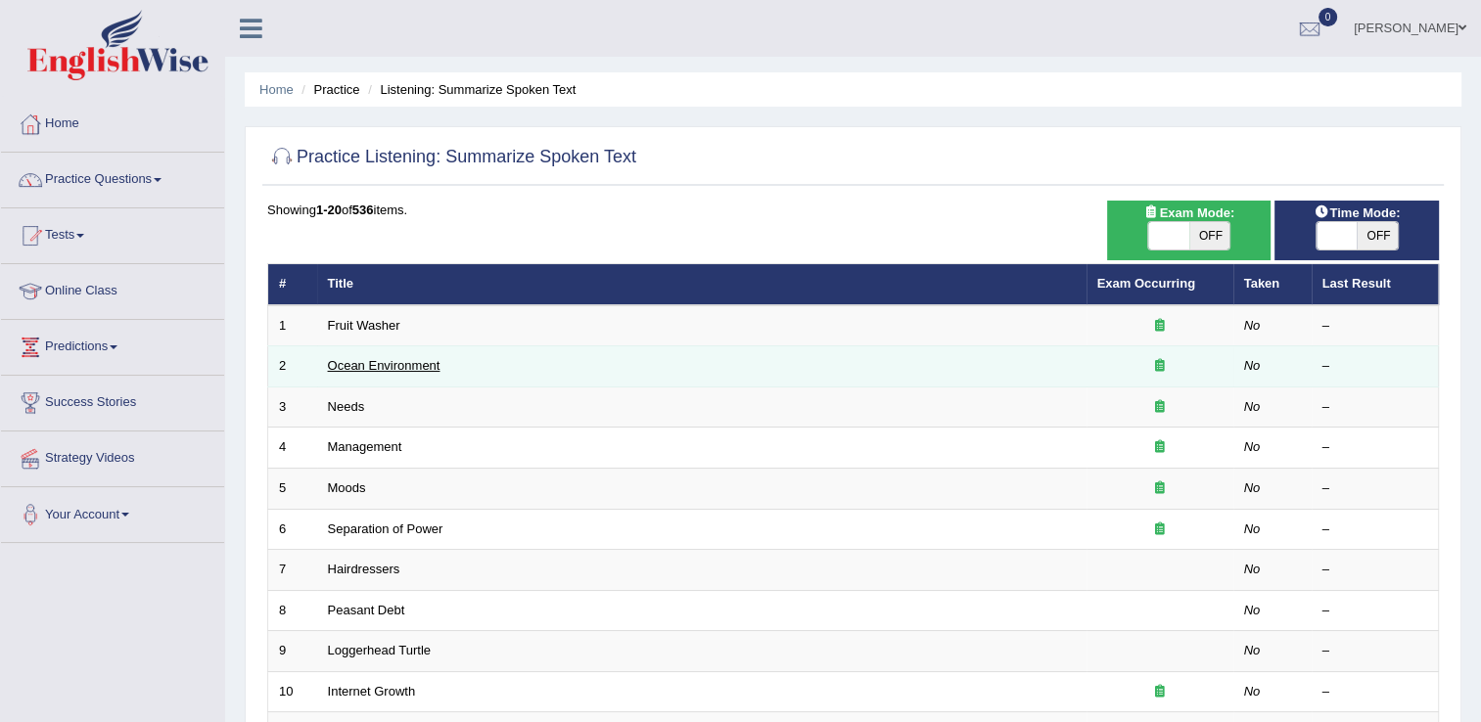
click at [368, 363] on link "Ocean Environment" at bounding box center [384, 365] width 113 height 15
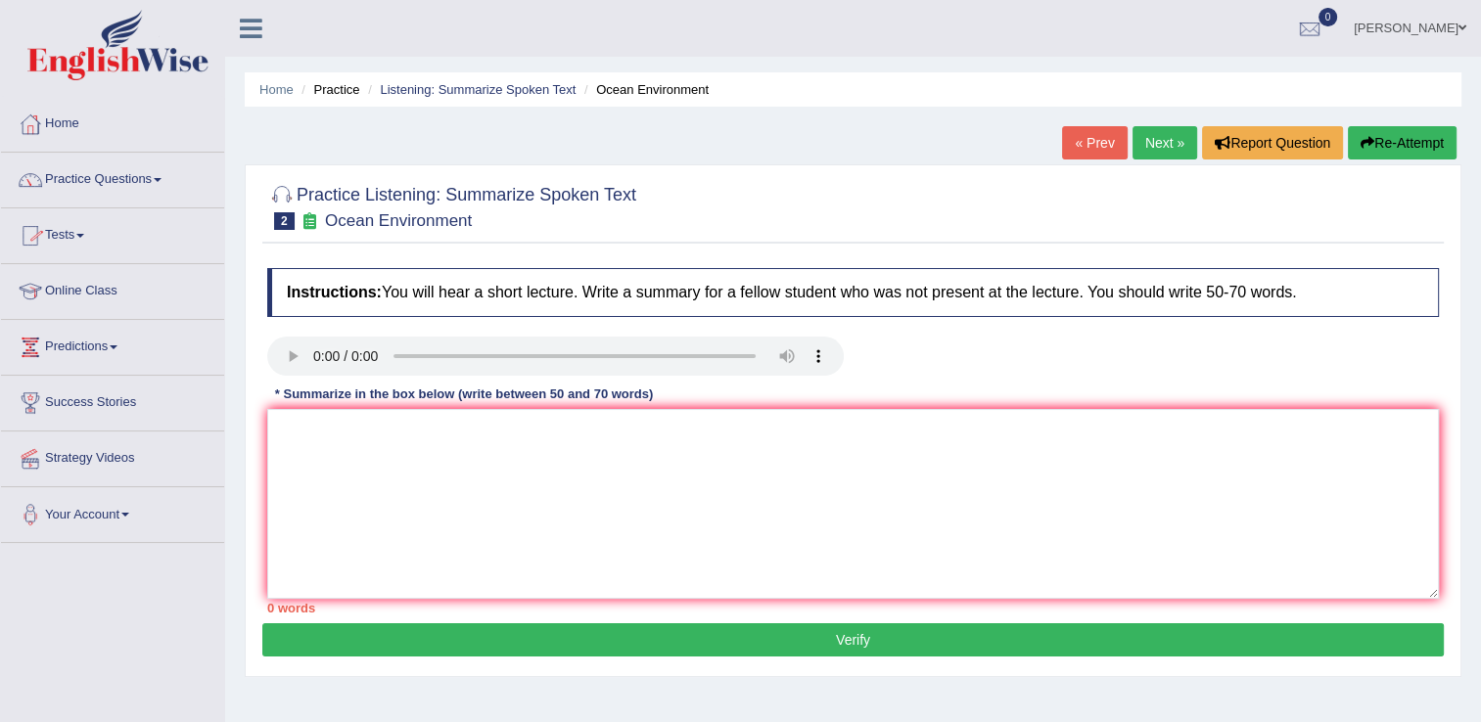
drag, startPoint x: 300, startPoint y: 220, endPoint x: 387, endPoint y: 518, distance: 310.1
click at [387, 518] on div "Practice Listening: Summarize Spoken Text 2 Ocean Environment Instructions: You…" at bounding box center [853, 420] width 1217 height 513
click at [387, 518] on textarea at bounding box center [853, 504] width 1172 height 190
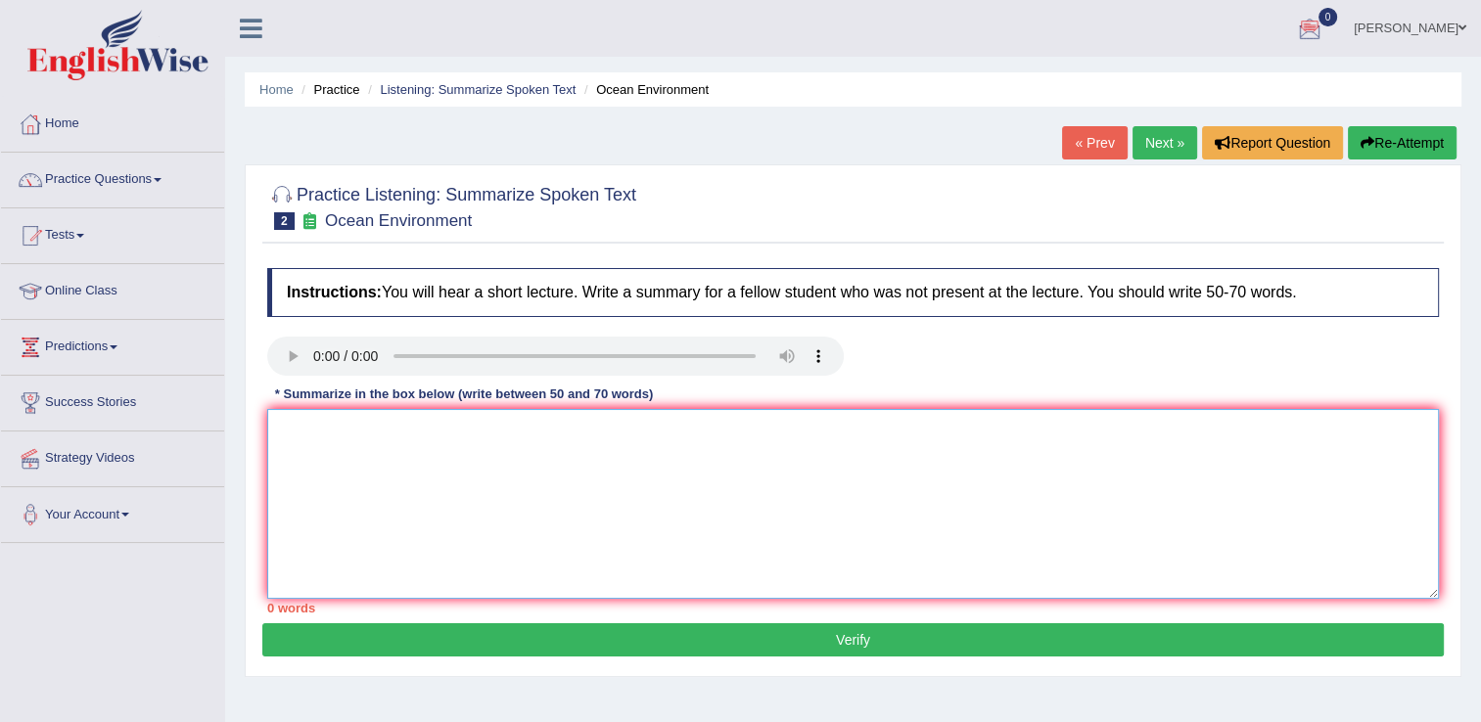
click at [768, 492] on textarea at bounding box center [853, 504] width 1172 height 190
click at [159, 178] on span at bounding box center [158, 180] width 8 height 4
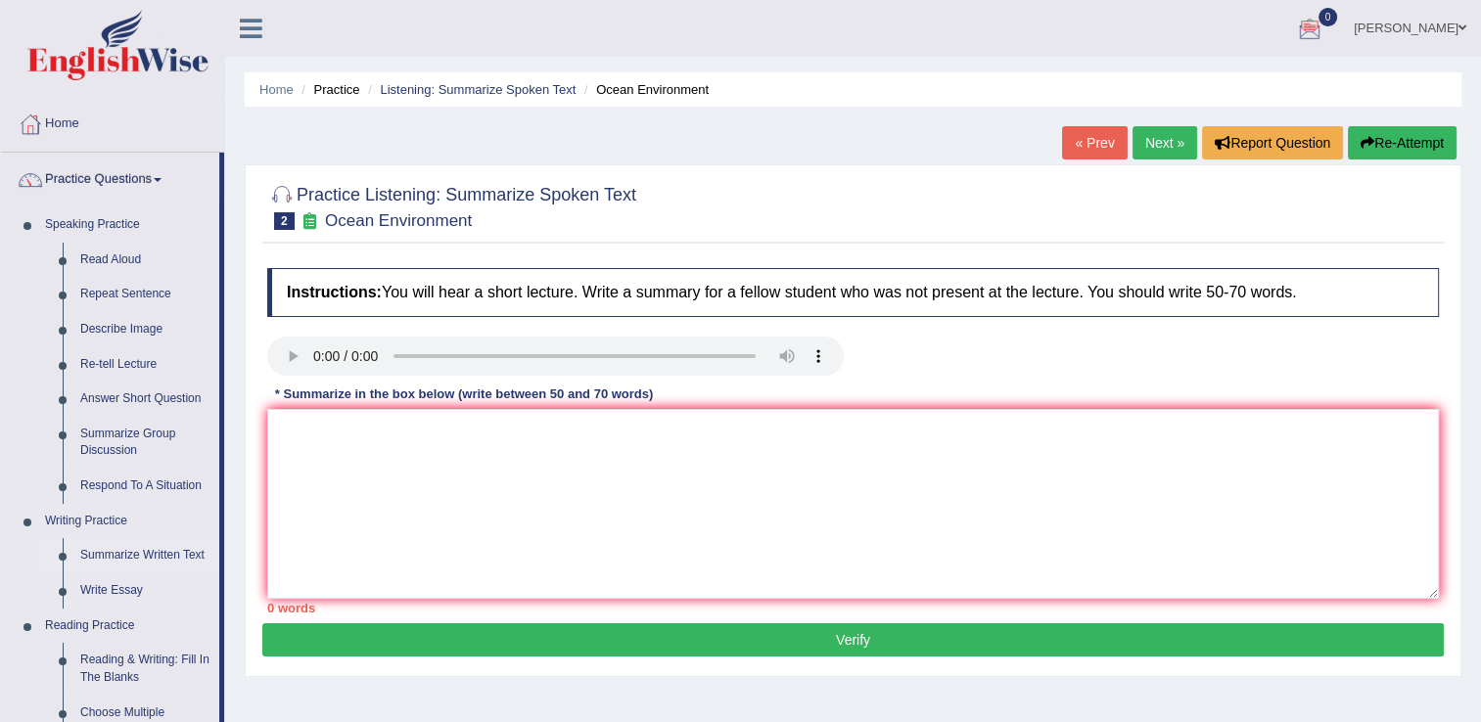
click at [159, 556] on link "Summarize Written Text" at bounding box center [145, 555] width 148 height 35
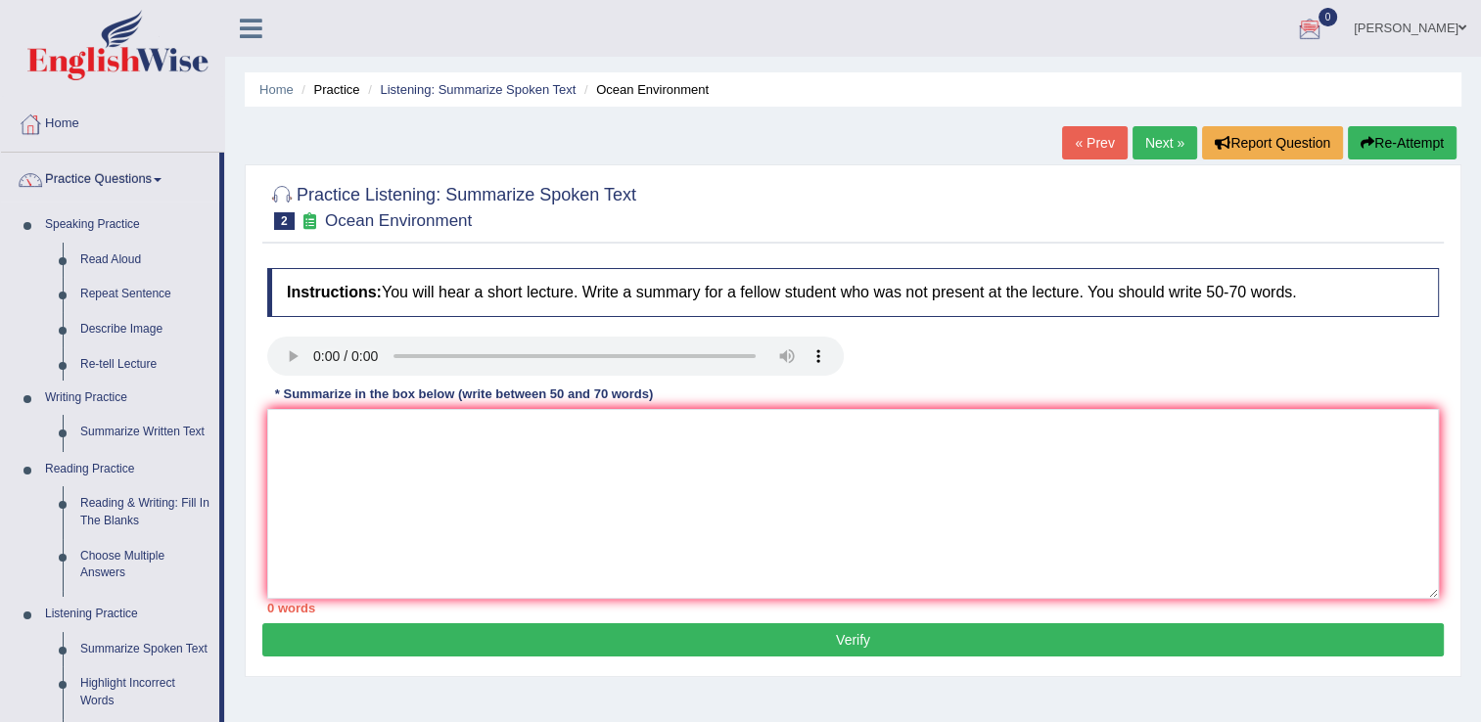
click at [159, 556] on ul "Home Practice Questions Speaking Practice Read Aloud Repeat Sentence Describe I…" at bounding box center [112, 594] width 223 height 994
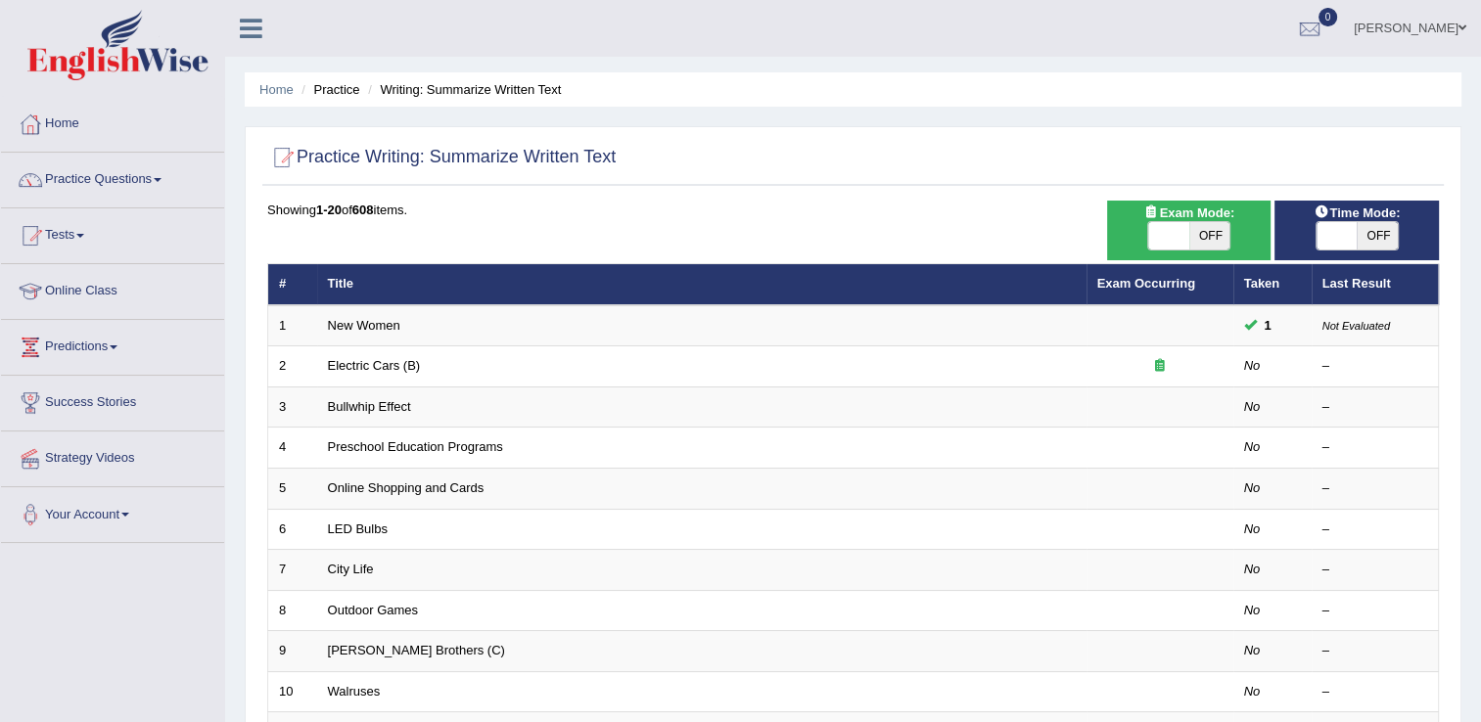
click at [433, 365] on td "Electric Cars (B)" at bounding box center [701, 367] width 769 height 41
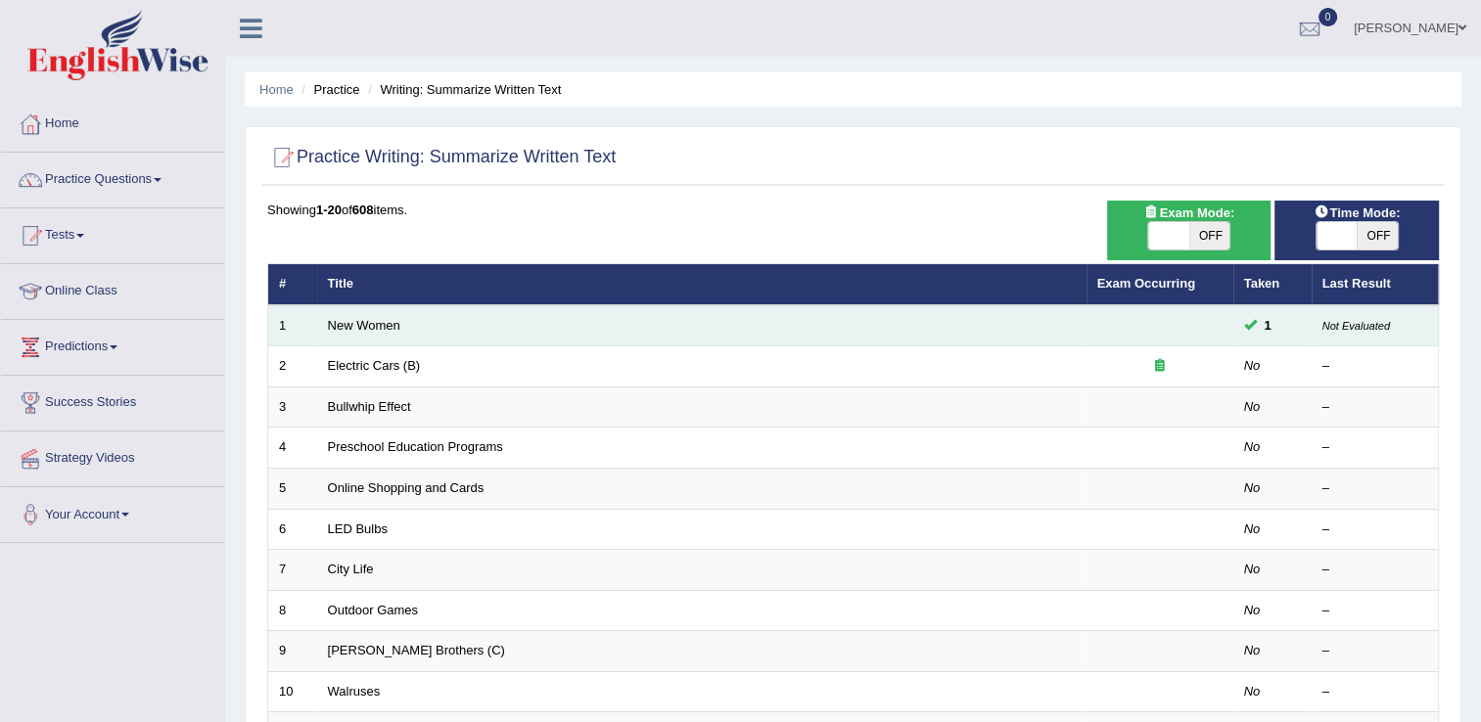
click at [360, 333] on td "New Women" at bounding box center [701, 325] width 769 height 41
click at [356, 325] on link "New Women" at bounding box center [364, 325] width 72 height 15
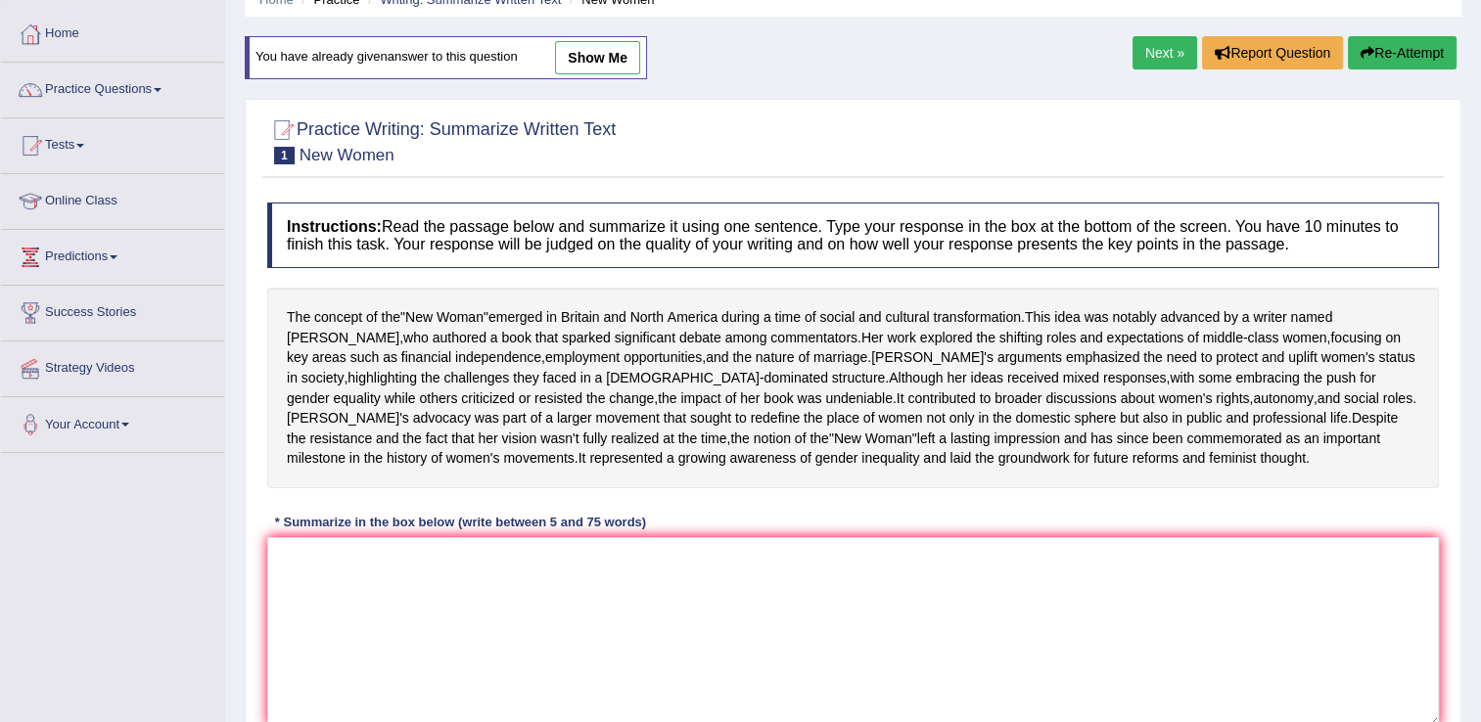
scroll to position [117, 0]
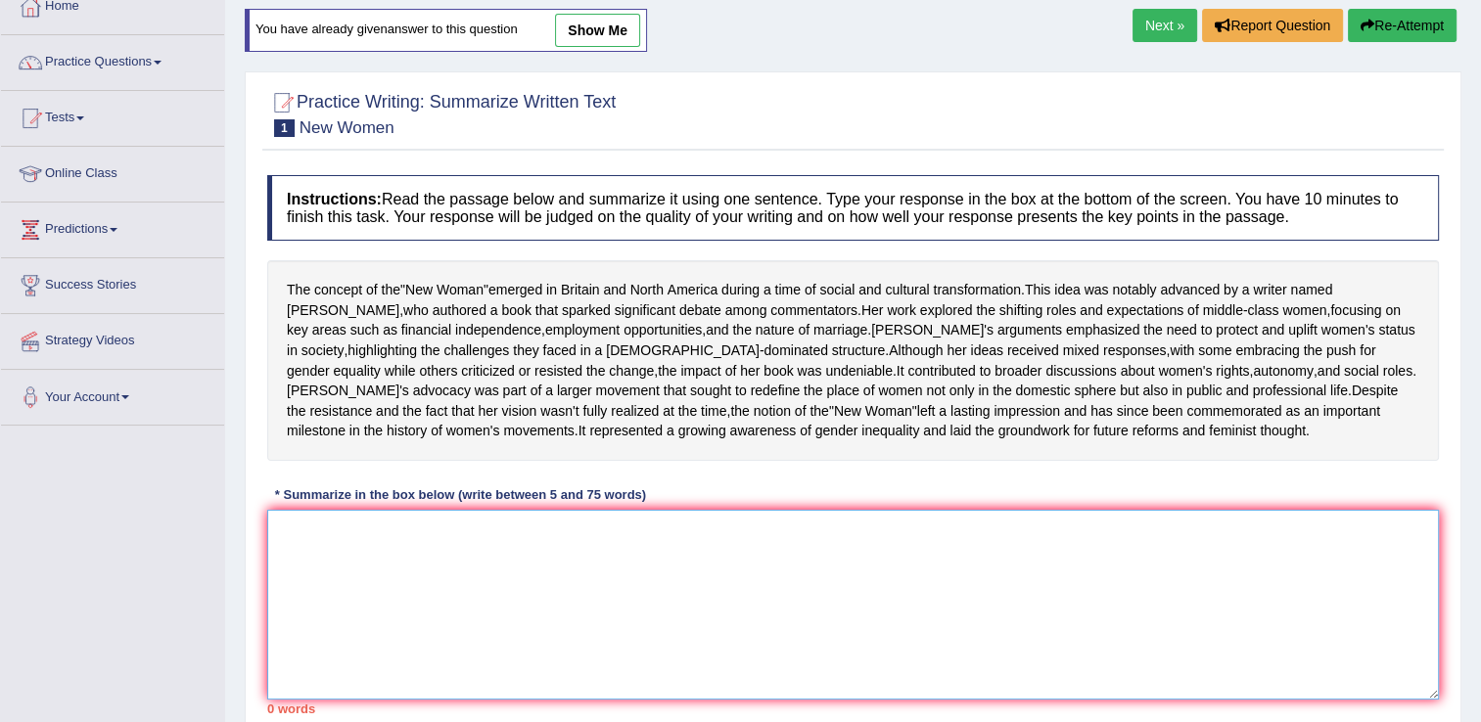
click at [312, 596] on textarea at bounding box center [853, 605] width 1172 height 190
click at [312, 596] on textarea "I" at bounding box center [853, 605] width 1172 height 190
click at [311, 628] on textarea "I" at bounding box center [853, 605] width 1172 height 190
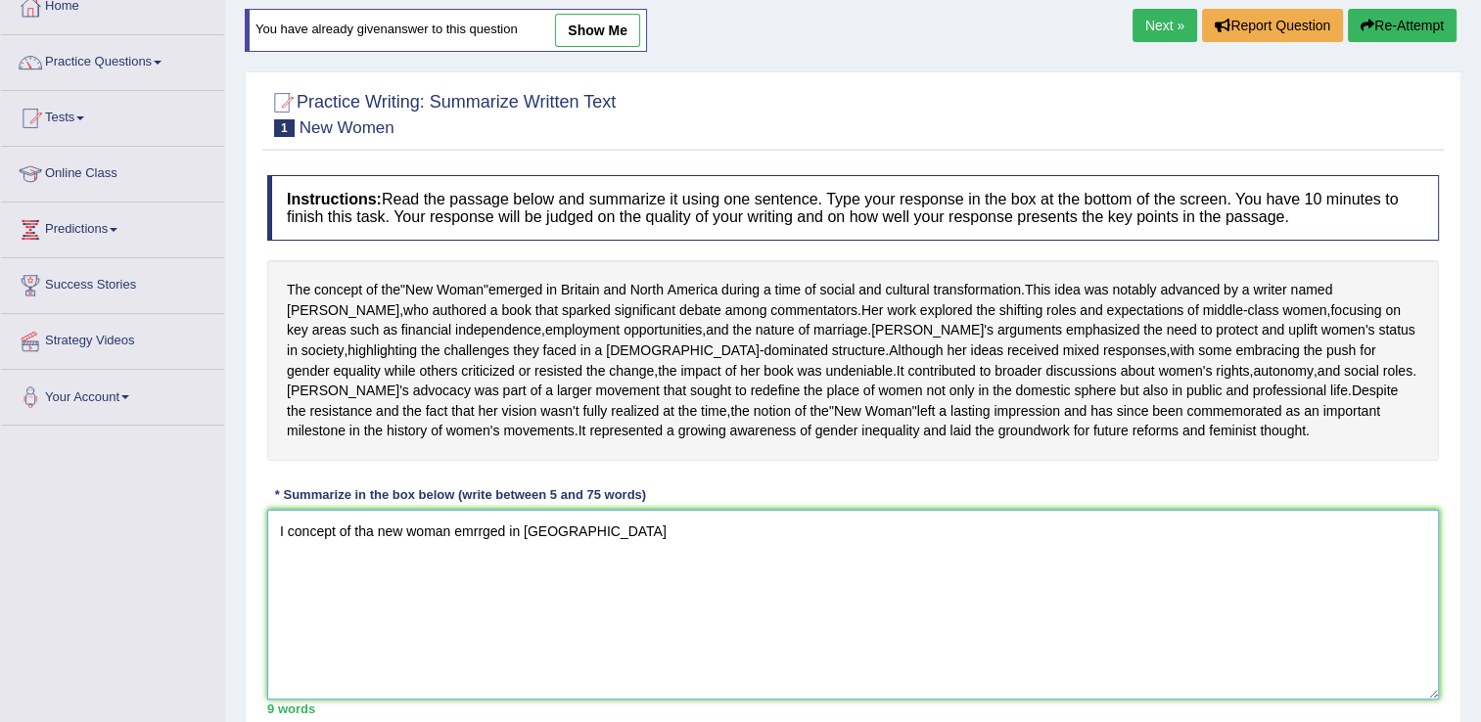
click at [591, 588] on textarea "I concept of tha new woman emrrged in britain" at bounding box center [853, 605] width 1172 height 190
click at [677, 581] on textarea "I concept of tha new woman emrrged in britain and north" at bounding box center [853, 605] width 1172 height 190
click at [283, 589] on textarea "I concept of tha new woman emrrged in britain and north america during a time o…" at bounding box center [853, 605] width 1172 height 190
click at [282, 590] on textarea "Isaw 1 concept of tha new woman emrrged in britain and north america during a t…" at bounding box center [853, 605] width 1172 height 190
click at [321, 589] on textarea "I saw 1 concept of tha new woman emrrged in britain and north america during a …" at bounding box center [853, 605] width 1172 height 190
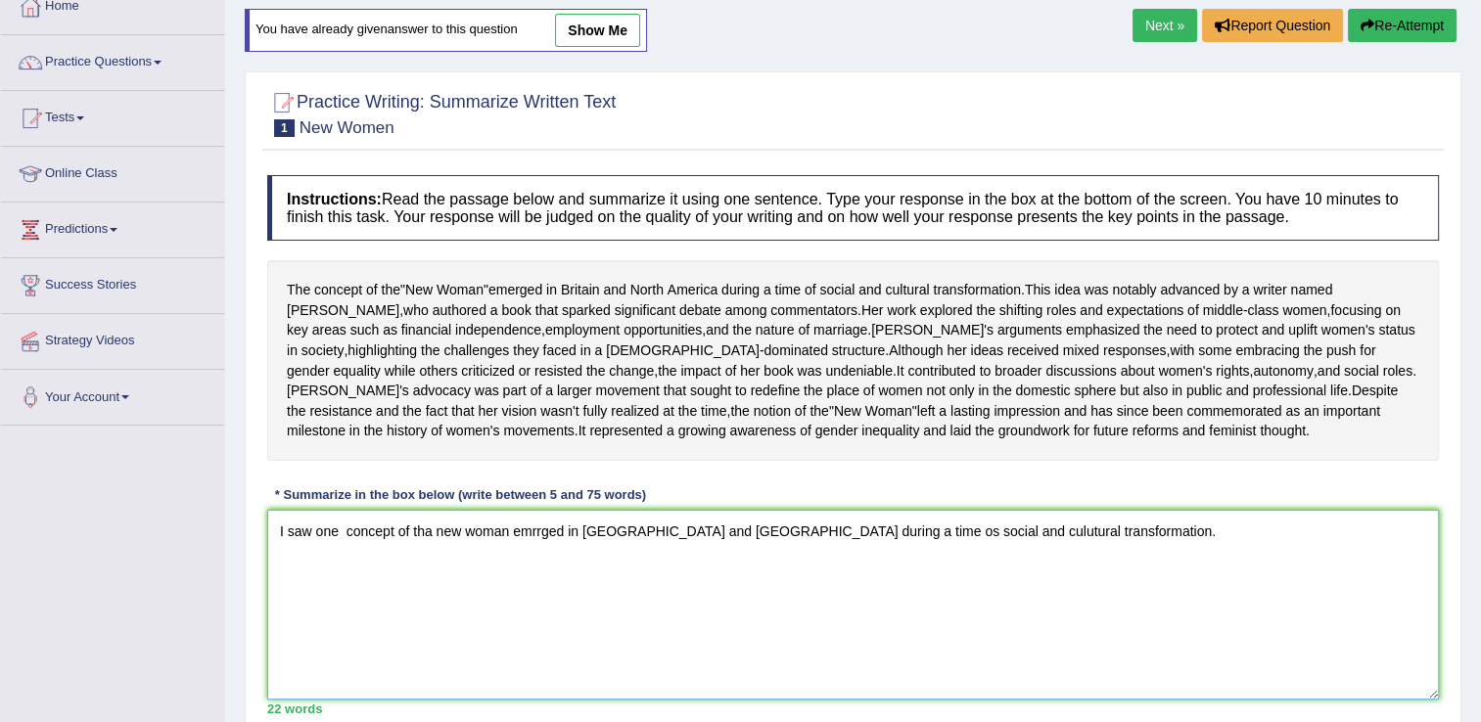
click at [342, 590] on textarea "I saw one concept of tha new woman emrrged in britain and north america during …" at bounding box center [853, 605] width 1172 height 190
click at [339, 589] on textarea "I saw one concept of tha new woman emrrged in britain and north america during …" at bounding box center [853, 605] width 1172 height 190
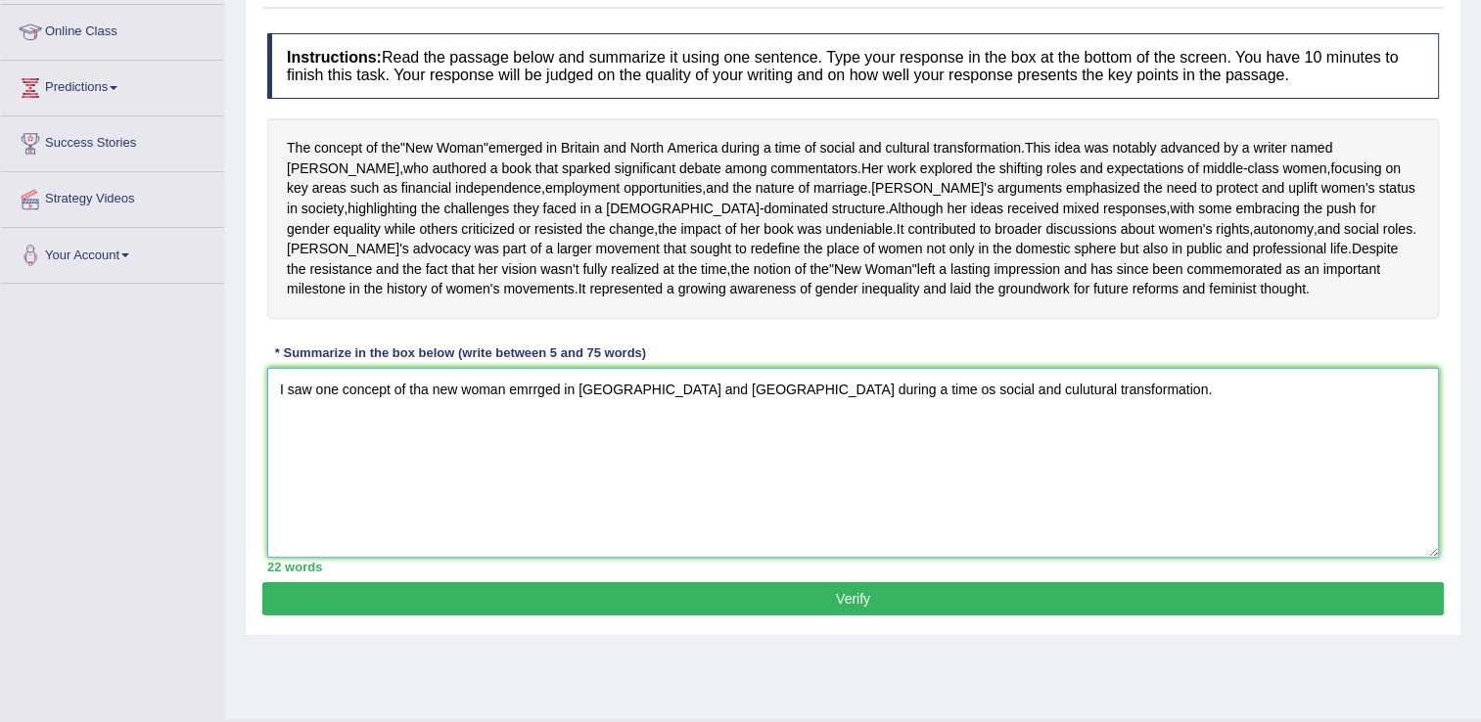
scroll to position [305, 0]
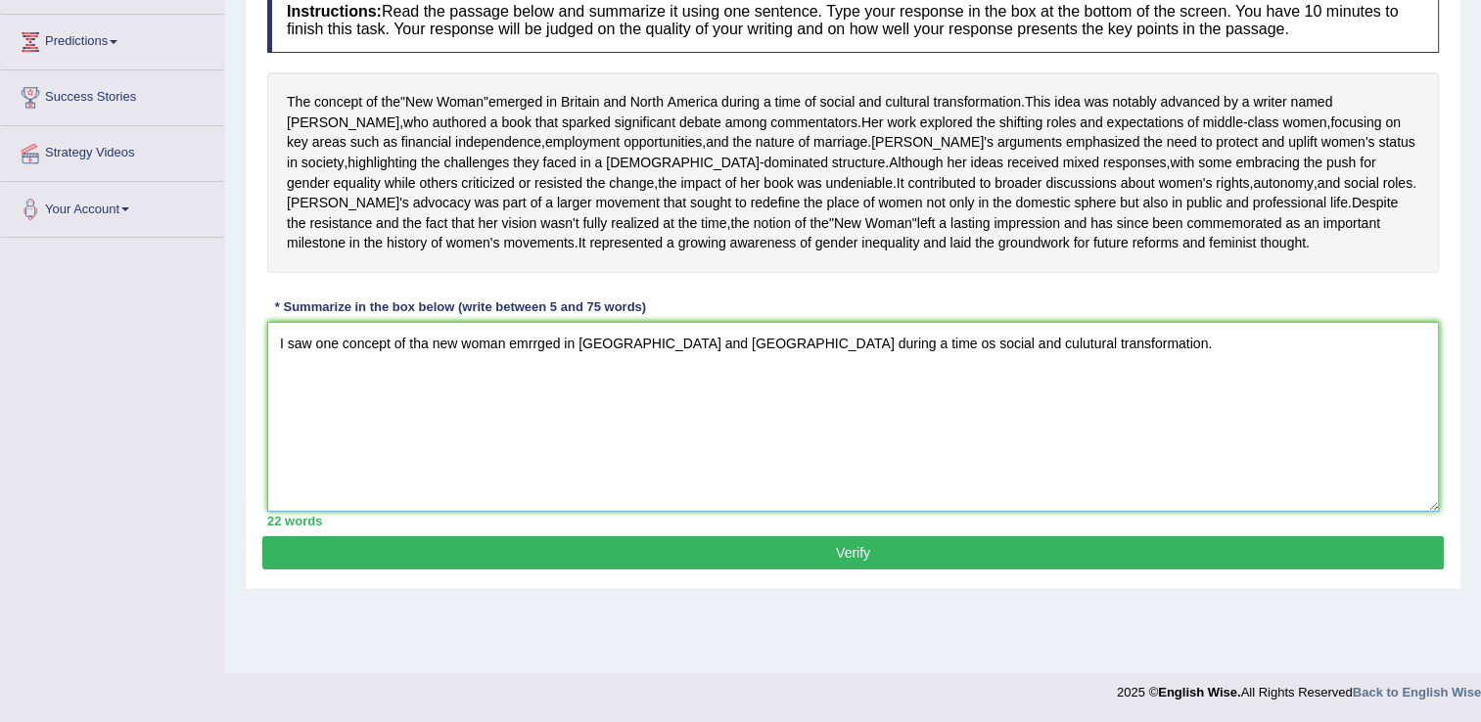
click at [1109, 411] on textarea "I saw one concept of tha new woman emrrged in britain and north america during …" at bounding box center [853, 417] width 1172 height 190
click at [1414, 402] on textarea "I saw one concept of tha new woman emrrged in britain and north america during …" at bounding box center [853, 417] width 1172 height 190
click at [316, 437] on textarea "I saw one concept of tha new woman emrrged in britain and north america during …" at bounding box center [853, 417] width 1172 height 190
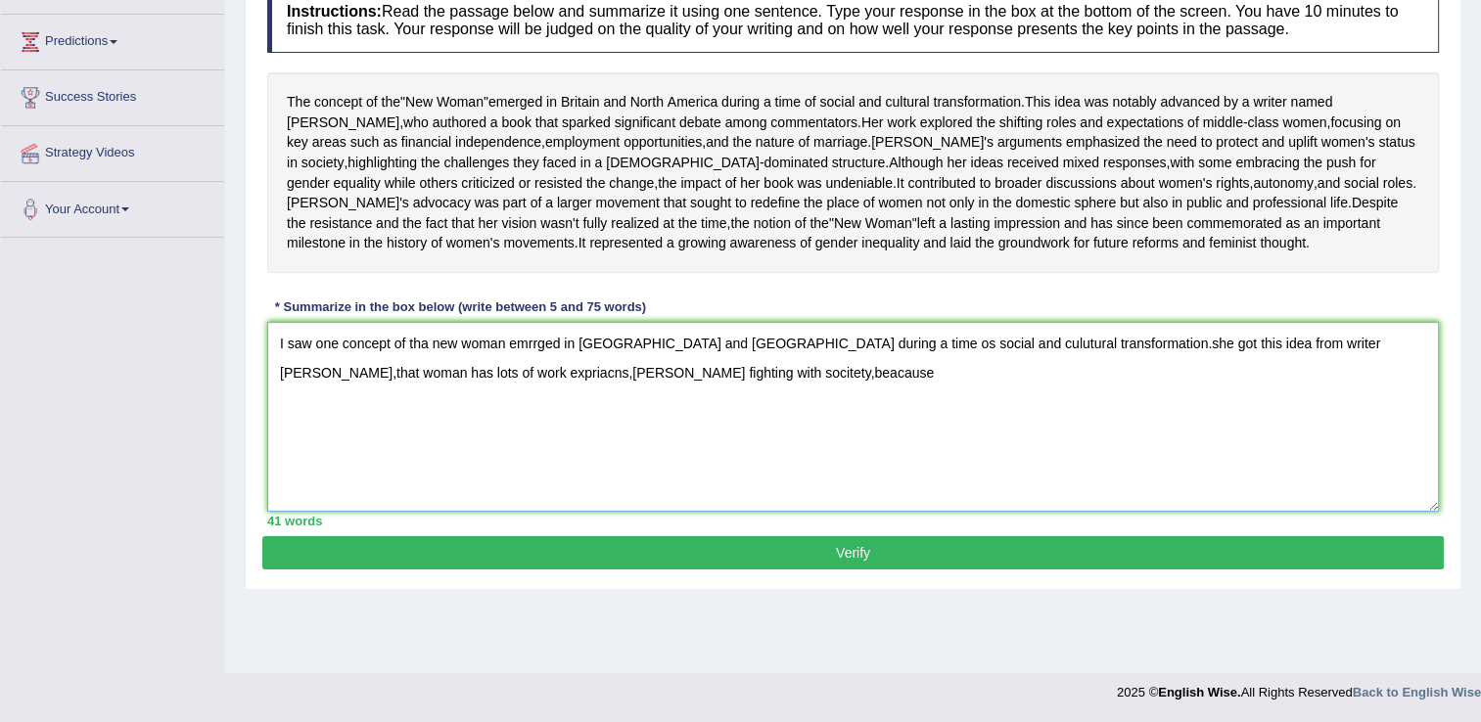
click at [644, 427] on textarea "I saw one concept of tha new woman emrrged in britain and north america during …" at bounding box center [853, 417] width 1172 height 190
click at [1410, 400] on textarea "I saw one concept of tha new woman emrrged in britain and north america during …" at bounding box center [853, 417] width 1172 height 190
click at [1395, 393] on textarea "I saw one concept of tha new woman emrrged in britain and north america during …" at bounding box center [853, 417] width 1172 height 190
click at [1266, 405] on textarea "I saw one concept of tha new woman emrrged in britain and north america during …" at bounding box center [853, 417] width 1172 height 190
click at [551, 428] on textarea "I saw one concept of tha new woman emrrged in britain and north america during …" at bounding box center [853, 417] width 1172 height 190
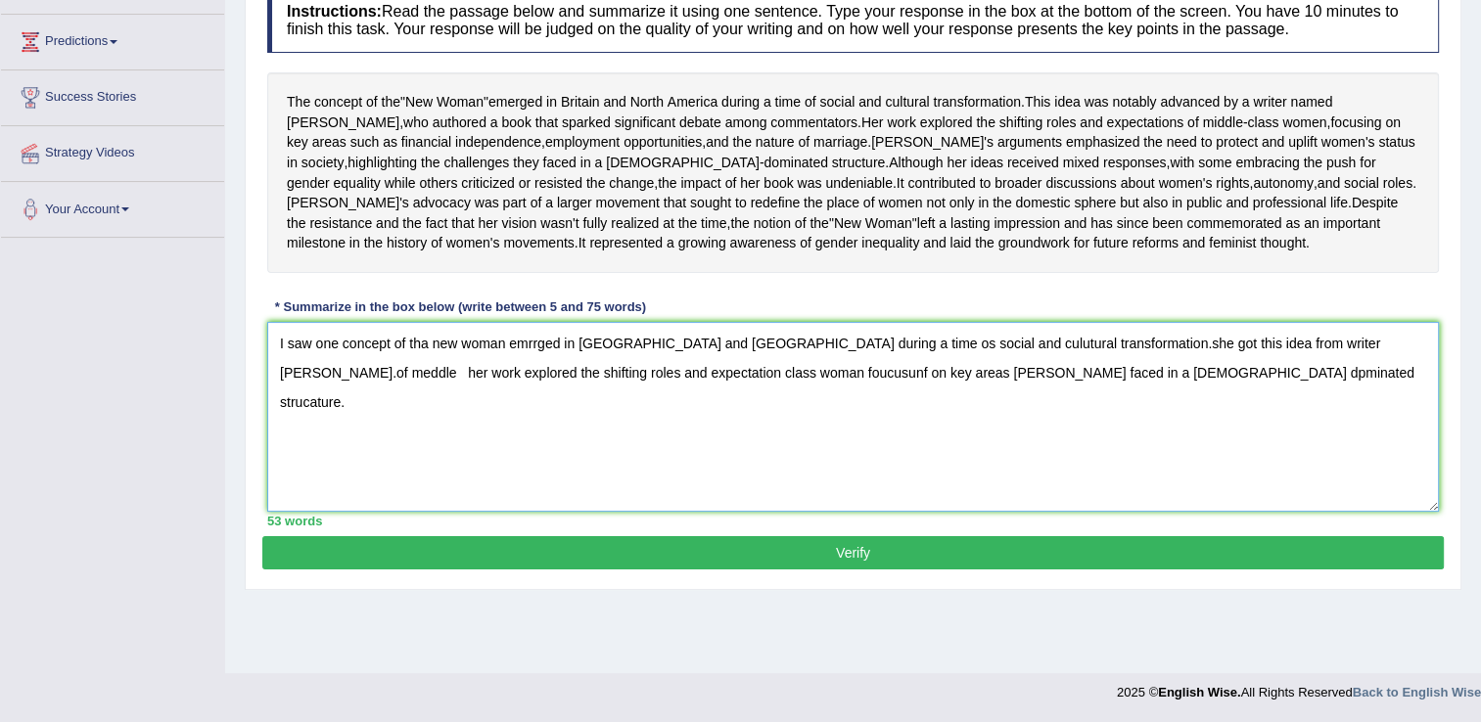
click at [1142, 430] on textarea "I saw one concept of tha new woman emrrged in britain and north america during …" at bounding box center [853, 417] width 1172 height 190
click at [1230, 441] on textarea "I saw one concept of tha new woman emrrged in britain and north america during …" at bounding box center [853, 417] width 1172 height 190
click at [1237, 428] on textarea "I saw one concept of tha new woman emrrged in britain and north america during …" at bounding box center [853, 417] width 1172 height 190
click at [1318, 435] on textarea "I saw one concept of tha new woman emrrged in britain and north america during …" at bounding box center [853, 417] width 1172 height 190
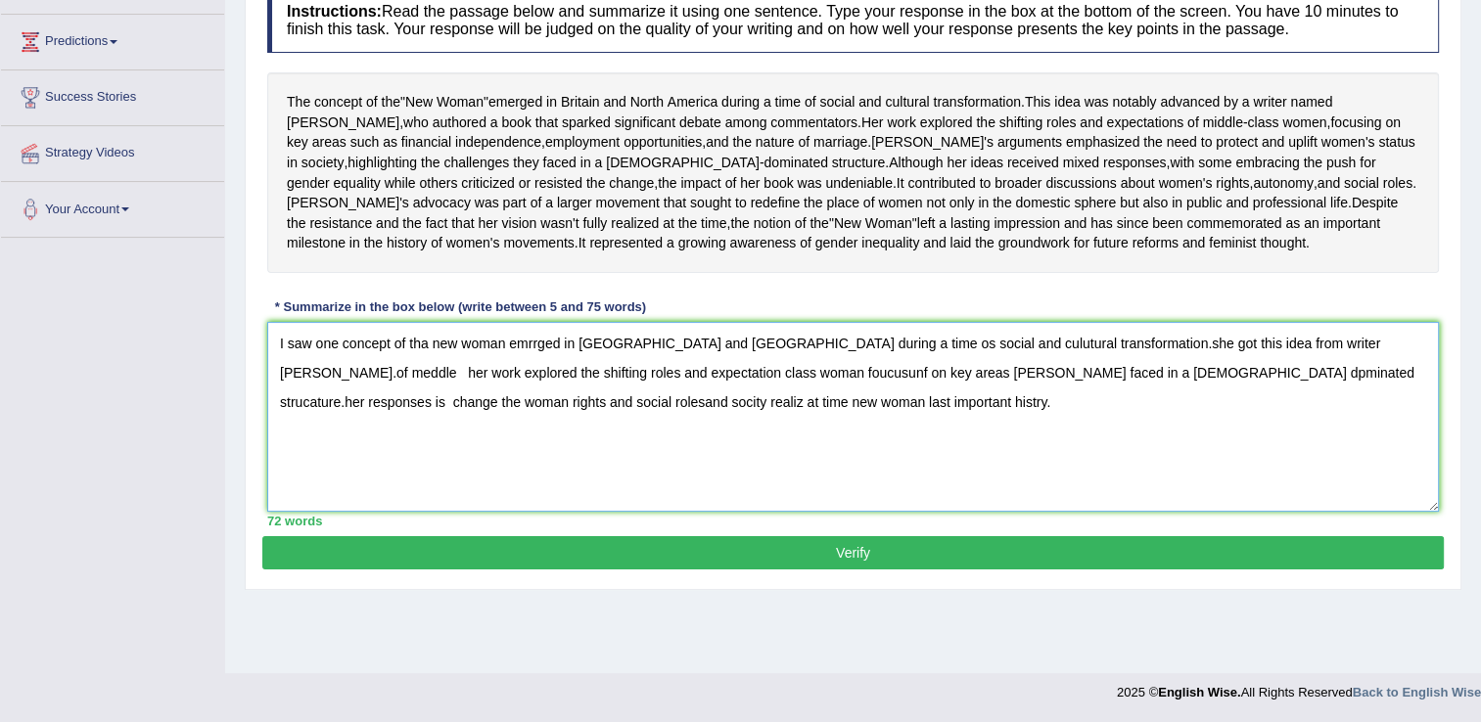
type textarea "I saw one concept of tha new woman emrrged in britain and north america during …"
click at [1108, 570] on button "Verify" at bounding box center [853, 552] width 1182 height 33
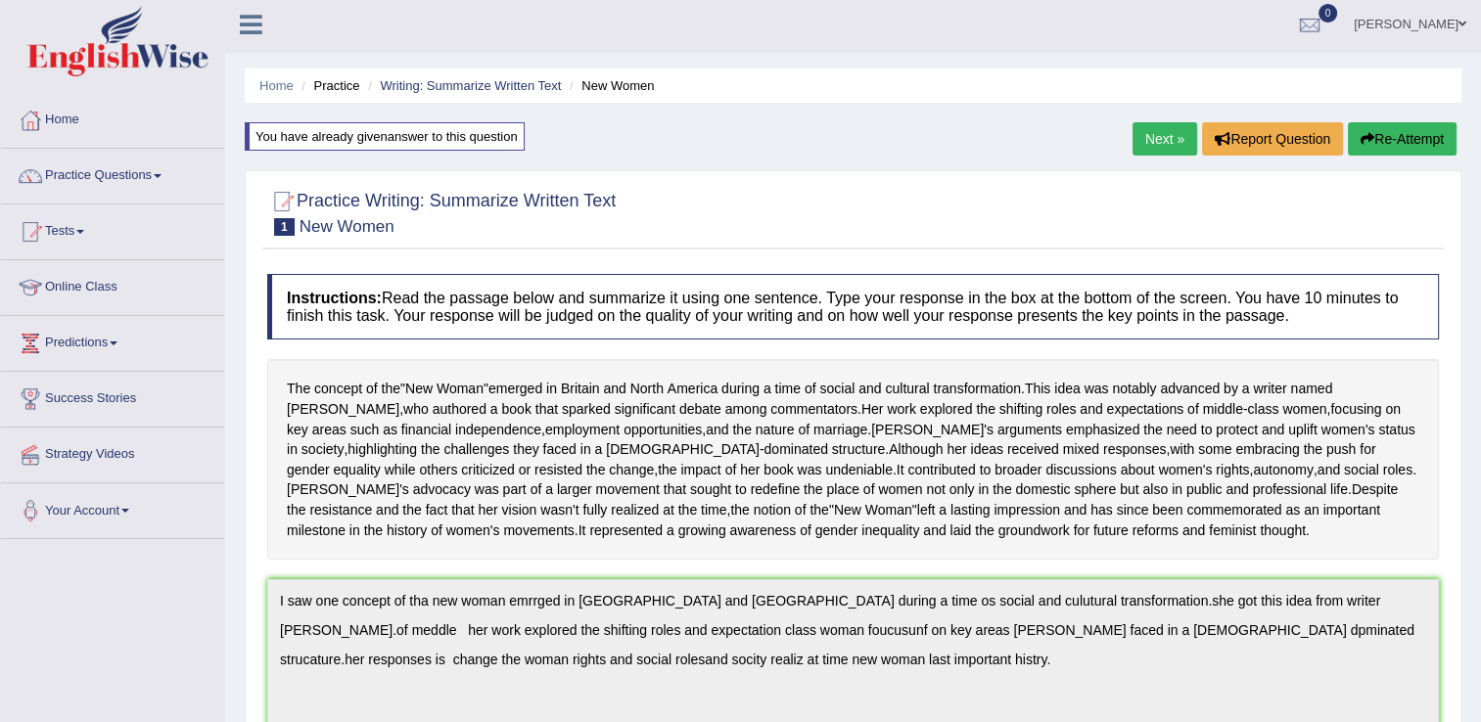
scroll to position [0, 0]
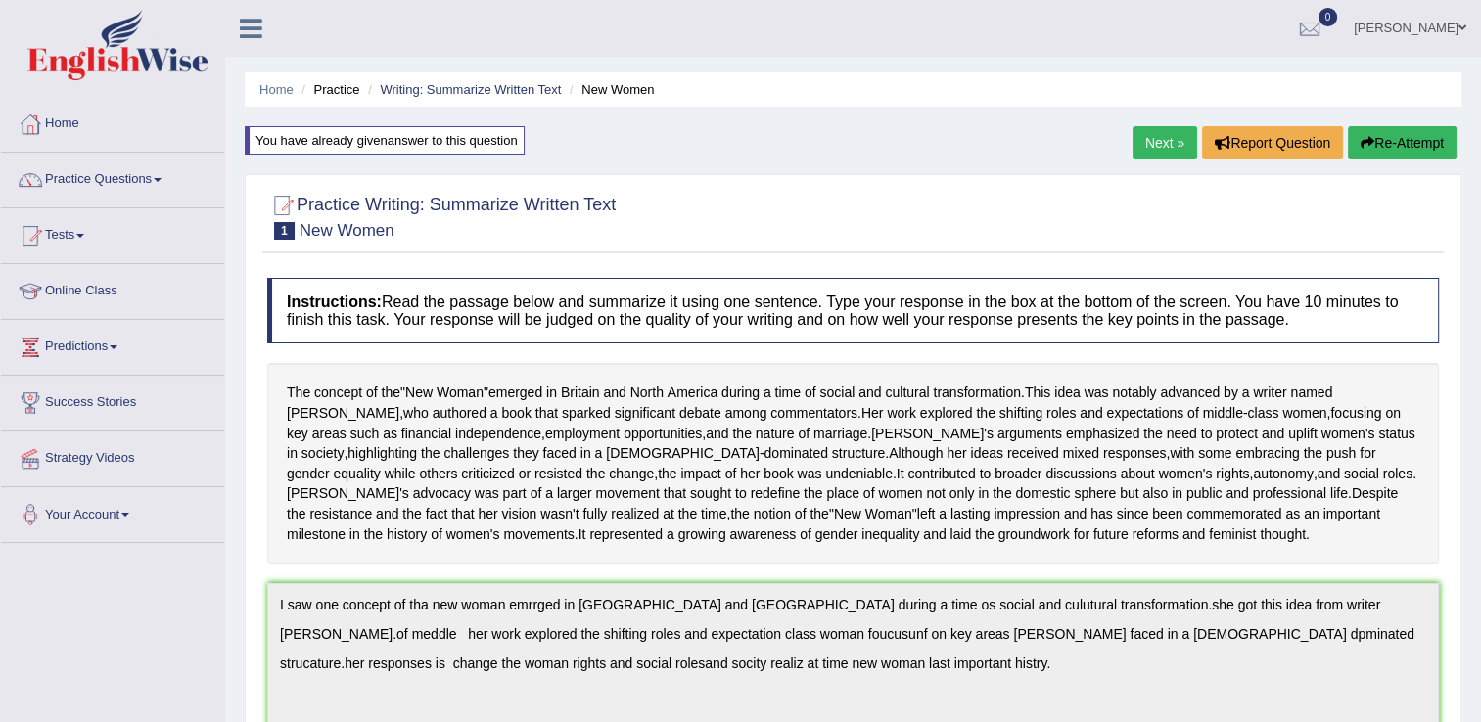
click at [1163, 151] on link "Next »" at bounding box center [1165, 142] width 65 height 33
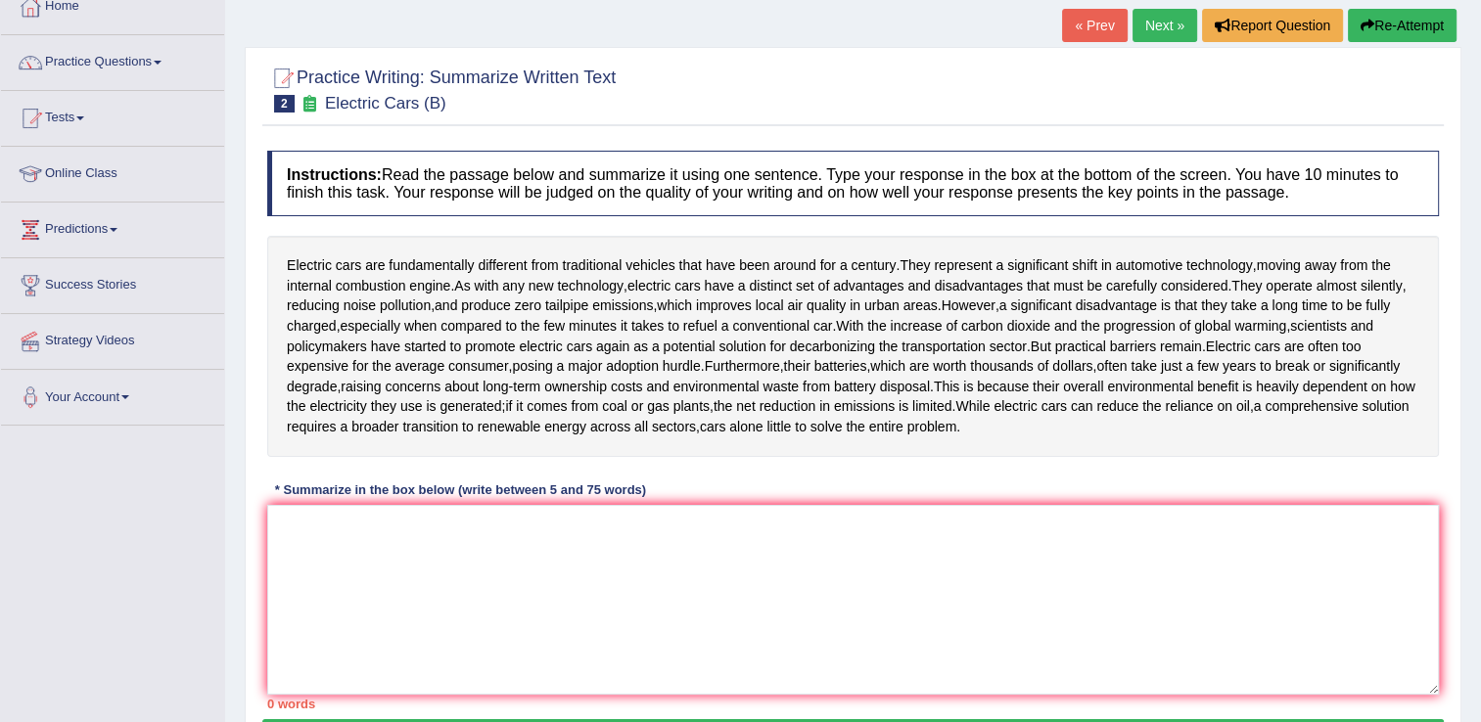
scroll to position [157, 0]
